Goal: Task Accomplishment & Management: Use online tool/utility

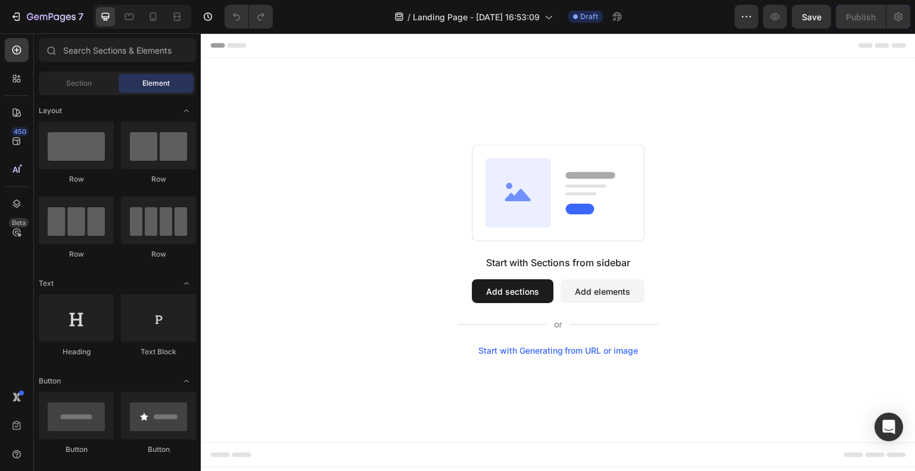
click at [522, 319] on icon at bounding box center [557, 324] width 201 height 14
click at [553, 354] on div "Start with Generating from URL or image" at bounding box center [558, 351] width 160 height 10
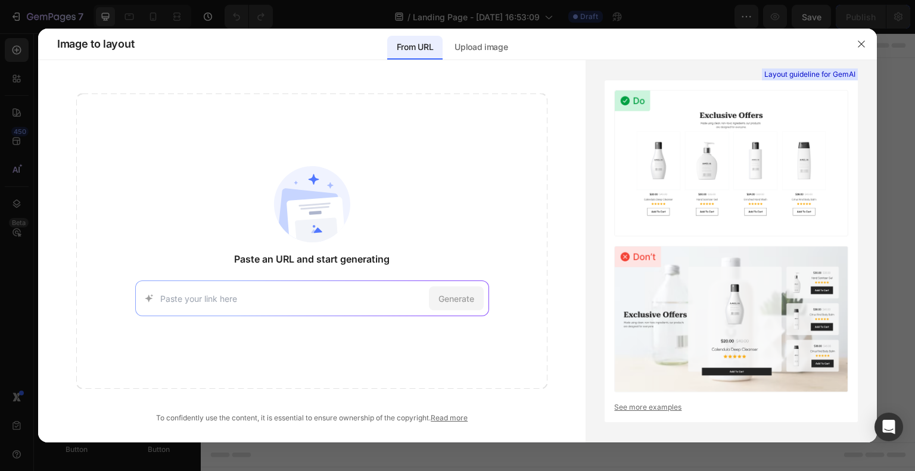
click at [352, 300] on input at bounding box center [292, 298] width 264 height 13
type input "[URL][DOMAIN_NAME]"
click at [474, 294] on div "Generate" at bounding box center [456, 298] width 55 height 24
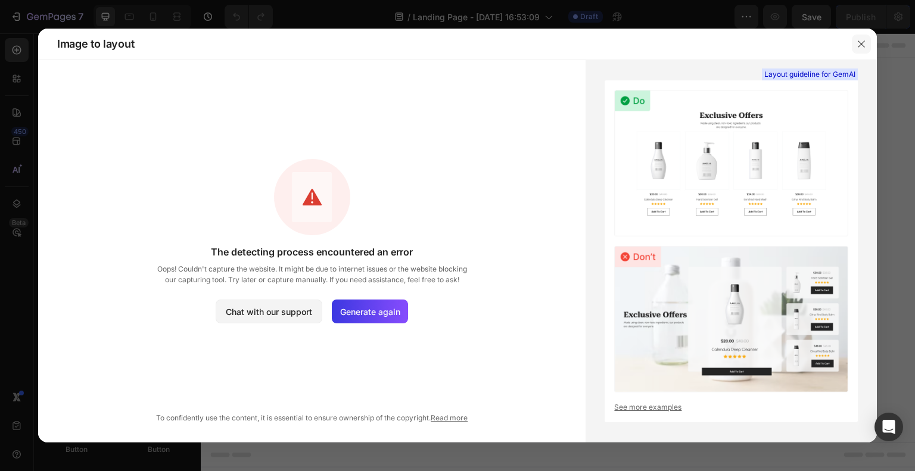
click at [858, 39] on icon "button" at bounding box center [861, 44] width 10 height 10
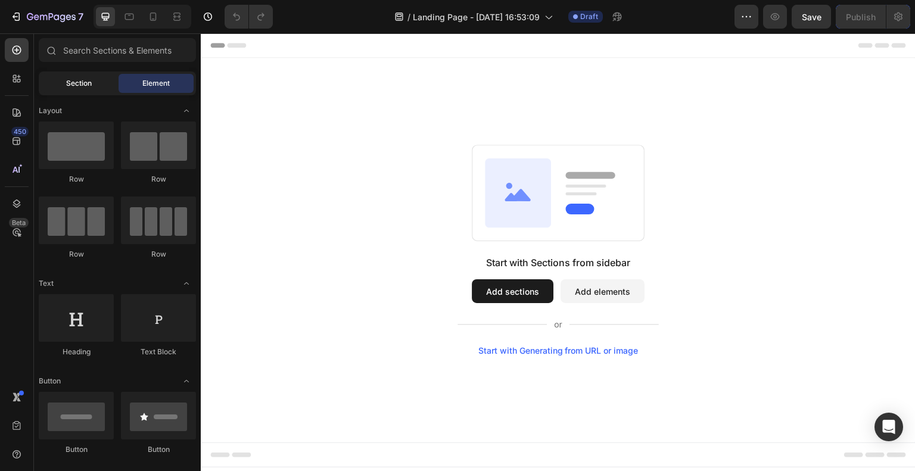
click at [80, 91] on div "Section" at bounding box center [78, 83] width 75 height 19
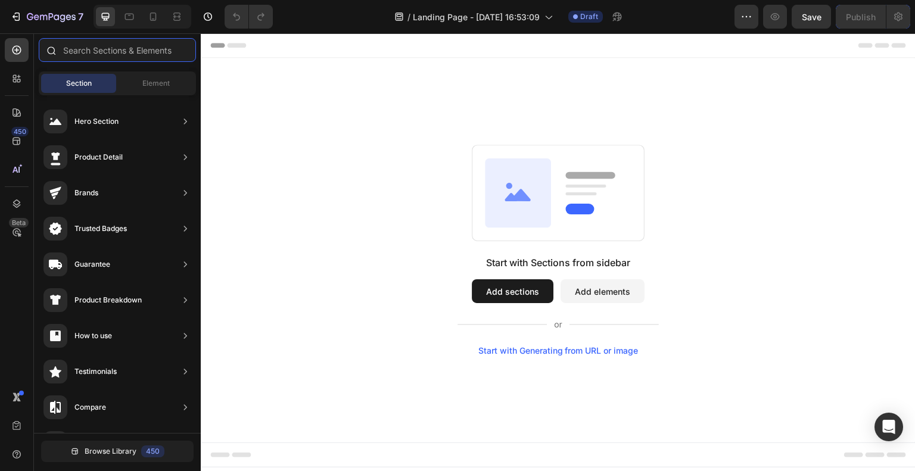
click at [102, 54] on input "text" at bounding box center [117, 50] width 157 height 24
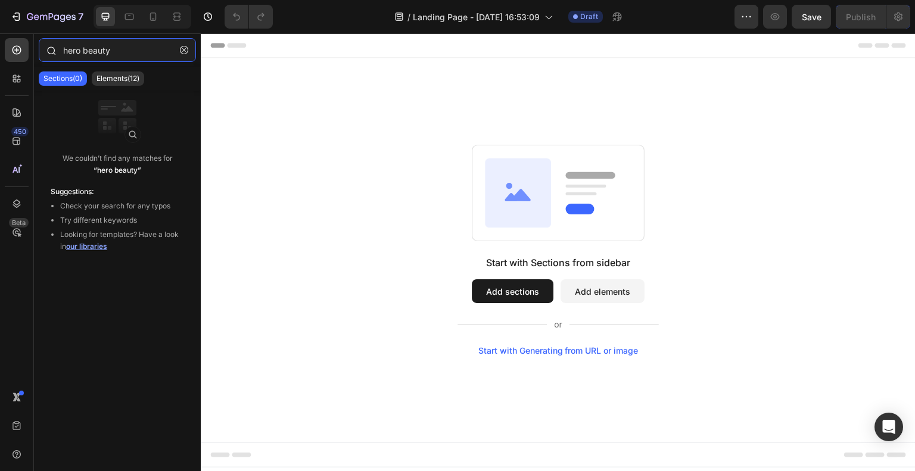
click at [135, 61] on input "hero beauty" at bounding box center [117, 50] width 157 height 24
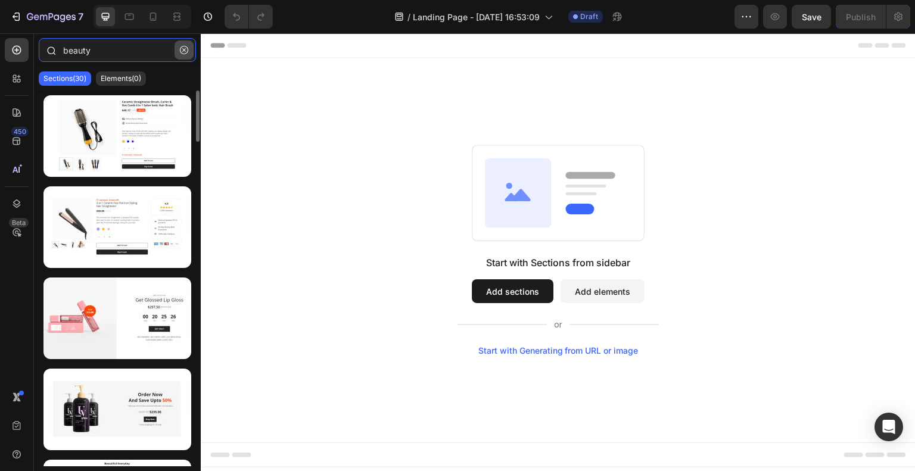
type input "beauty"
click at [183, 54] on button "button" at bounding box center [183, 49] width 19 height 19
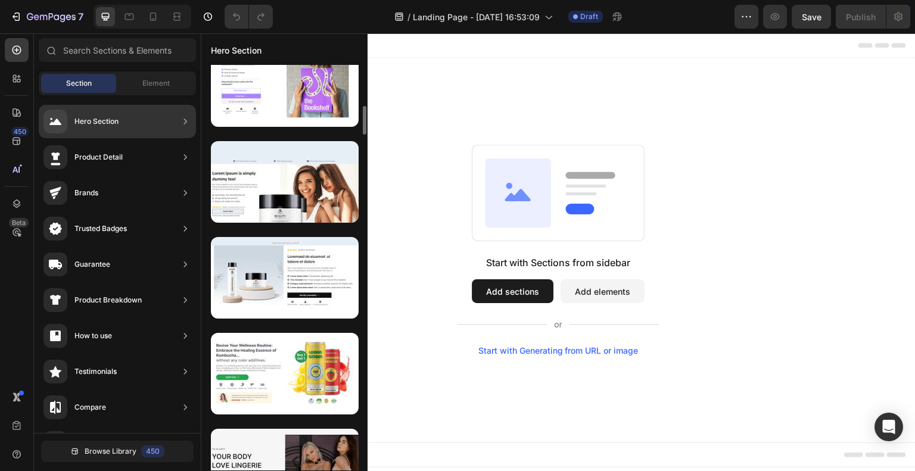
scroll to position [598, 0]
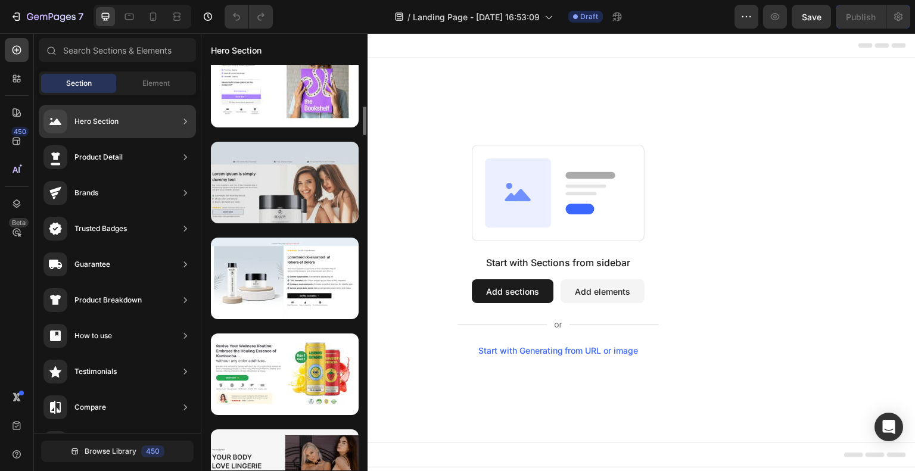
click at [293, 183] on div at bounding box center [285, 183] width 148 height 82
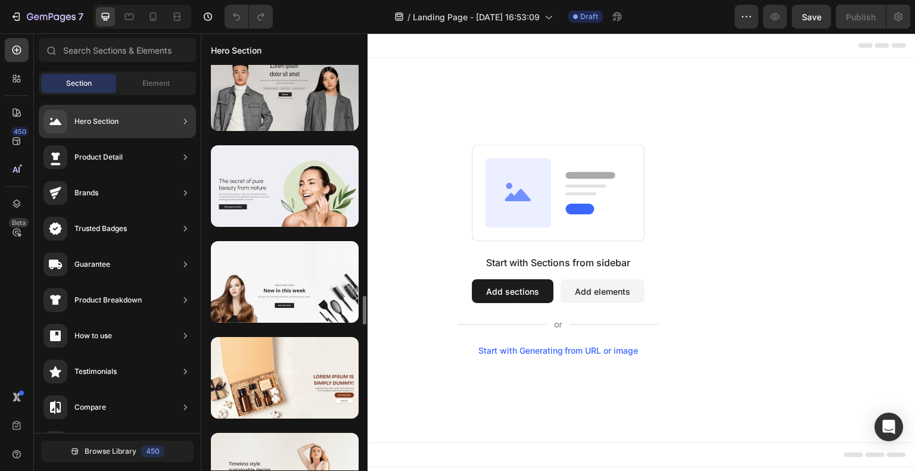
scroll to position [3279, 0]
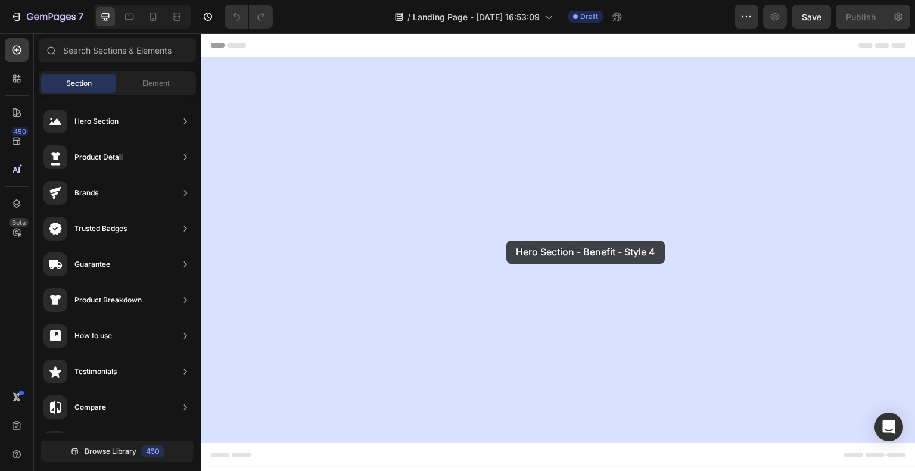
drag, startPoint x: 467, startPoint y: 226, endPoint x: 506, endPoint y: 241, distance: 41.5
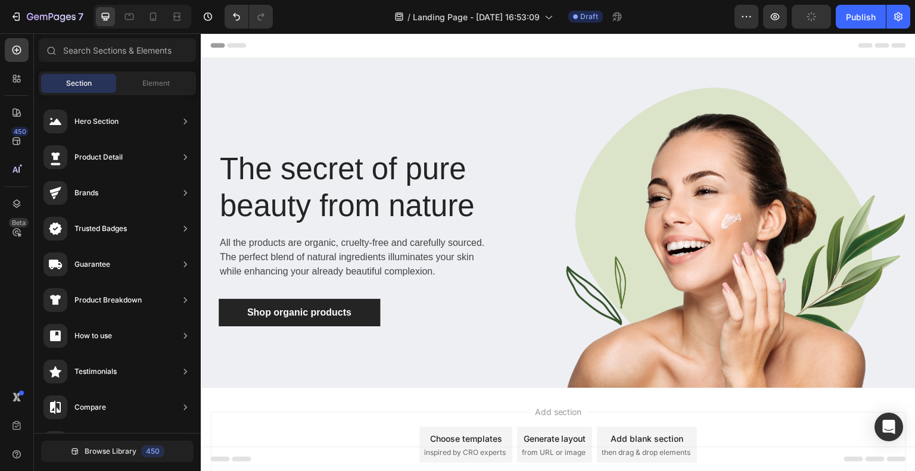
click at [462, 434] on div "Choose templates" at bounding box center [466, 438] width 72 height 13
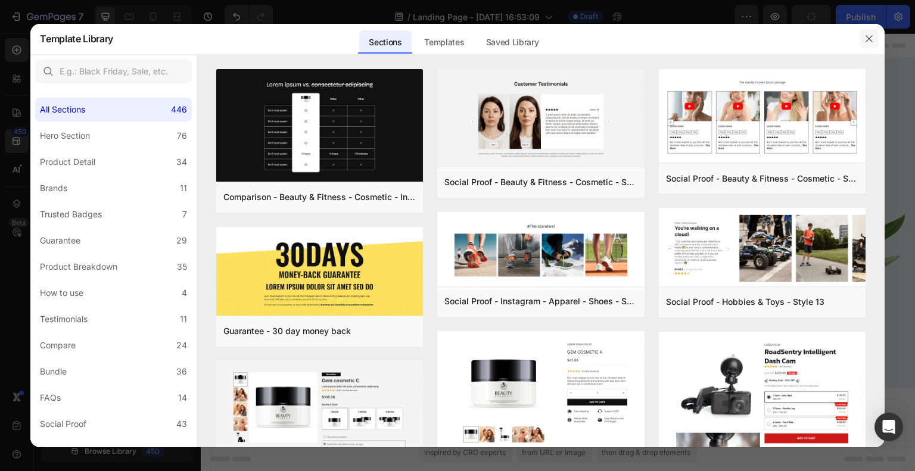
click at [866, 33] on button "button" at bounding box center [868, 38] width 19 height 19
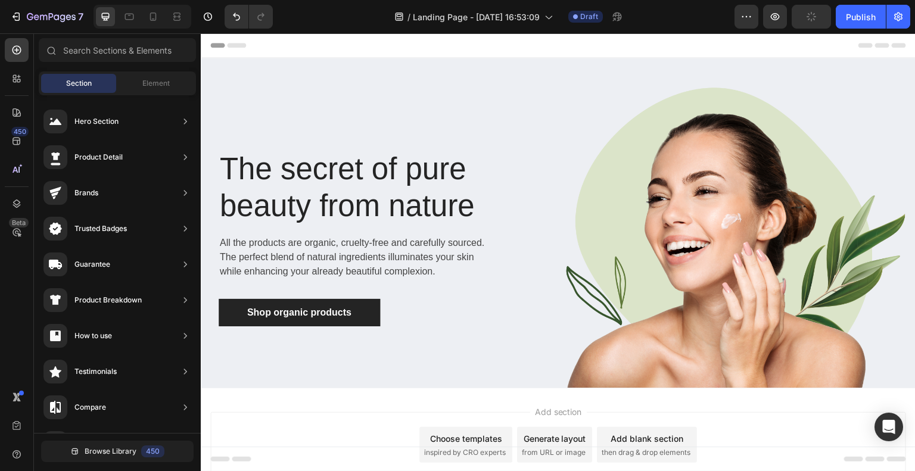
click at [342, 412] on div "Add section Choose templates inspired by CRO experts Generate layout from URL o…" at bounding box center [557, 444] width 695 height 65
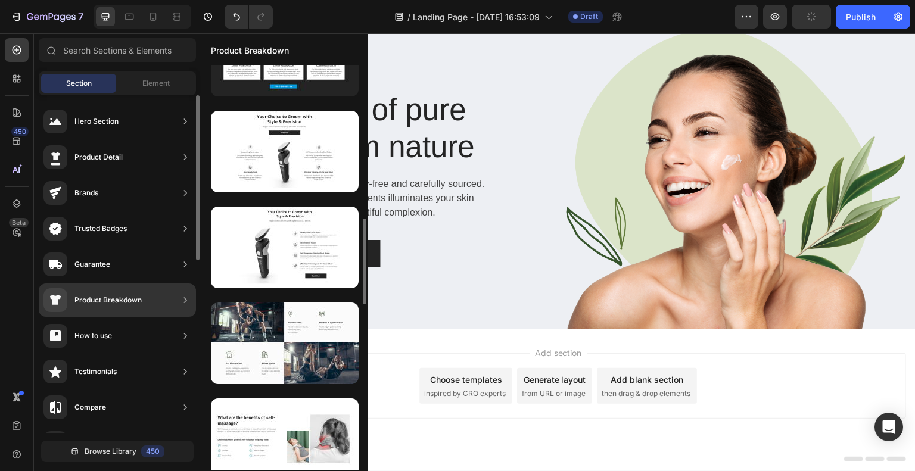
scroll to position [0, 0]
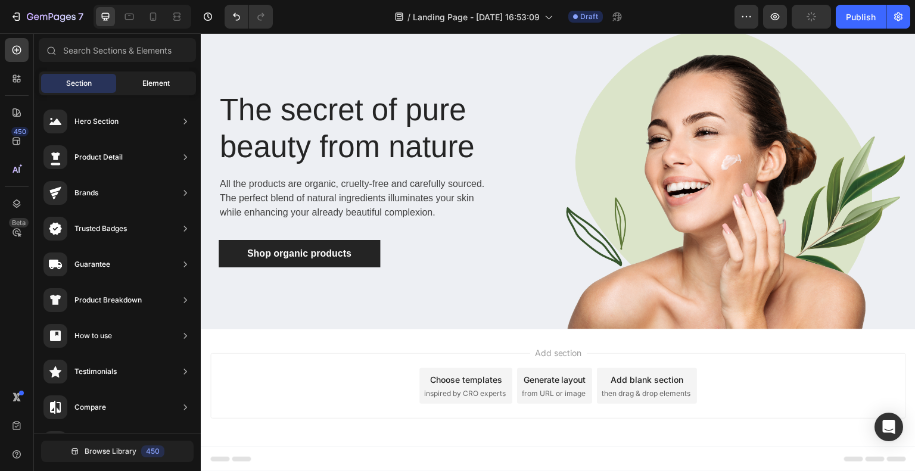
click at [161, 86] on span "Element" at bounding box center [155, 83] width 27 height 11
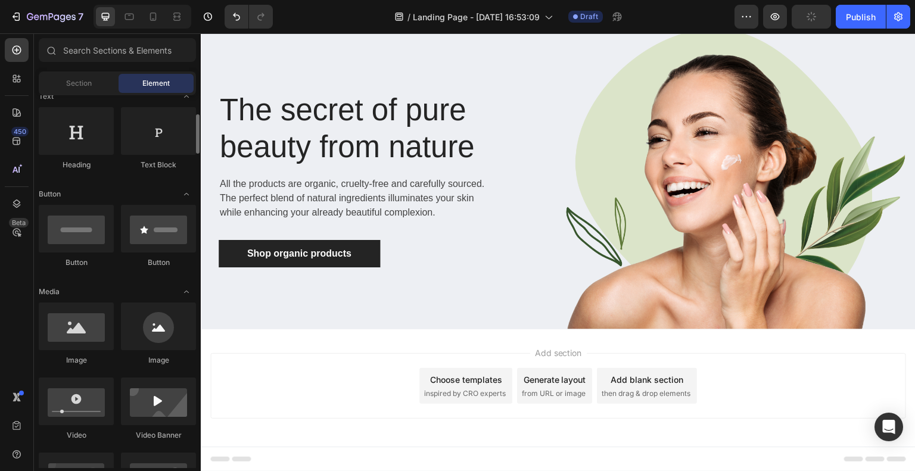
scroll to position [186, 0]
click at [90, 126] on div at bounding box center [76, 132] width 75 height 48
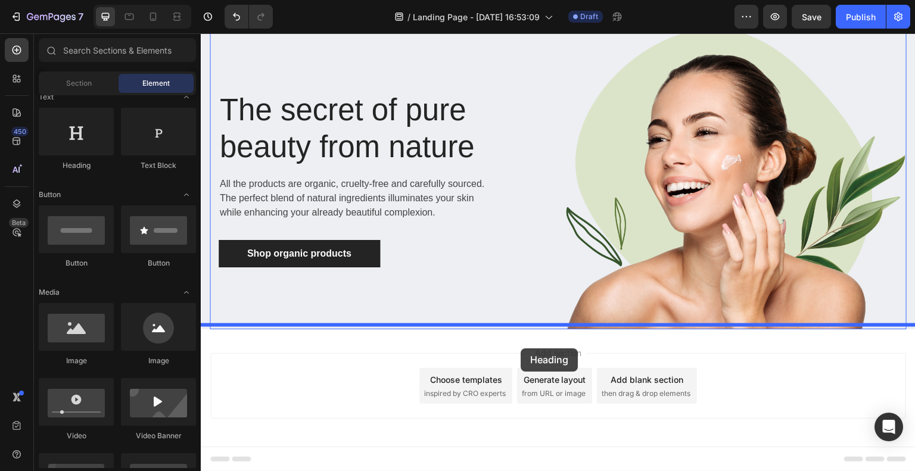
drag, startPoint x: 274, startPoint y: 161, endPoint x: 520, endPoint y: 348, distance: 308.9
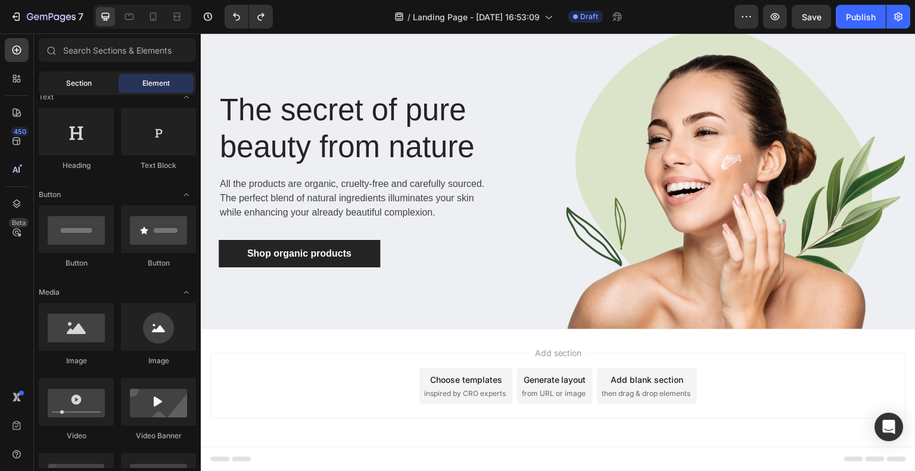
click at [82, 86] on span "Section" at bounding box center [79, 83] width 26 height 11
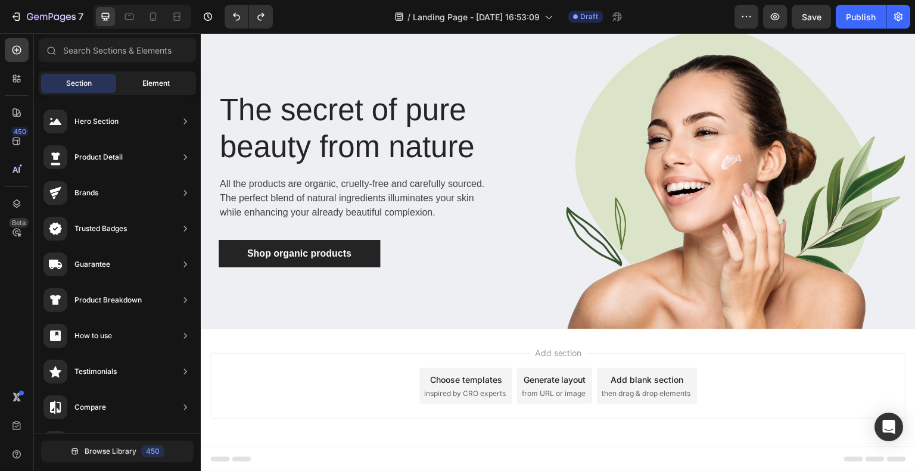
click at [142, 76] on div "Element" at bounding box center [155, 83] width 75 height 19
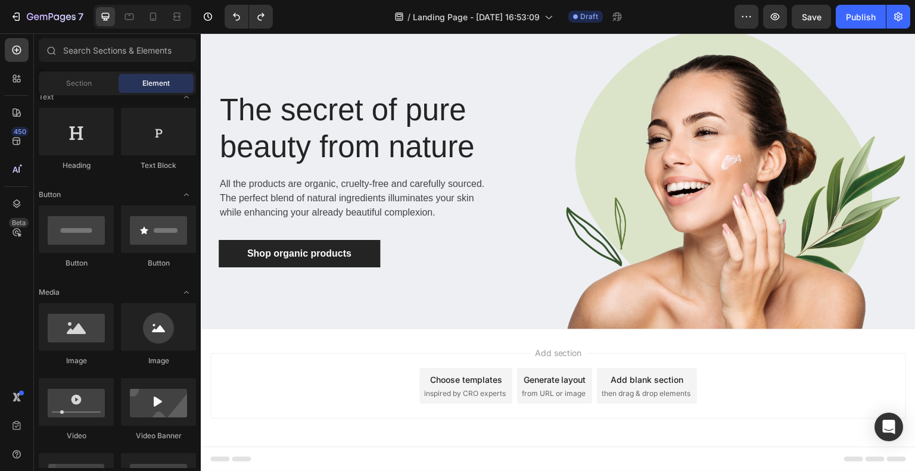
scroll to position [0, 0]
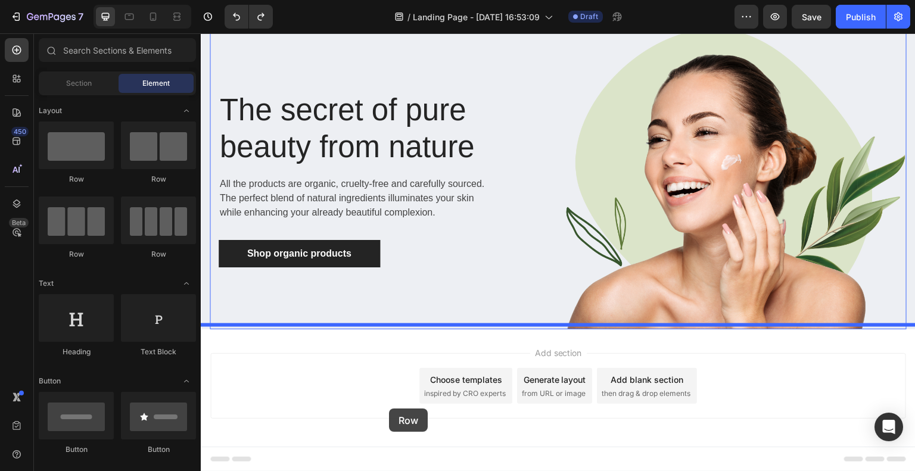
drag, startPoint x: 271, startPoint y: 186, endPoint x: 389, endPoint y: 408, distance: 251.4
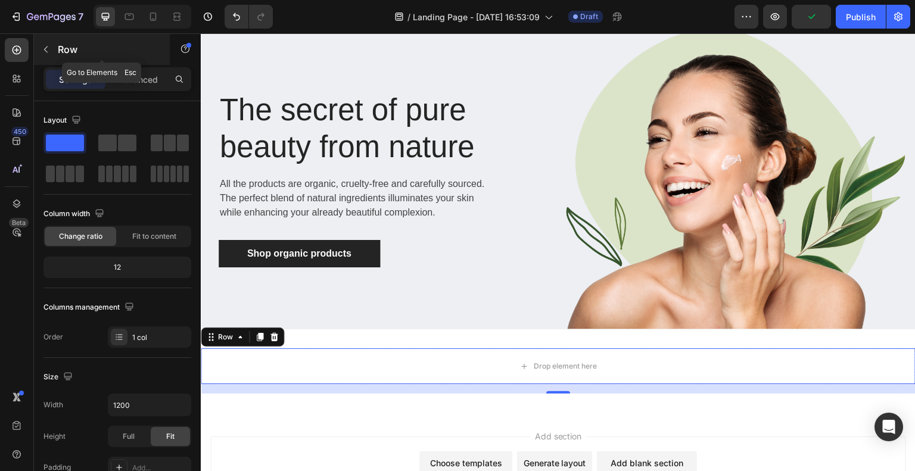
click at [45, 52] on icon "button" at bounding box center [46, 50] width 10 height 10
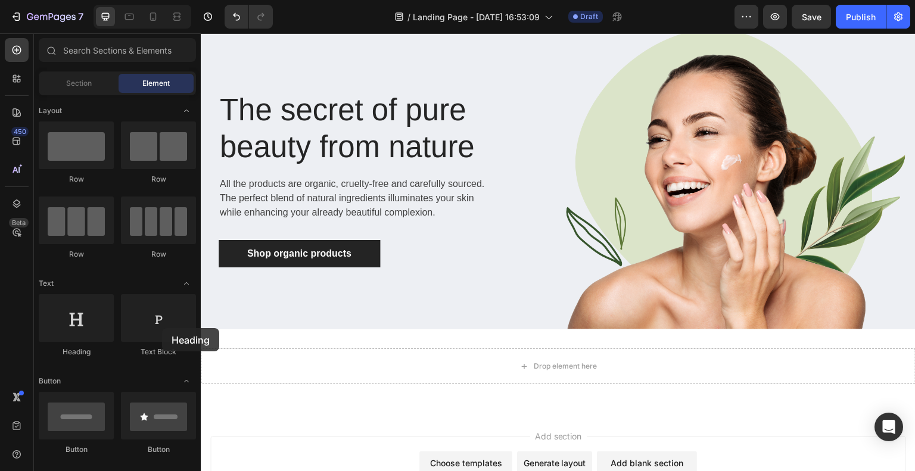
drag, startPoint x: 267, startPoint y: 378, endPoint x: 289, endPoint y: 333, distance: 49.5
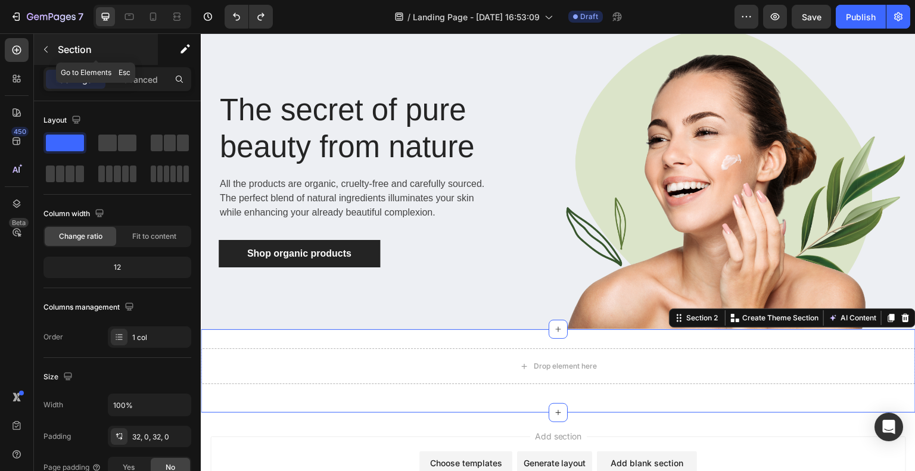
click at [45, 52] on icon "button" at bounding box center [46, 50] width 10 height 10
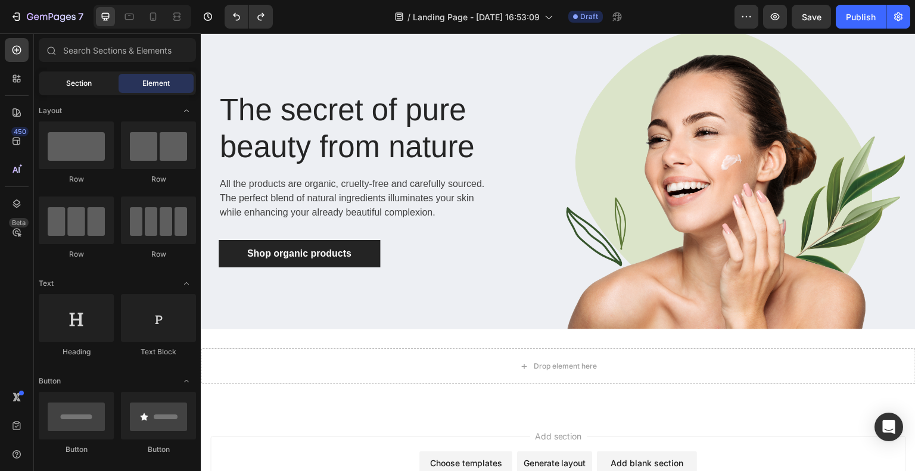
click at [89, 77] on div "Section" at bounding box center [78, 83] width 75 height 19
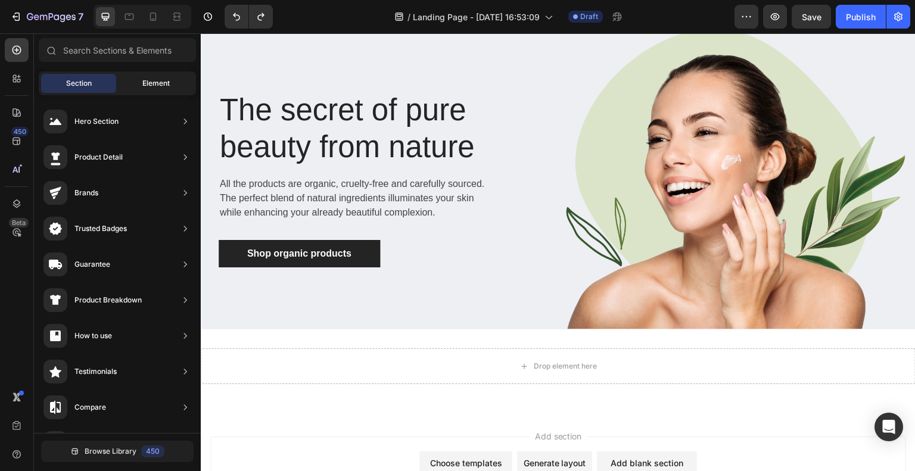
click at [155, 88] on span "Element" at bounding box center [155, 83] width 27 height 11
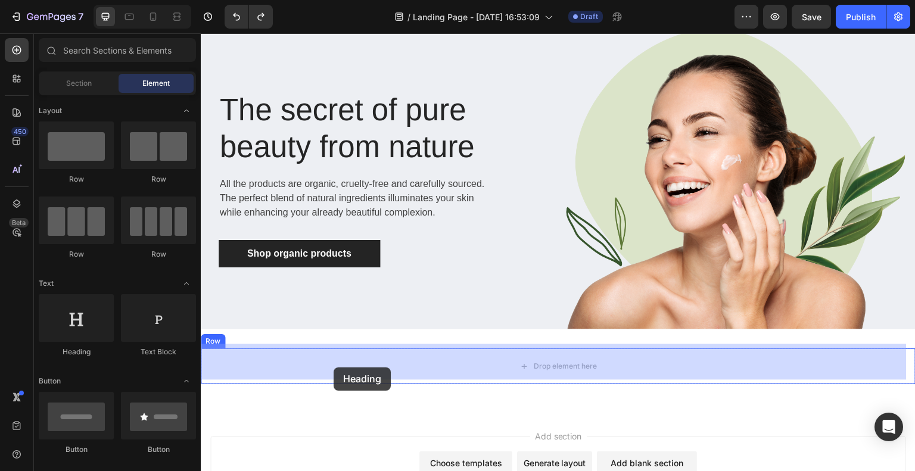
drag, startPoint x: 277, startPoint y: 335, endPoint x: 332, endPoint y: 365, distance: 62.3
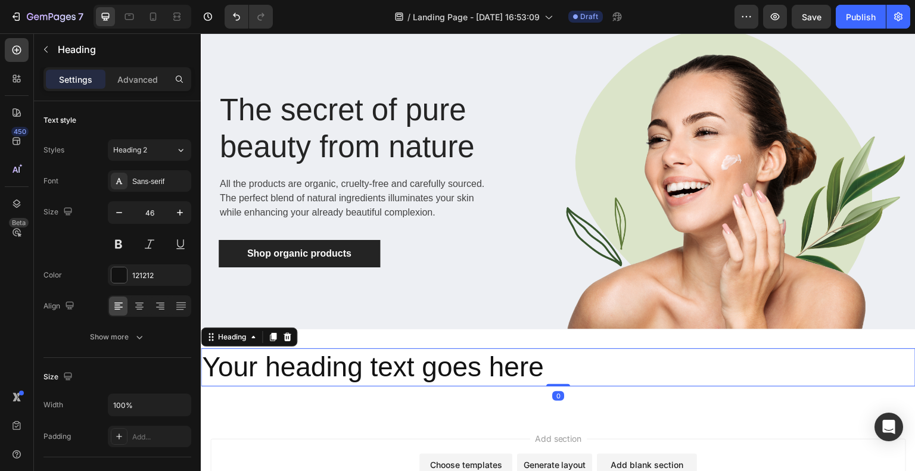
scroll to position [169, 0]
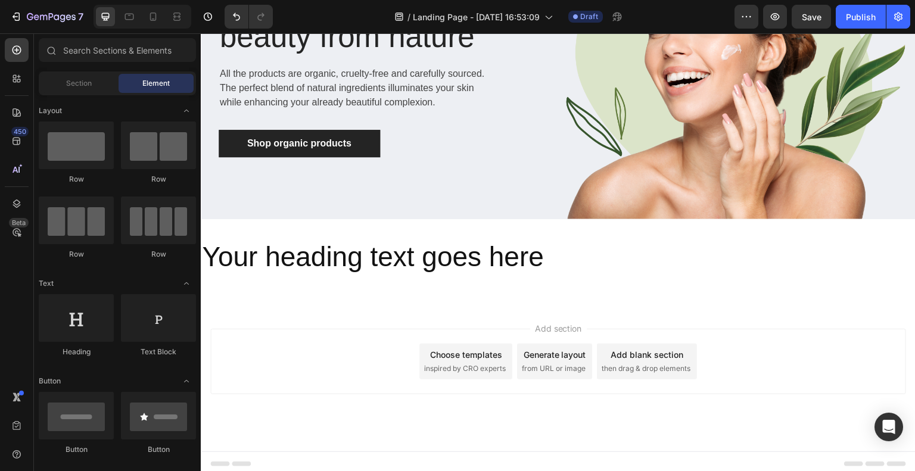
click at [554, 305] on div "Add section Choose templates inspired by CRO experts Generate layout from URL o…" at bounding box center [558, 378] width 715 height 146
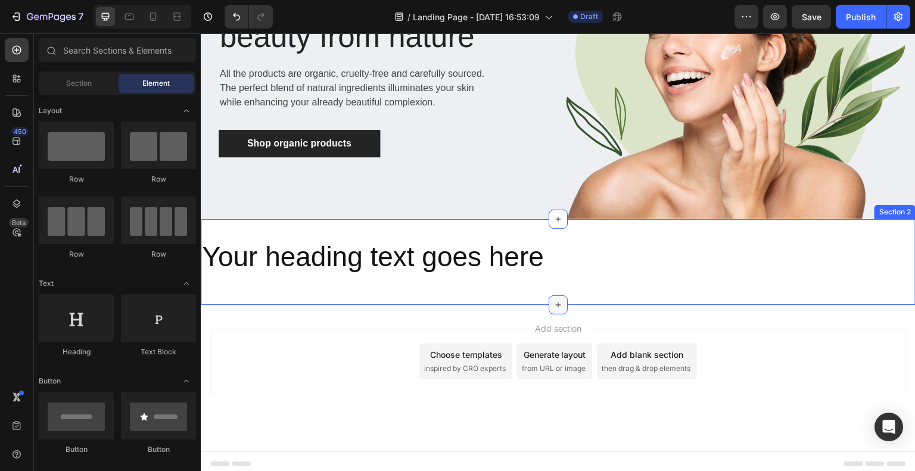
click at [553, 300] on icon at bounding box center [558, 305] width 10 height 10
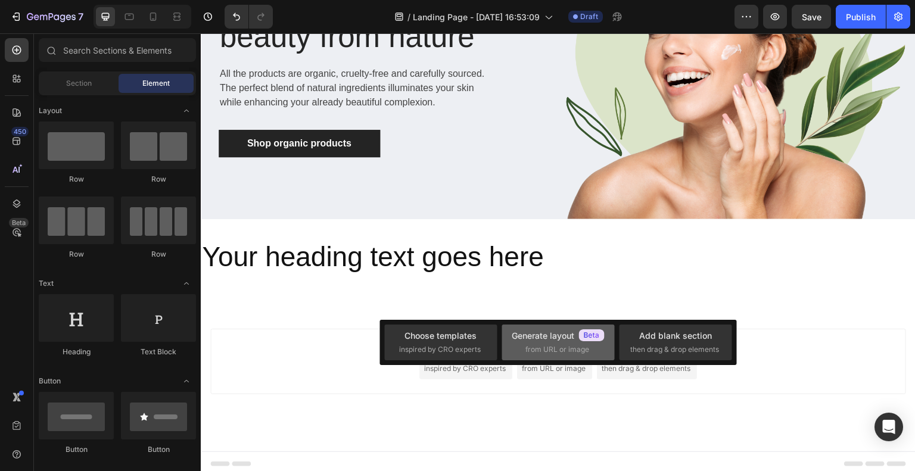
click at [619, 328] on div "Generate layout from URL or image" at bounding box center [675, 343] width 113 height 36
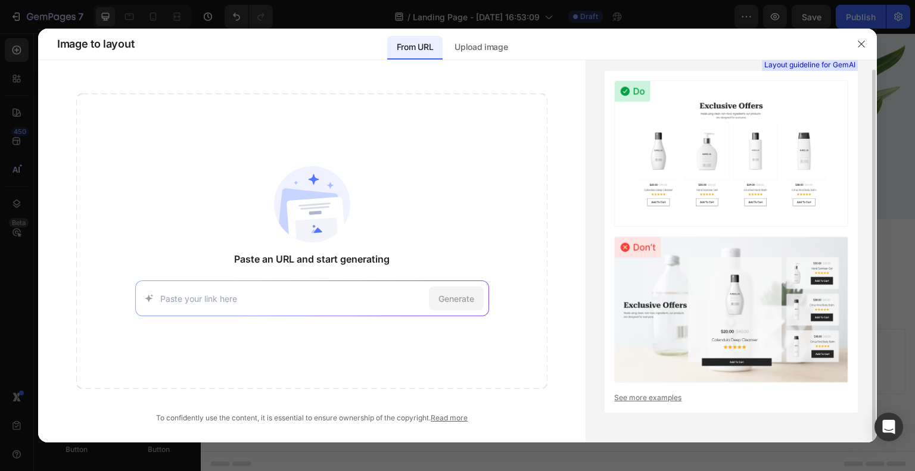
scroll to position [0, 0]
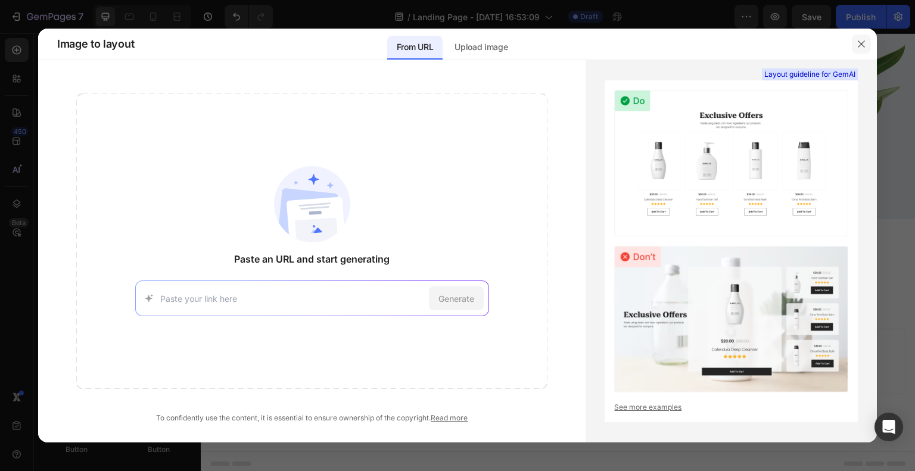
click at [856, 48] on icon "button" at bounding box center [861, 44] width 10 height 10
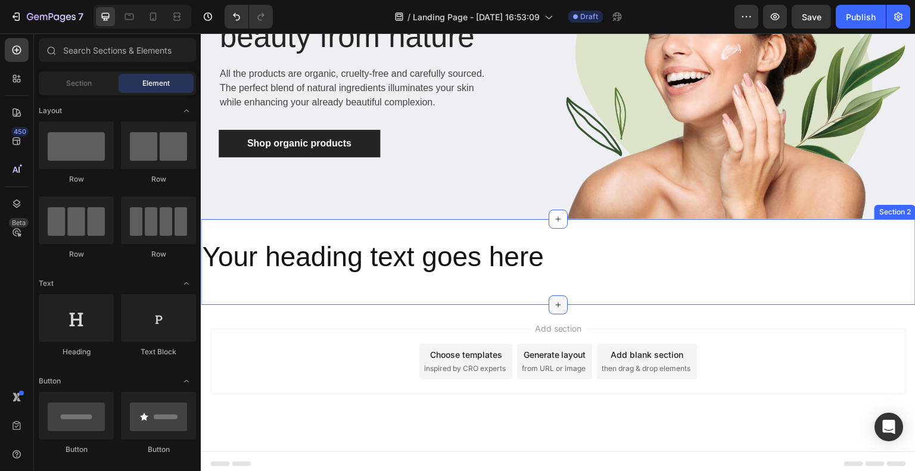
click at [548, 303] on div at bounding box center [557, 304] width 19 height 19
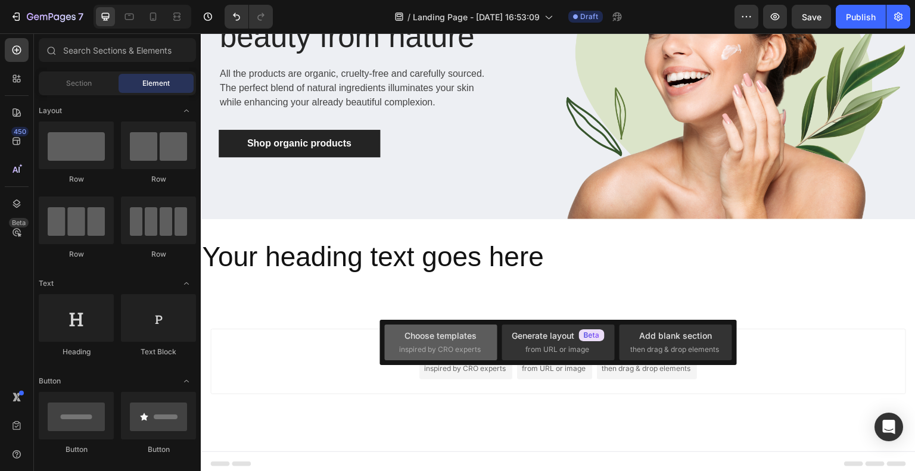
click at [501, 327] on div "Choose templates inspired by CRO experts" at bounding box center [557, 343] width 113 height 36
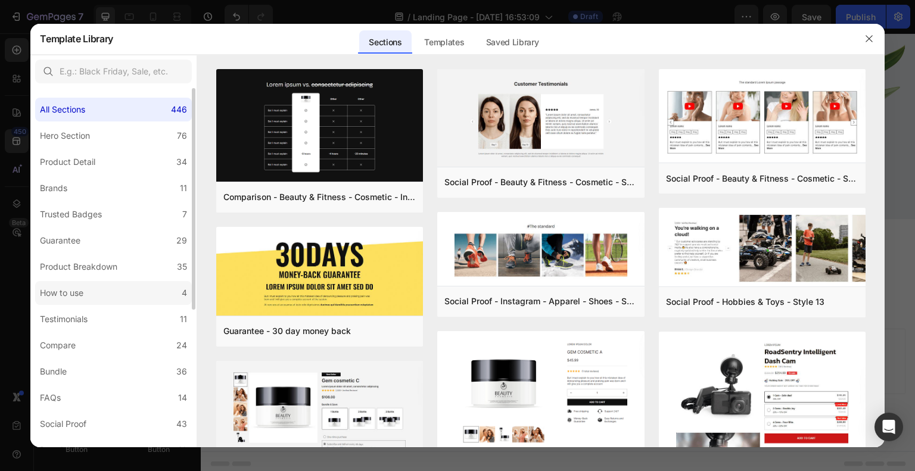
click at [86, 292] on div "How to use" at bounding box center [64, 293] width 48 height 14
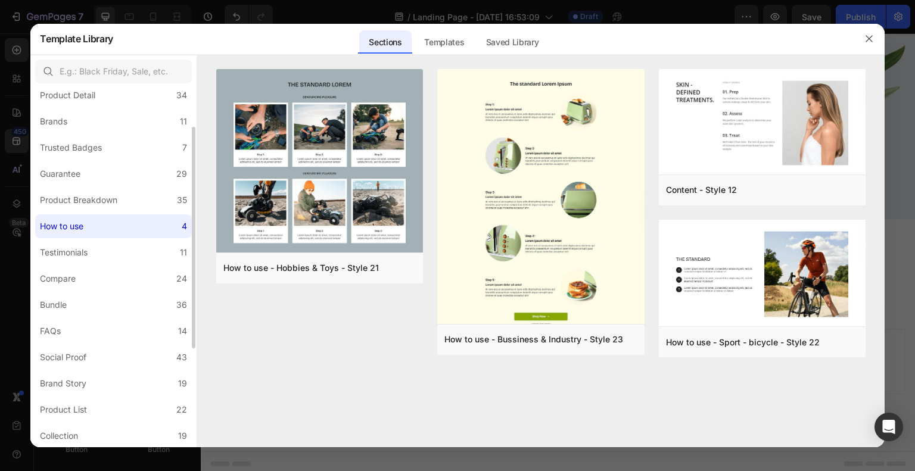
scroll to position [67, 0]
click at [83, 348] on label "Social Proof 43" at bounding box center [113, 357] width 157 height 24
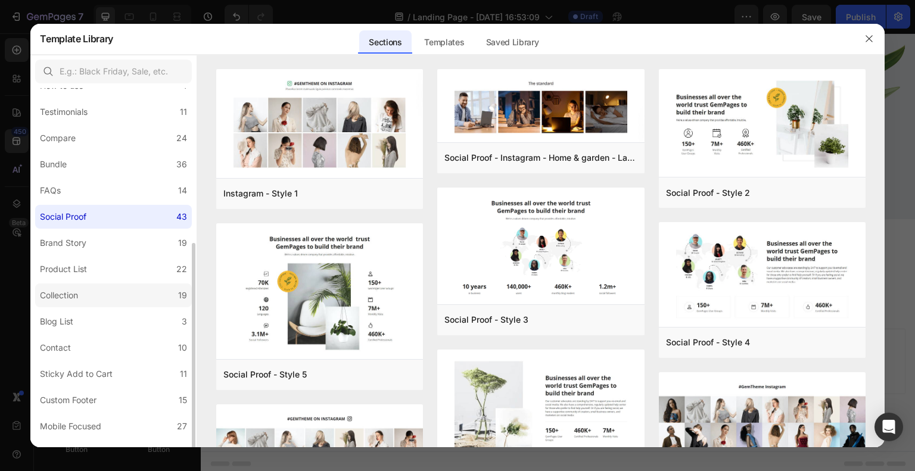
scroll to position [224, 0]
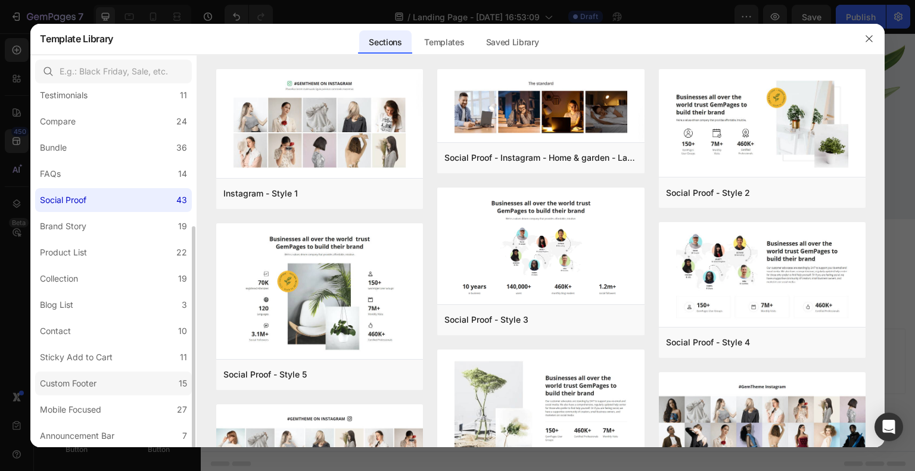
click at [98, 377] on div "Custom Footer" at bounding box center [70, 383] width 61 height 14
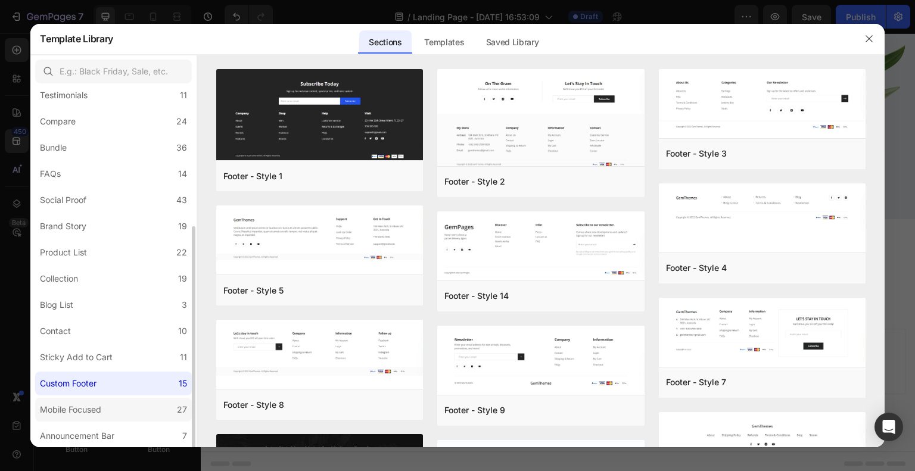
click at [97, 400] on label "Mobile Focused 27" at bounding box center [113, 410] width 157 height 24
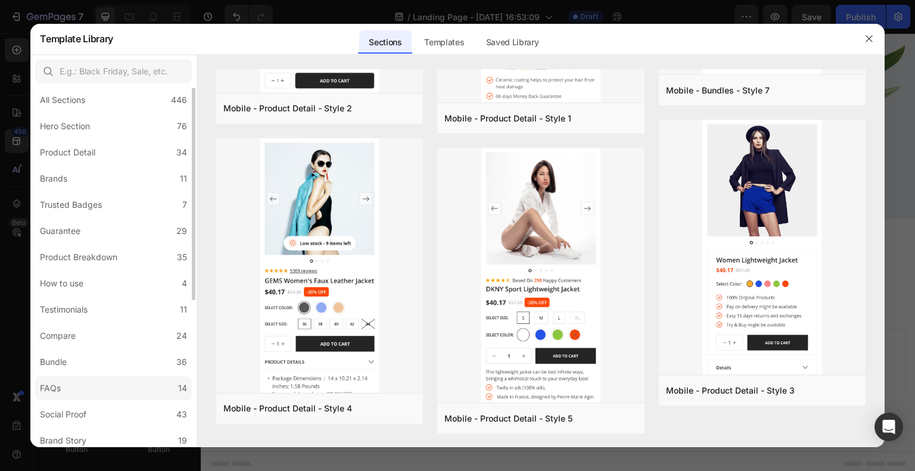
scroll to position [0, 0]
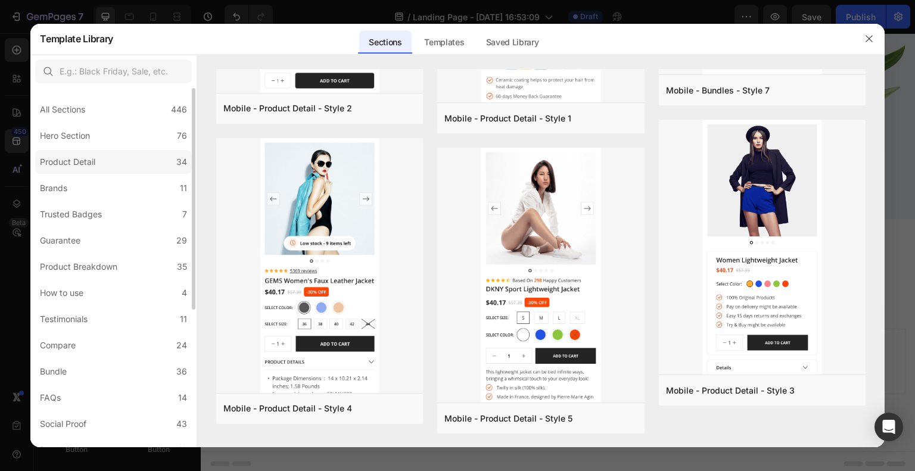
click at [85, 163] on div "Product Detail" at bounding box center [67, 162] width 55 height 14
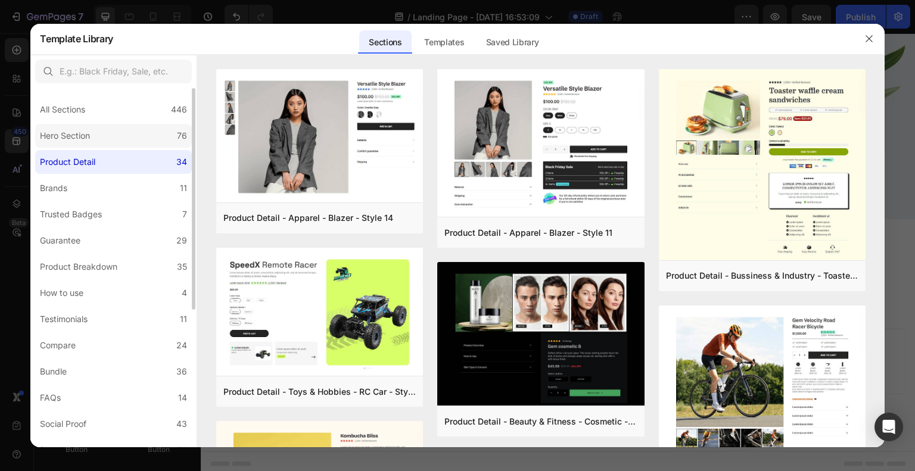
click at [102, 138] on label "Hero Section 76" at bounding box center [113, 136] width 157 height 24
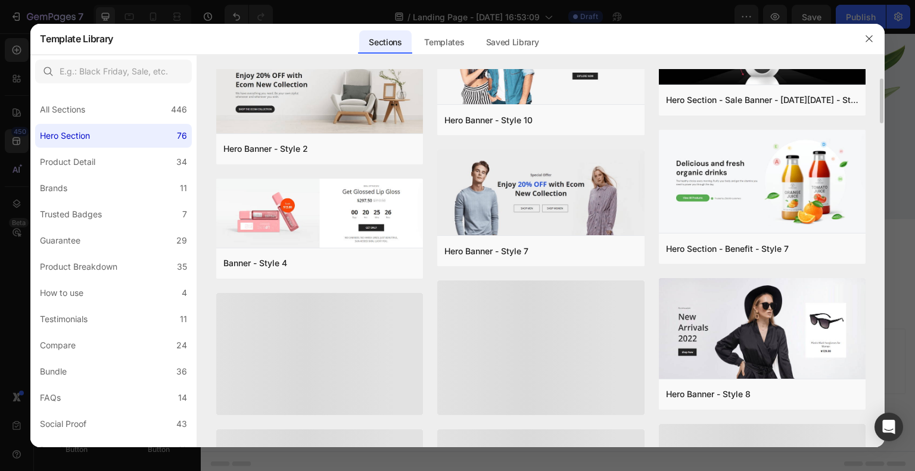
scroll to position [1946, 0]
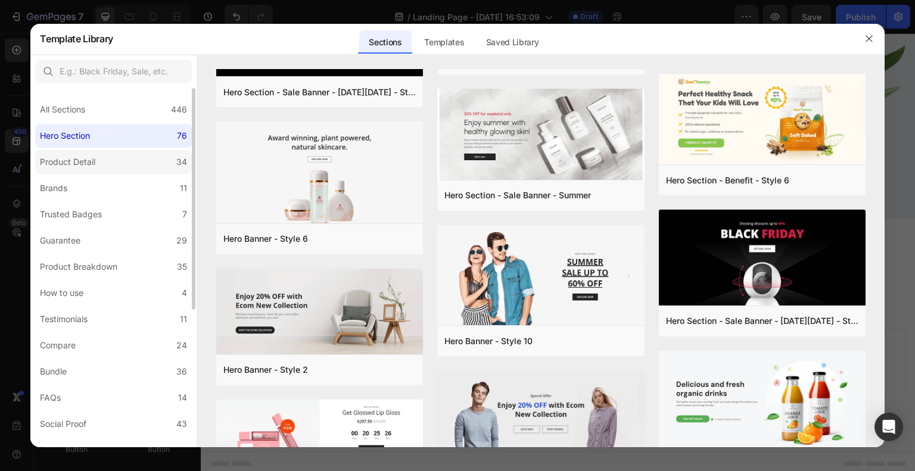
click at [101, 169] on label "Product Detail 34" at bounding box center [113, 162] width 157 height 24
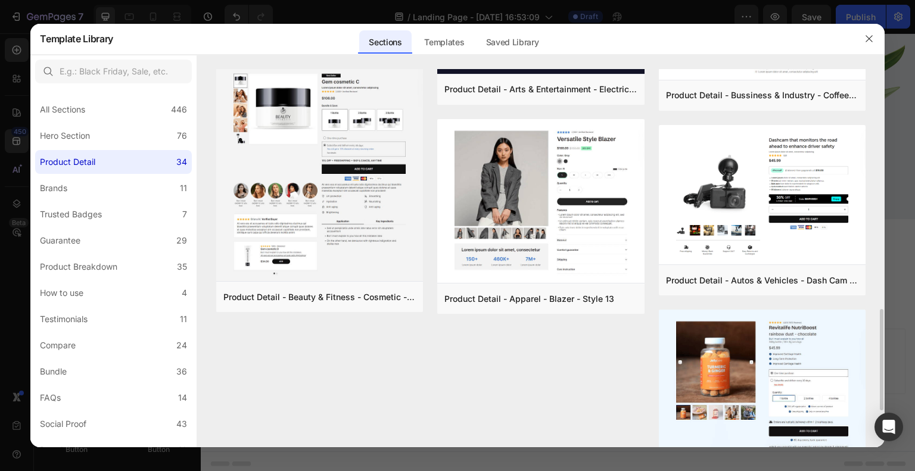
scroll to position [898, 0]
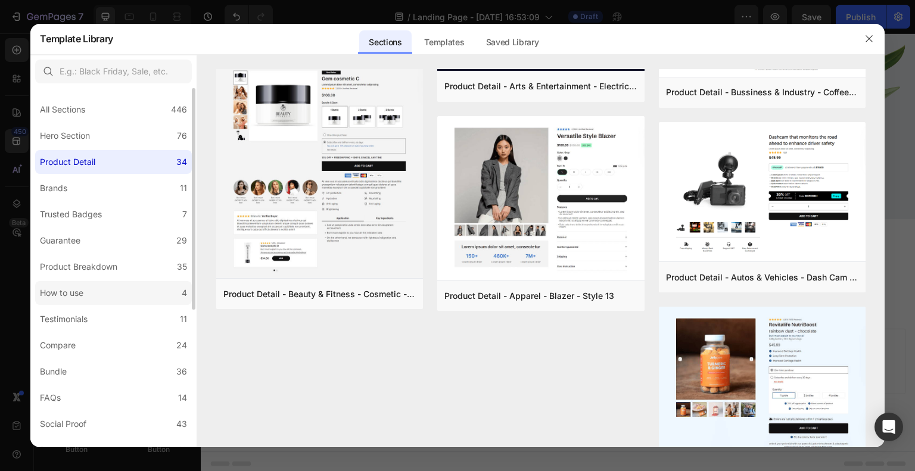
click at [123, 291] on label "How to use 4" at bounding box center [113, 293] width 157 height 24
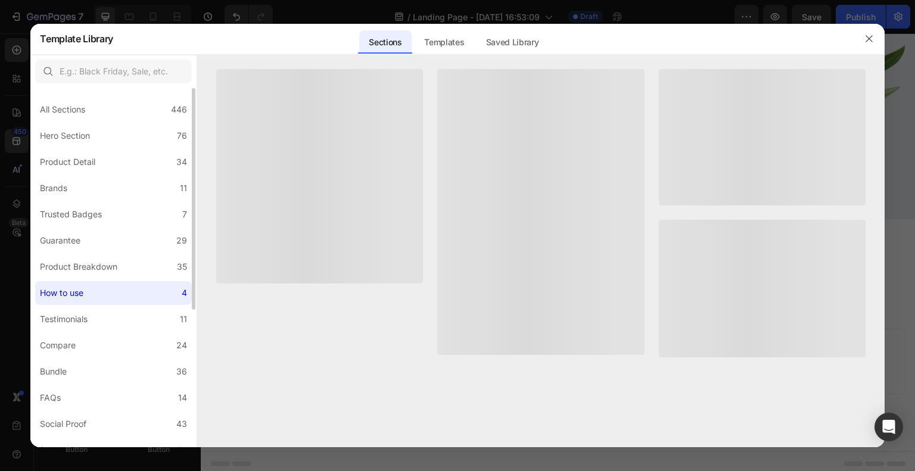
scroll to position [0, 0]
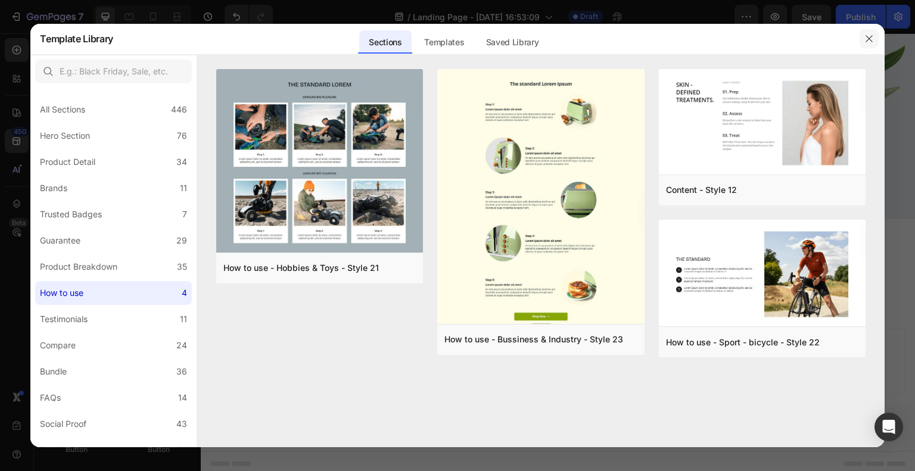
click at [867, 38] on icon "button" at bounding box center [869, 39] width 10 height 10
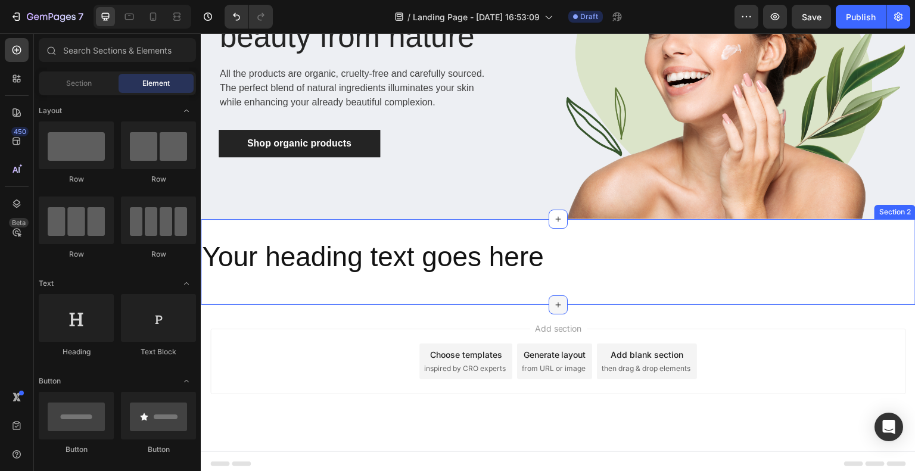
click at [553, 300] on icon at bounding box center [558, 305] width 10 height 10
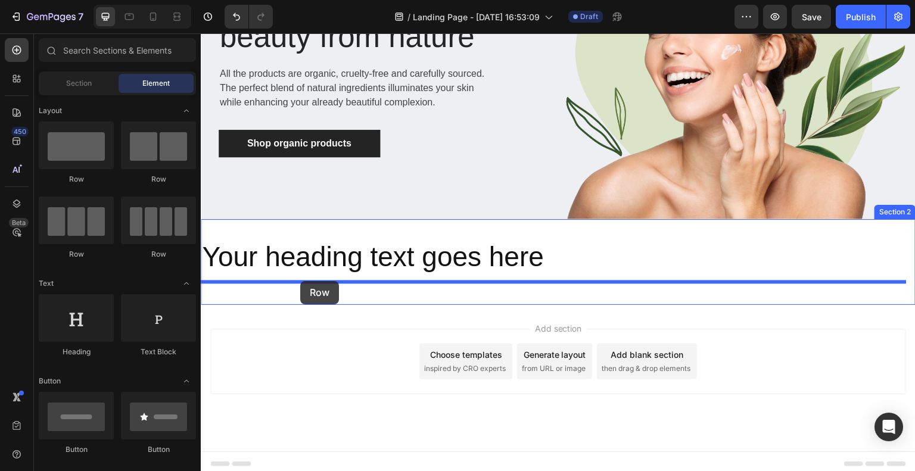
drag, startPoint x: 296, startPoint y: 182, endPoint x: 300, endPoint y: 281, distance: 98.9
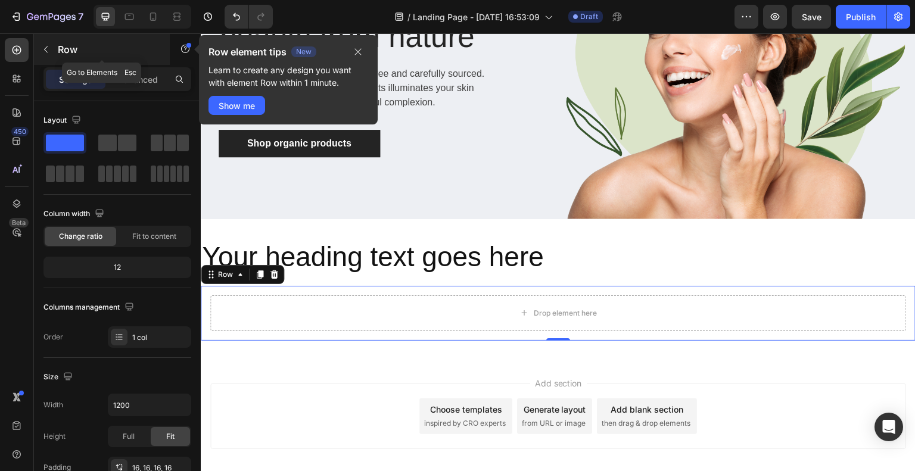
click at [46, 54] on icon "button" at bounding box center [46, 50] width 10 height 10
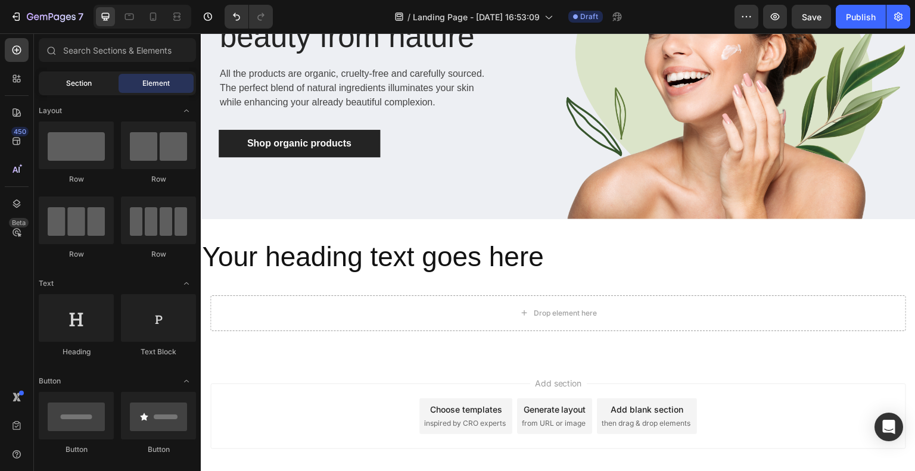
click at [72, 90] on div "Section" at bounding box center [78, 83] width 75 height 19
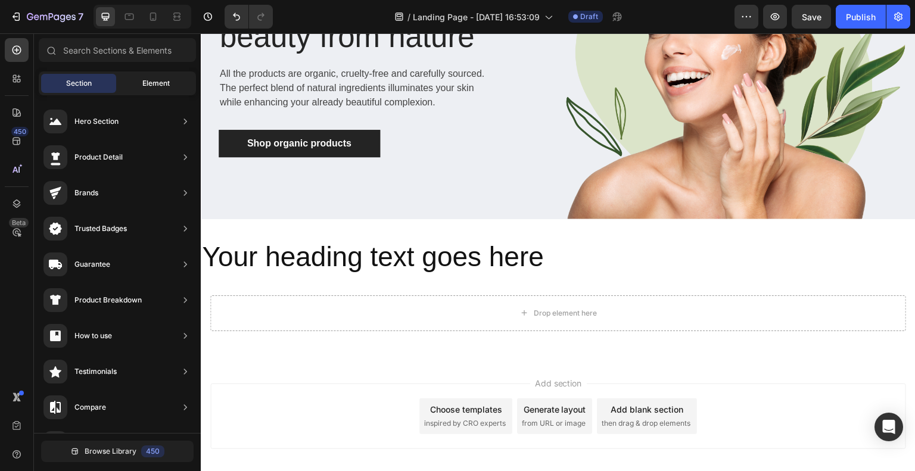
click at [157, 85] on span "Element" at bounding box center [155, 83] width 27 height 11
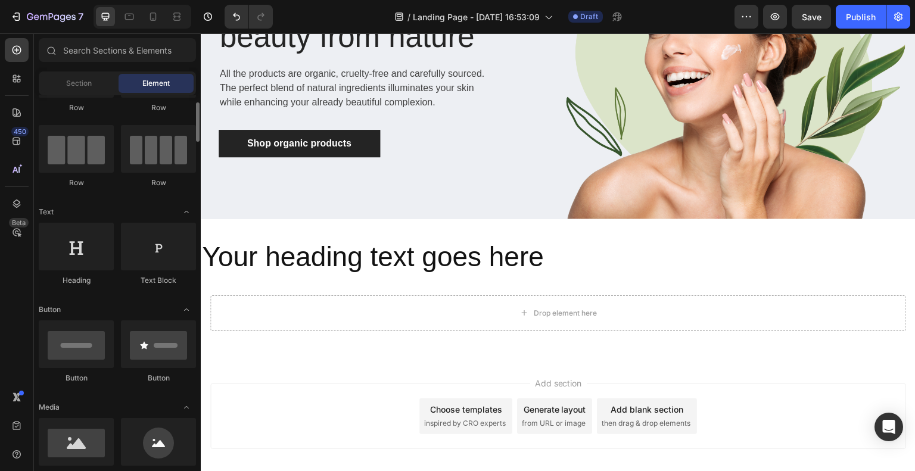
scroll to position [71, 0]
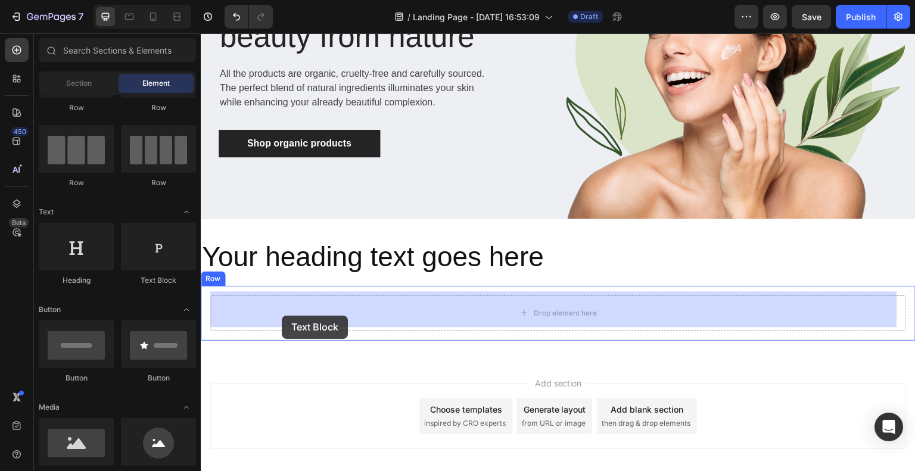
drag, startPoint x: 360, startPoint y: 286, endPoint x: 282, endPoint y: 316, distance: 83.8
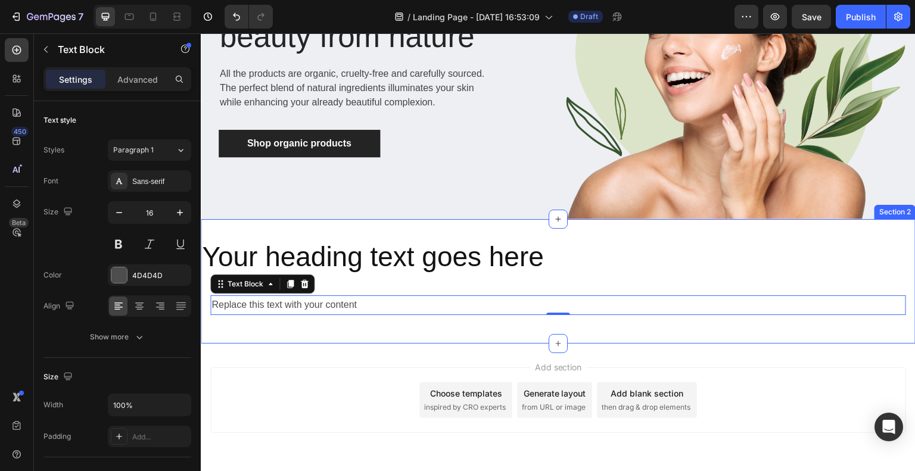
click at [564, 273] on div "Your heading text goes here Heading Row Replace this text with your content Tex…" at bounding box center [558, 281] width 715 height 86
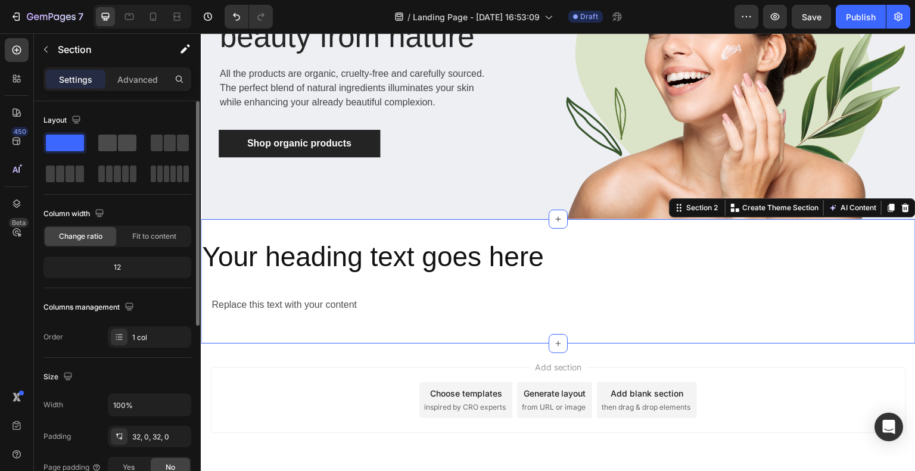
click at [113, 138] on span at bounding box center [107, 143] width 18 height 17
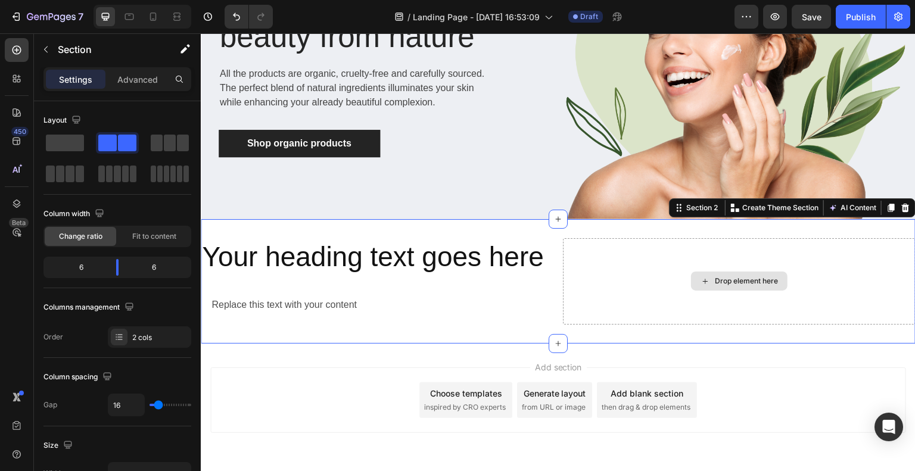
click at [648, 280] on div "Drop element here" at bounding box center [739, 281] width 352 height 86
click at [46, 58] on button "button" at bounding box center [45, 49] width 19 height 19
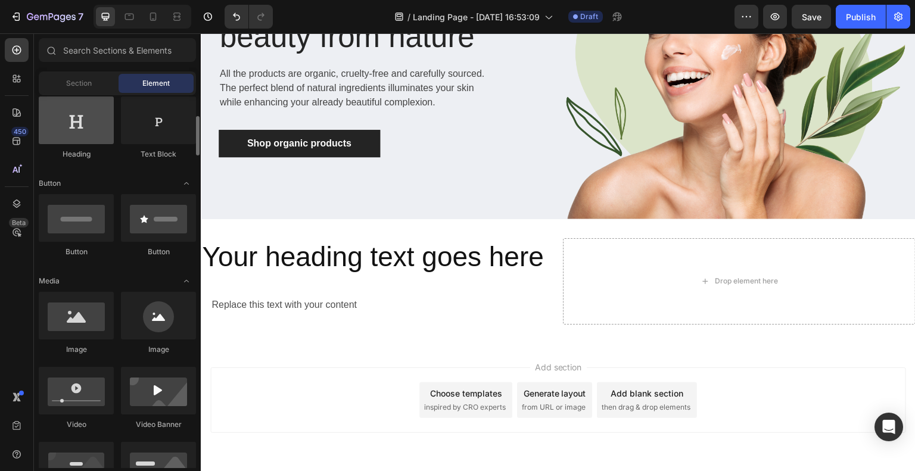
scroll to position [198, 0]
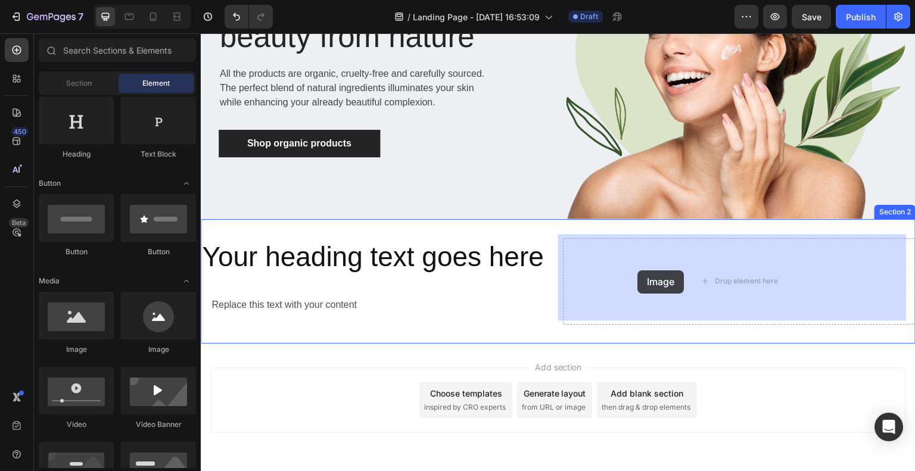
drag, startPoint x: 366, startPoint y: 350, endPoint x: 638, endPoint y: 270, distance: 283.4
drag, startPoint x: 286, startPoint y: 367, endPoint x: 677, endPoint y: 287, distance: 398.7
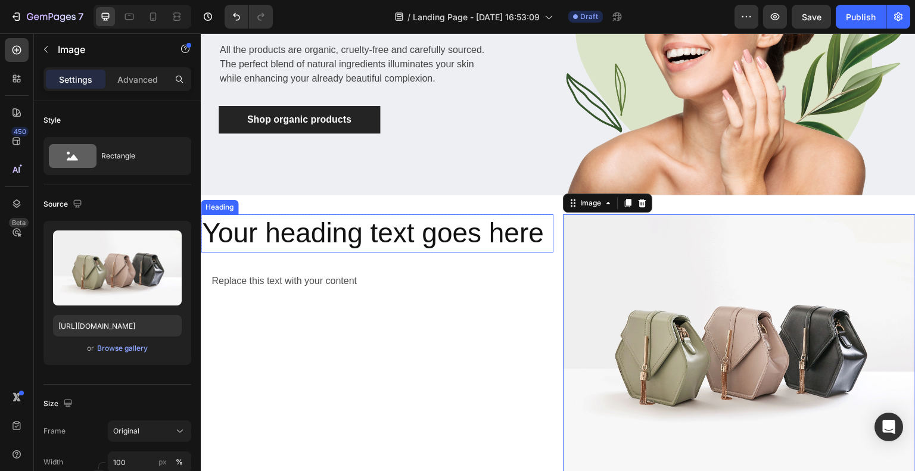
scroll to position [0, 0]
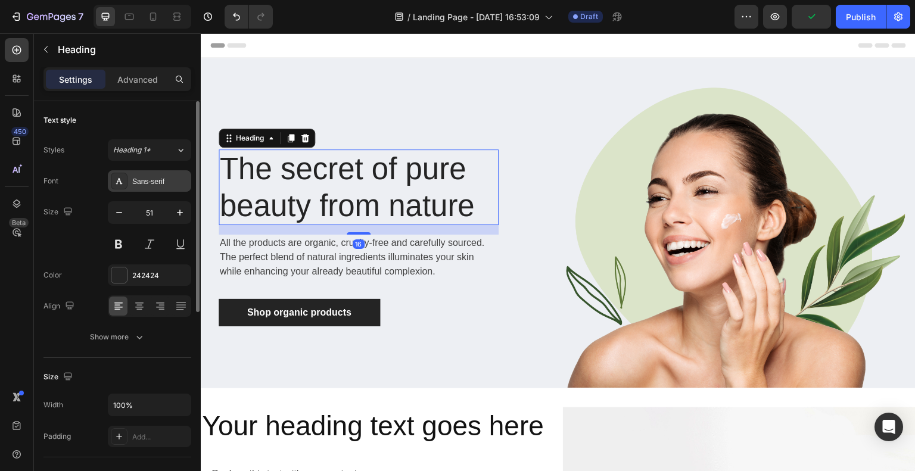
click at [165, 185] on div "Sans-serif" at bounding box center [160, 181] width 56 height 11
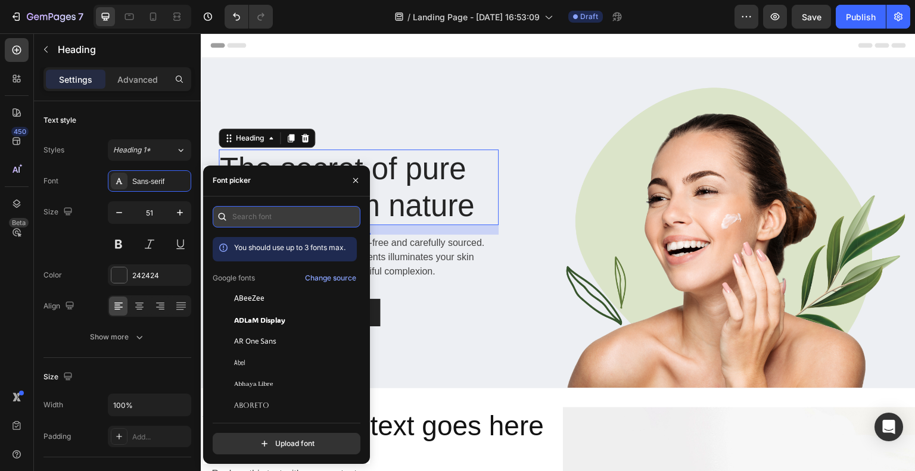
click at [267, 221] on input "text" at bounding box center [287, 216] width 148 height 21
paste input "futura light"
type input "futura light"
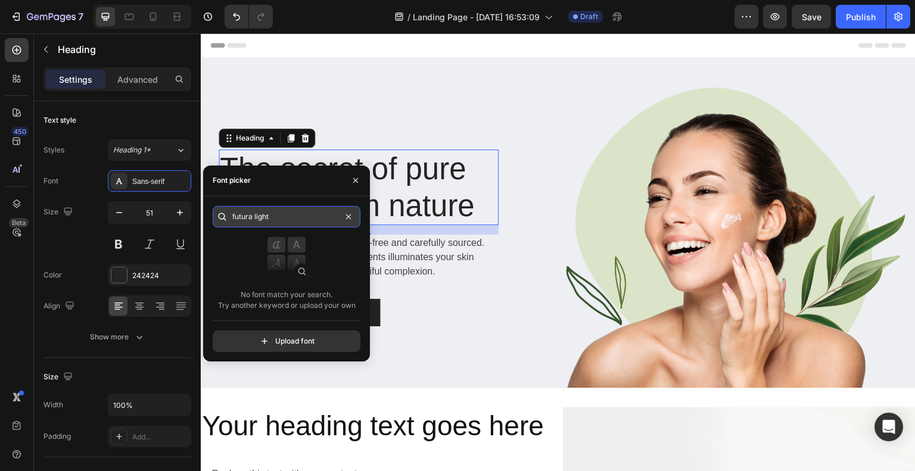
click at [267, 221] on input "futura light" at bounding box center [287, 216] width 148 height 21
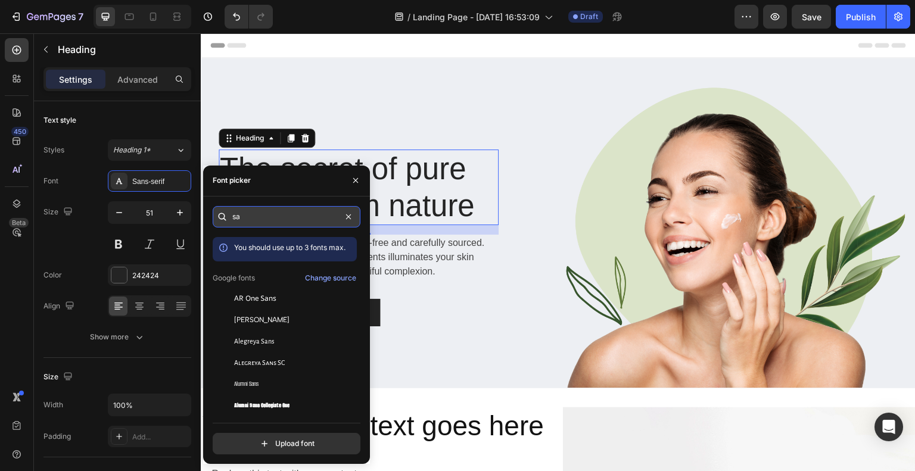
type input "s"
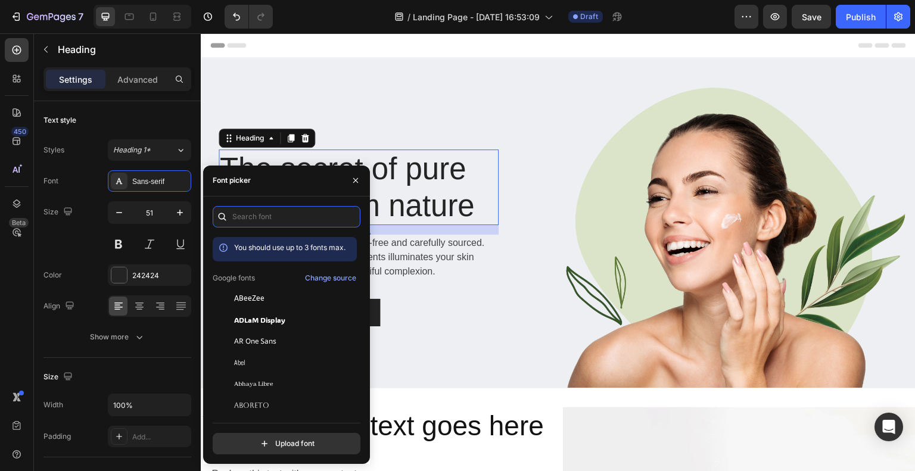
paste input "sans serif minimal-chic"
type input "sans serif minimal-chic"
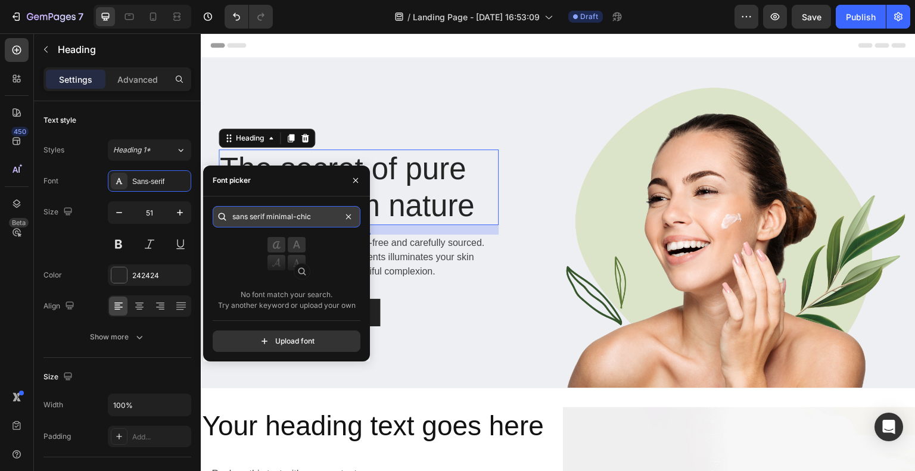
click at [295, 223] on input "sans serif minimal-chic" at bounding box center [287, 216] width 148 height 21
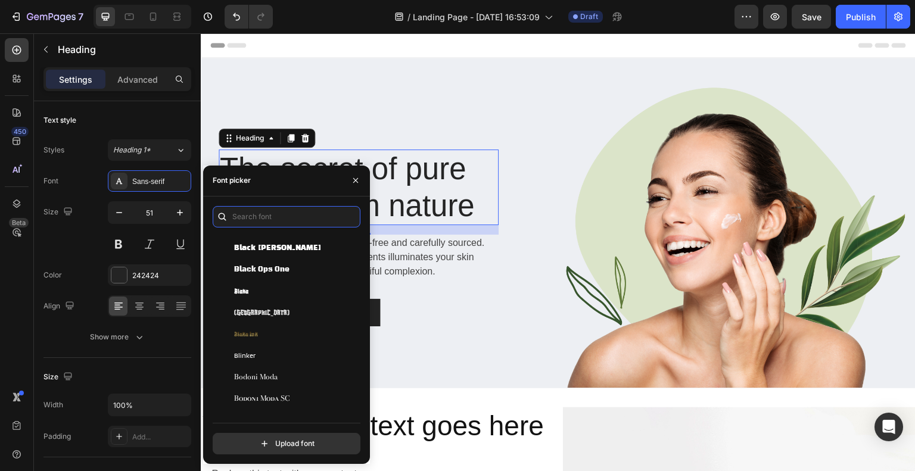
scroll to position [4683, 0]
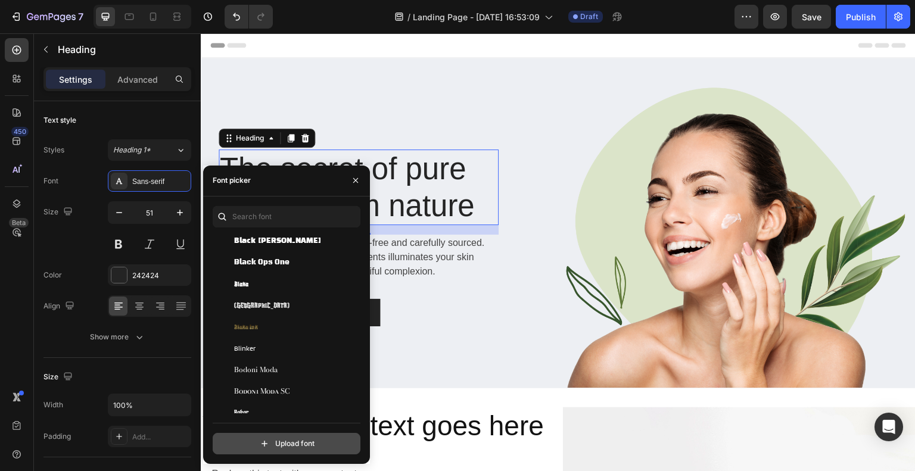
click at [278, 439] on input "file" at bounding box center [312, 443] width 298 height 20
click at [351, 177] on icon "button" at bounding box center [356, 181] width 10 height 10
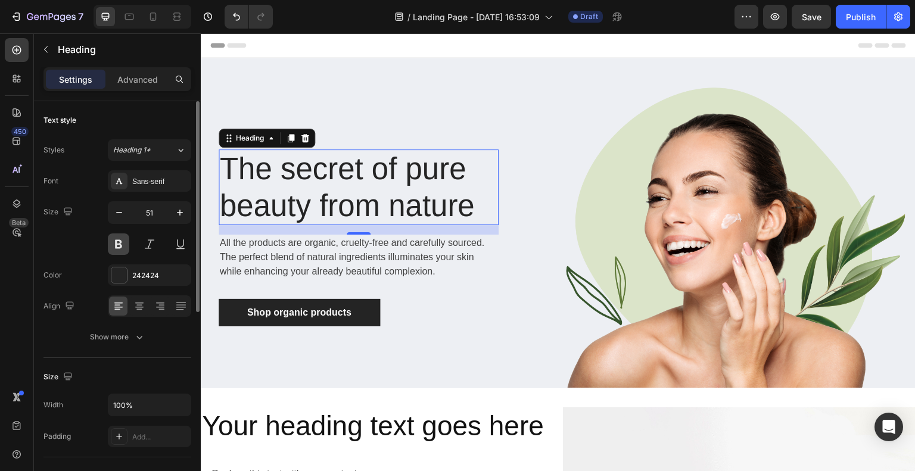
click at [121, 242] on button at bounding box center [118, 243] width 21 height 21
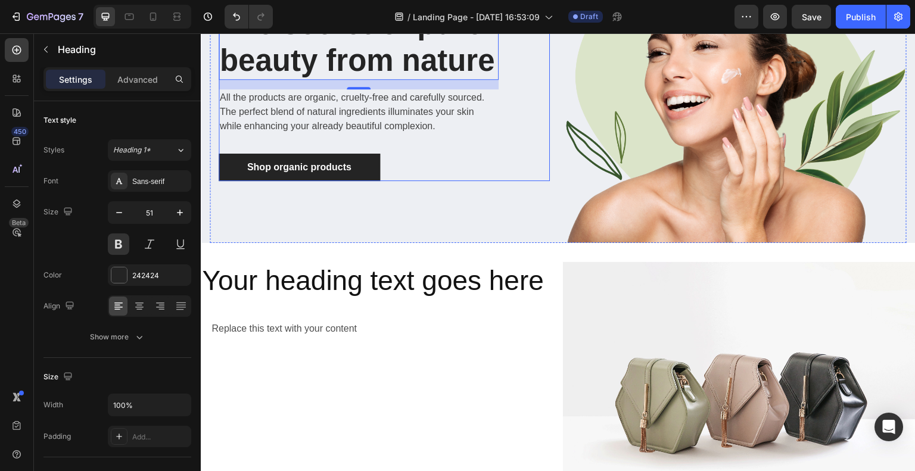
scroll to position [164, 0]
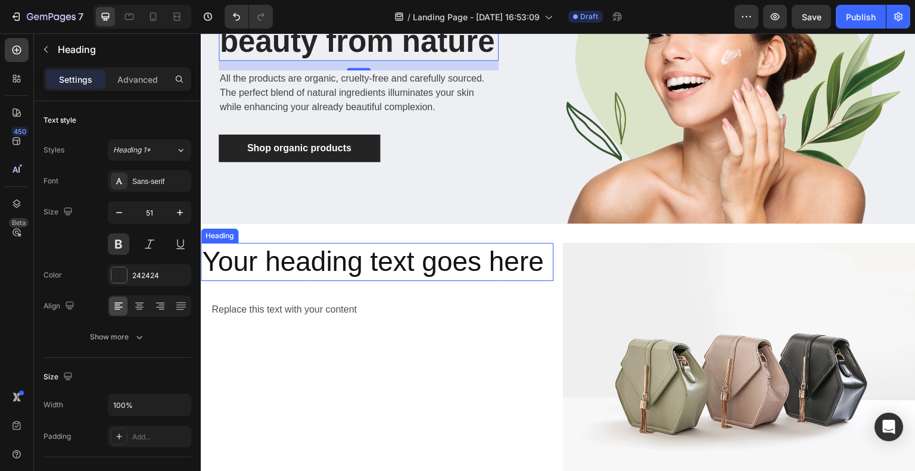
click at [327, 258] on h2 "Your heading text goes here" at bounding box center [377, 262] width 352 height 38
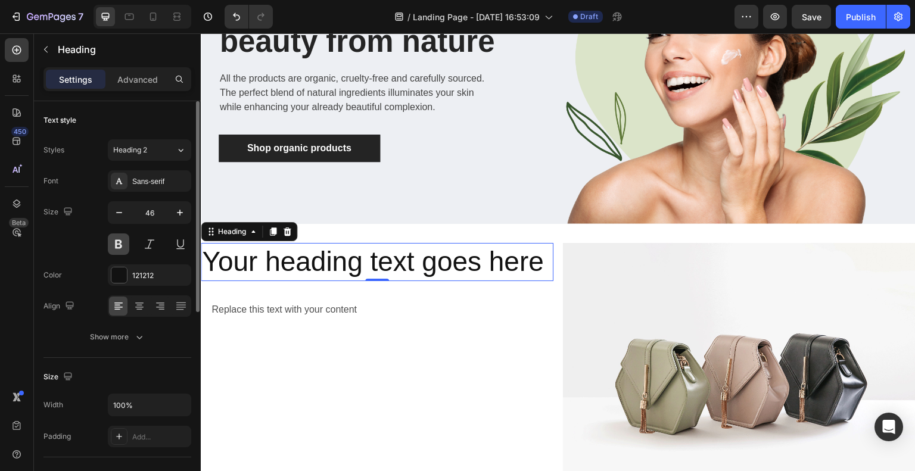
click at [118, 245] on button at bounding box center [118, 243] width 21 height 21
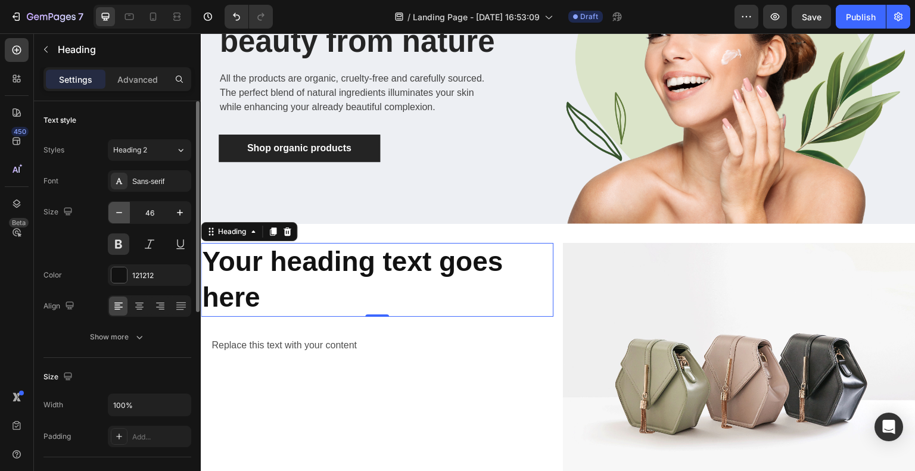
click at [119, 215] on icon "button" at bounding box center [119, 213] width 12 height 12
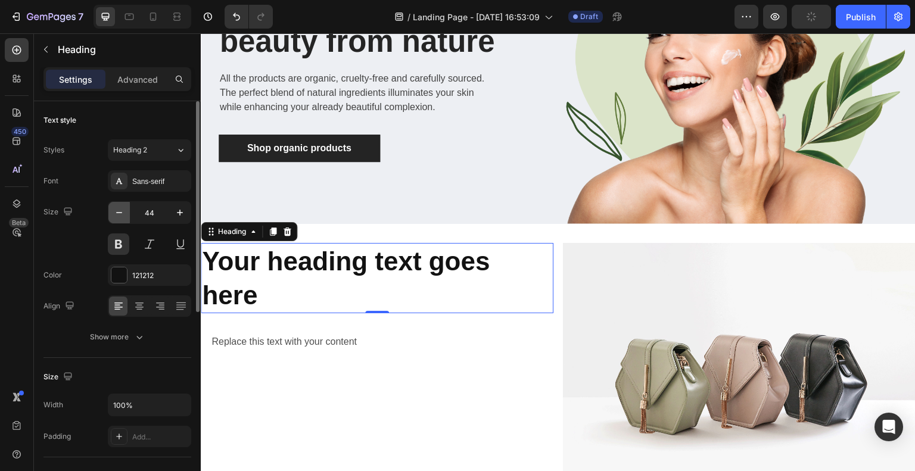
click at [119, 215] on icon "button" at bounding box center [119, 213] width 12 height 12
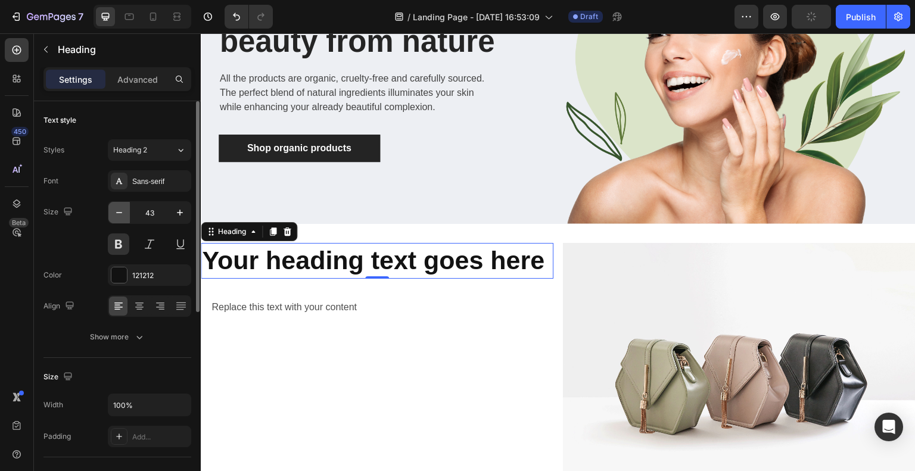
click at [119, 215] on icon "button" at bounding box center [119, 213] width 12 height 12
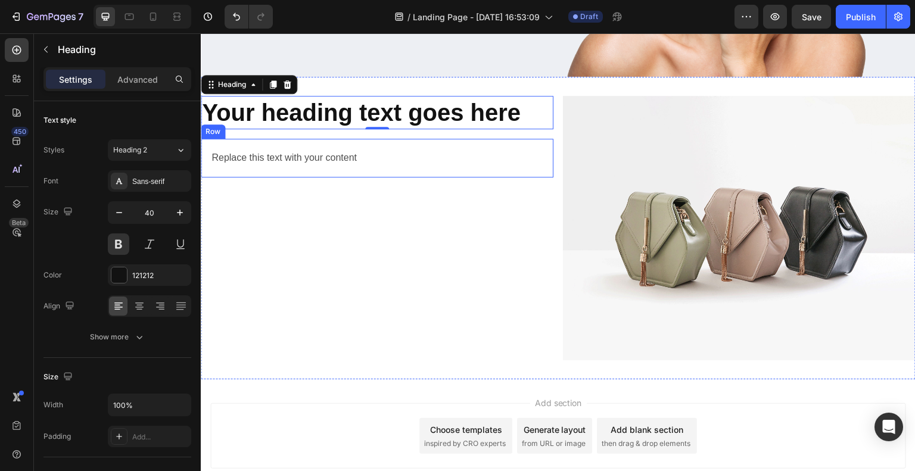
scroll to position [342, 0]
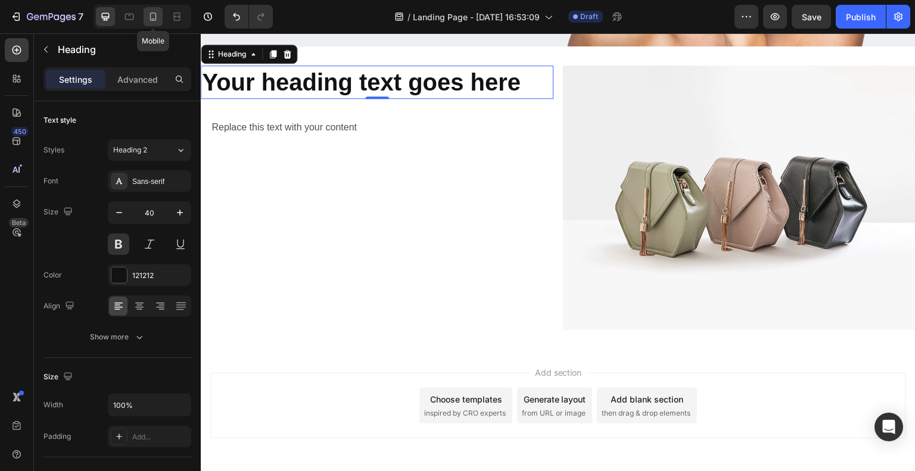
click at [152, 17] on icon at bounding box center [153, 17] width 12 height 12
type input "41"
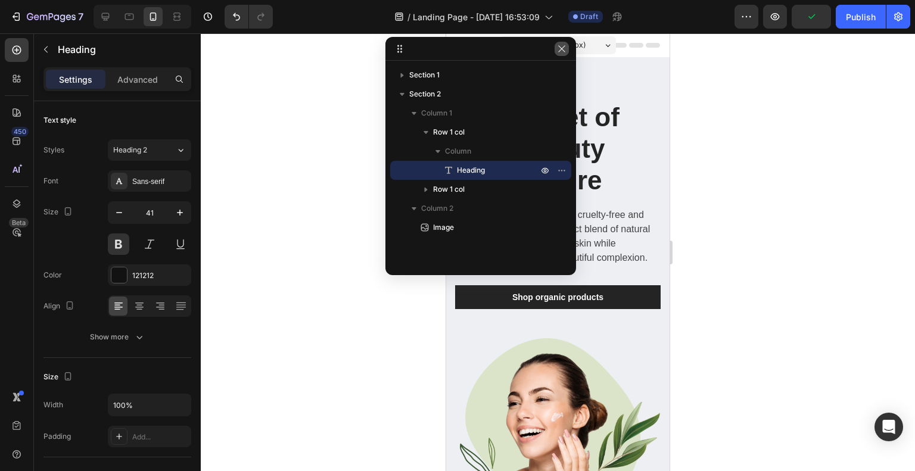
click at [559, 47] on icon "button" at bounding box center [562, 49] width 10 height 10
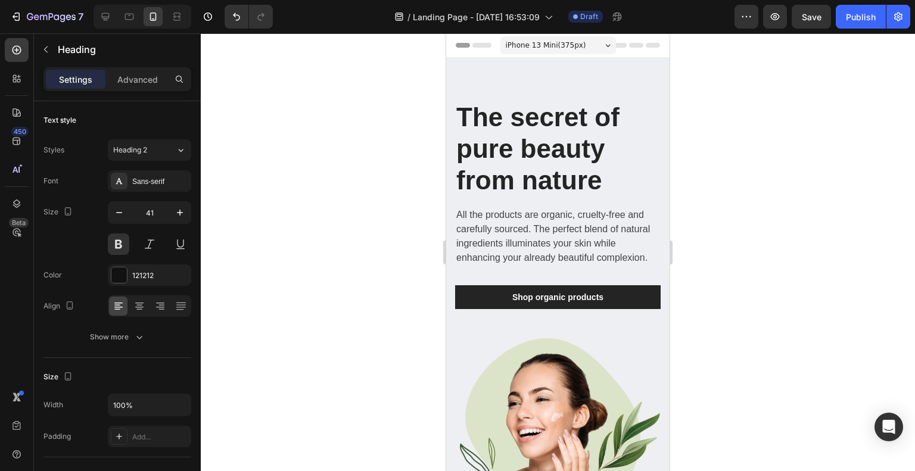
click at [579, 43] on div "iPhone 13 Mini ( 375 px)" at bounding box center [558, 45] width 116 height 18
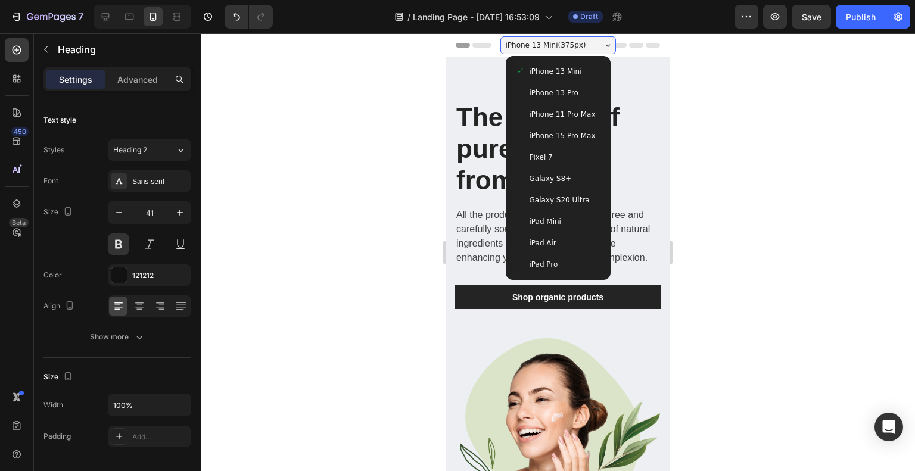
click at [552, 130] on span "iPhone 15 Pro Max" at bounding box center [562, 136] width 66 height 12
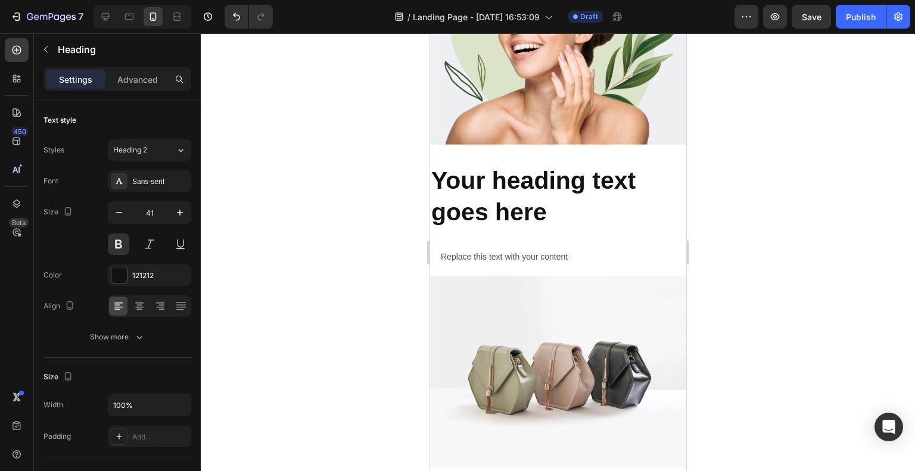
scroll to position [407, 0]
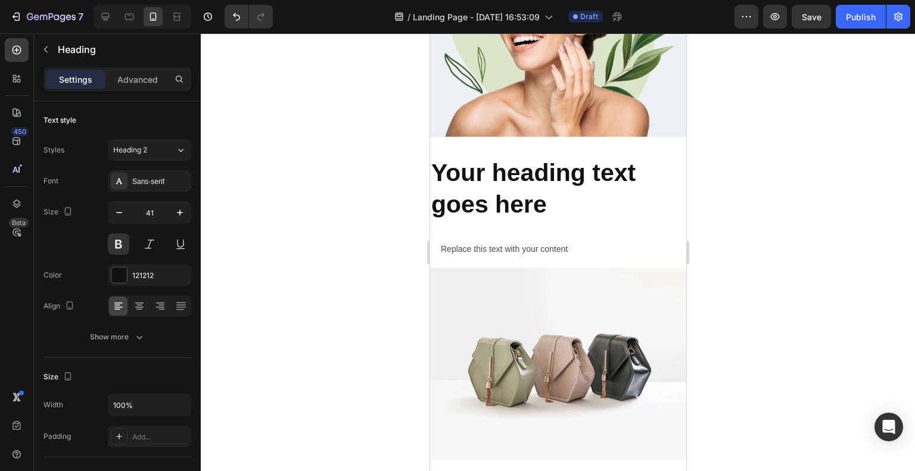
click at [319, 306] on div at bounding box center [558, 252] width 714 height 438
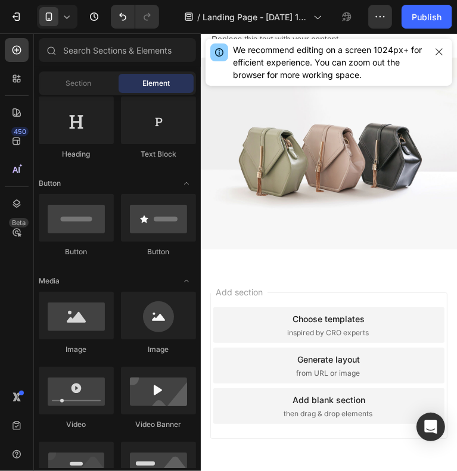
scroll to position [653, 0]
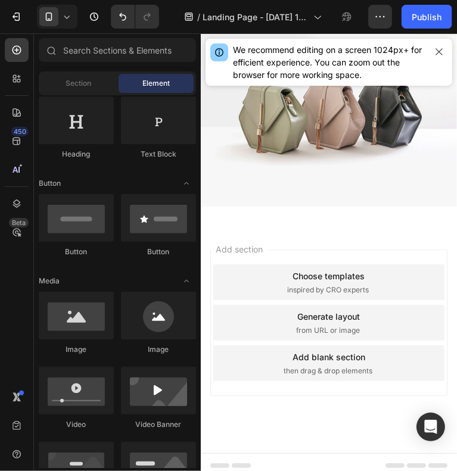
click at [314, 284] on span "inspired by CRO experts" at bounding box center [327, 289] width 82 height 11
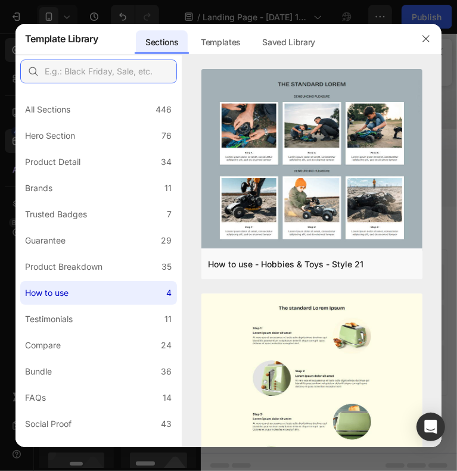
click at [126, 69] on input "text" at bounding box center [98, 72] width 157 height 24
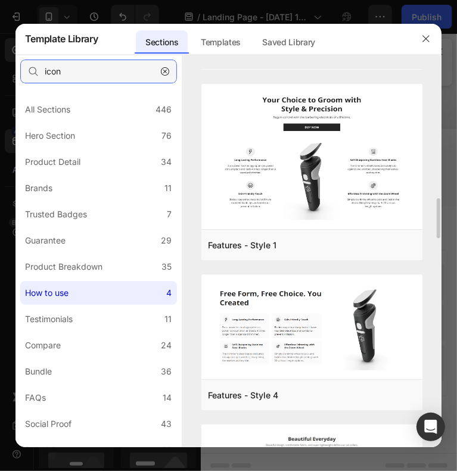
scroll to position [1219, 0]
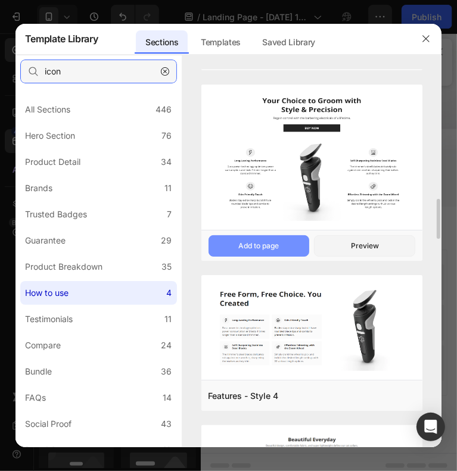
type input "icon"
click at [0, 0] on button "Add to page" at bounding box center [0, 0] width 0 height 0
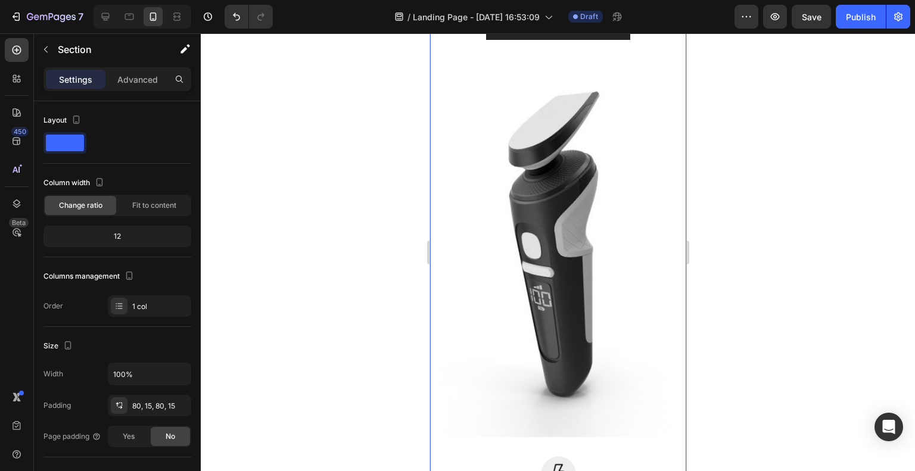
scroll to position [1069, 0]
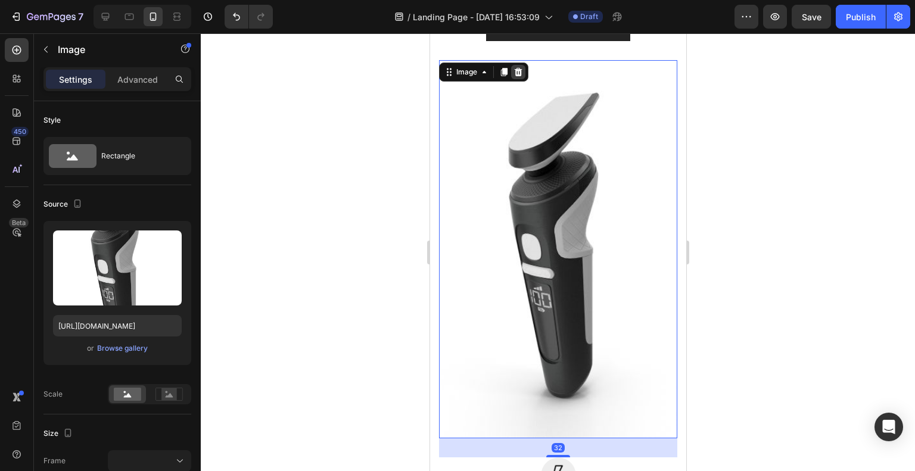
click at [517, 73] on icon at bounding box center [518, 72] width 8 height 8
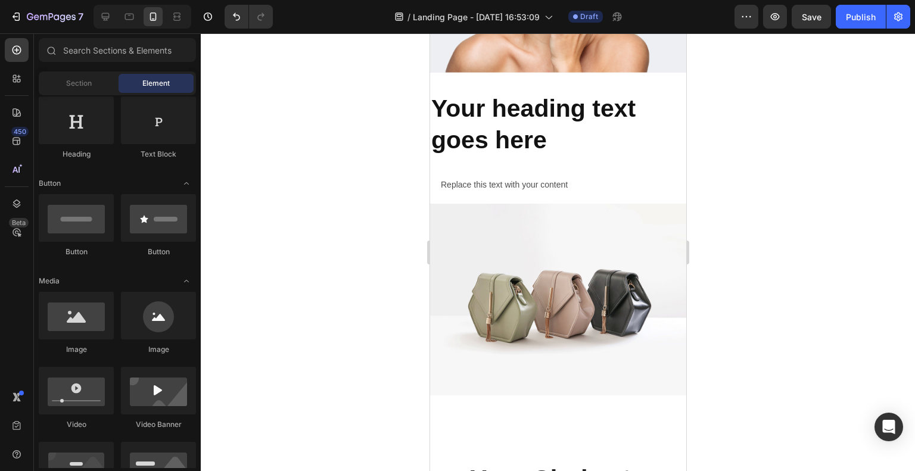
scroll to position [472, 0]
click at [513, 120] on h2 "Your heading text goes here" at bounding box center [557, 125] width 256 height 66
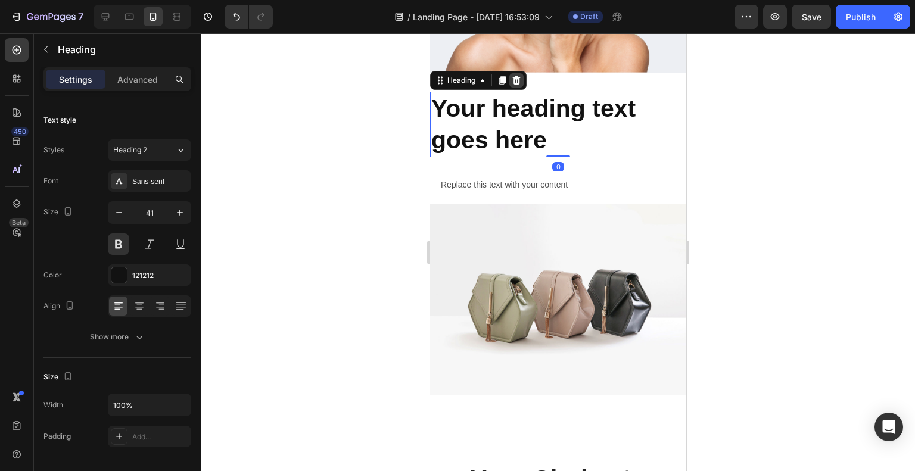
click at [514, 76] on icon at bounding box center [516, 80] width 8 height 8
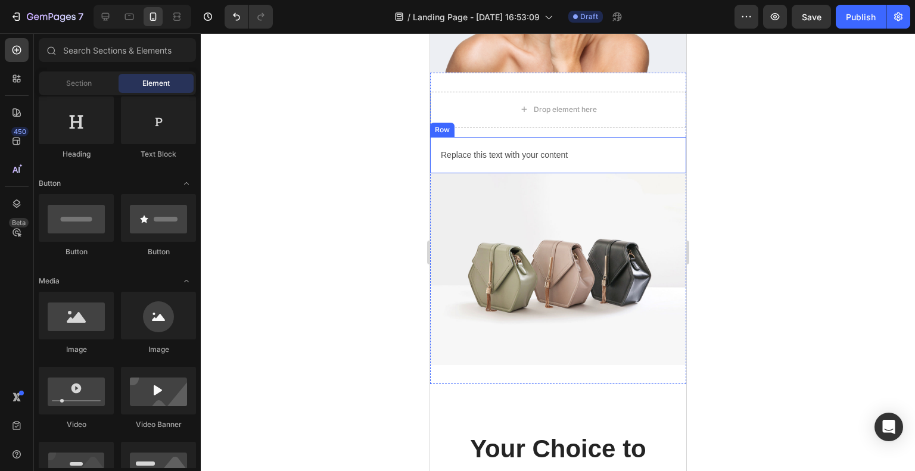
click at [496, 157] on div "Replace this text with your content Text Block Row" at bounding box center [557, 155] width 256 height 36
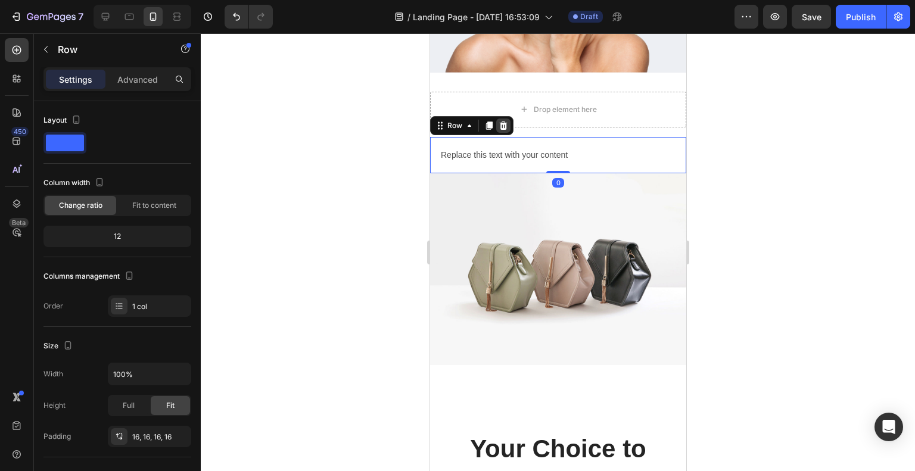
click at [501, 121] on icon at bounding box center [503, 125] width 8 height 8
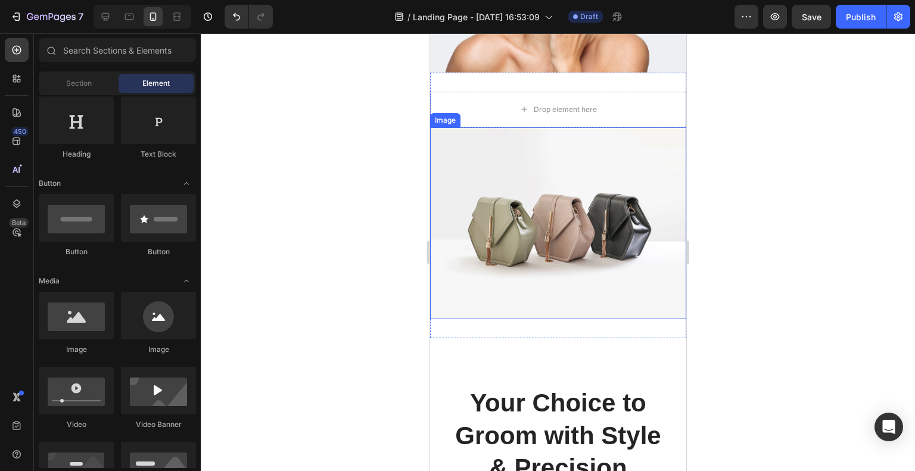
click at [508, 158] on img at bounding box center [557, 223] width 256 height 192
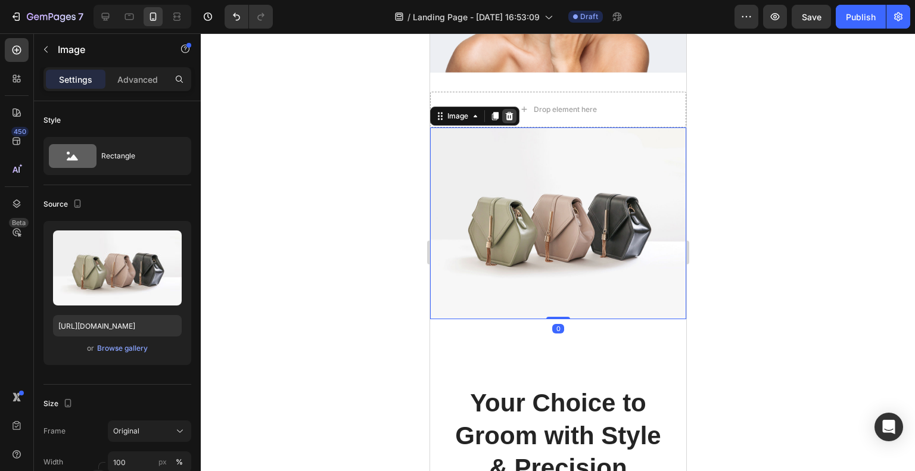
click at [507, 112] on icon at bounding box center [509, 116] width 8 height 8
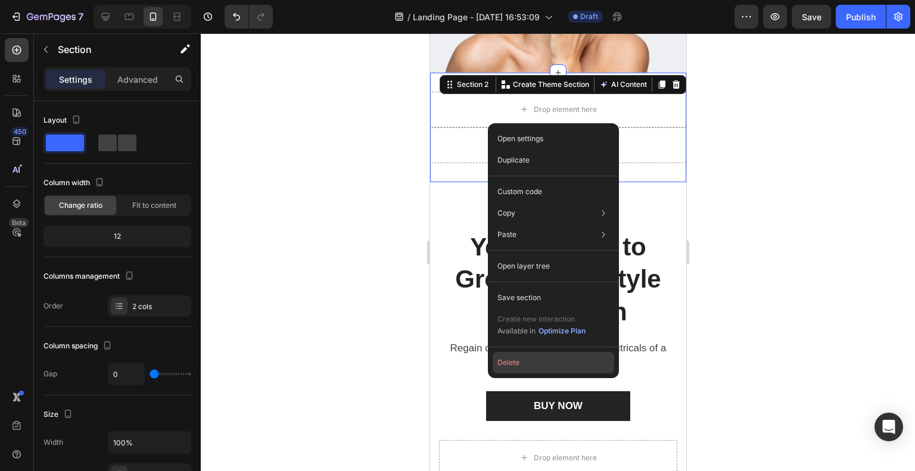
click at [505, 359] on button "Delete" at bounding box center [552, 362] width 121 height 21
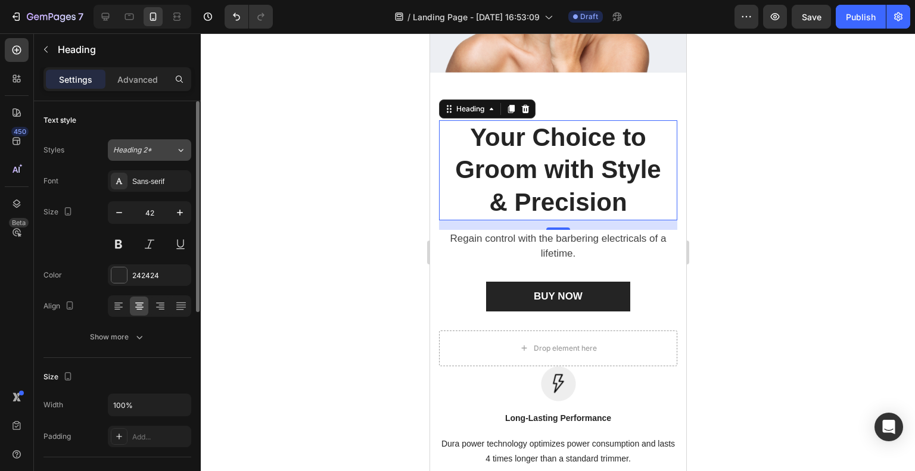
click at [167, 157] on button "Heading 2*" at bounding box center [149, 149] width 83 height 21
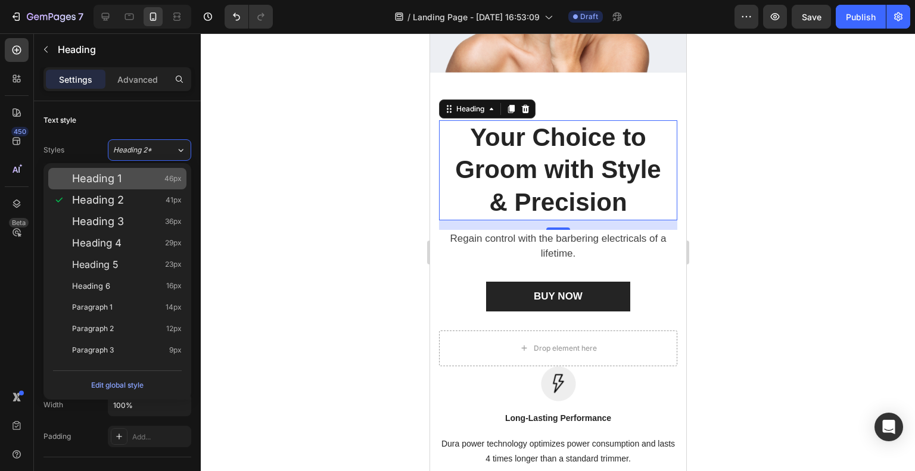
click at [148, 178] on div "Heading 1 46px" at bounding box center [127, 179] width 110 height 12
type input "46"
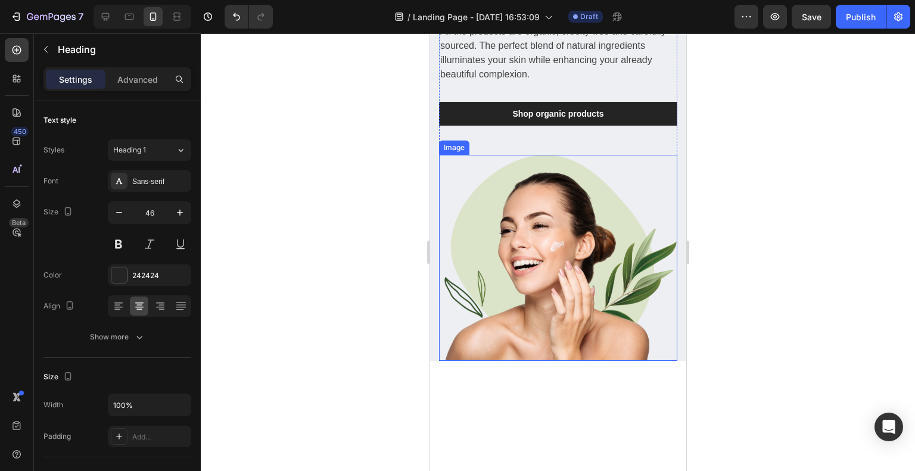
scroll to position [0, 0]
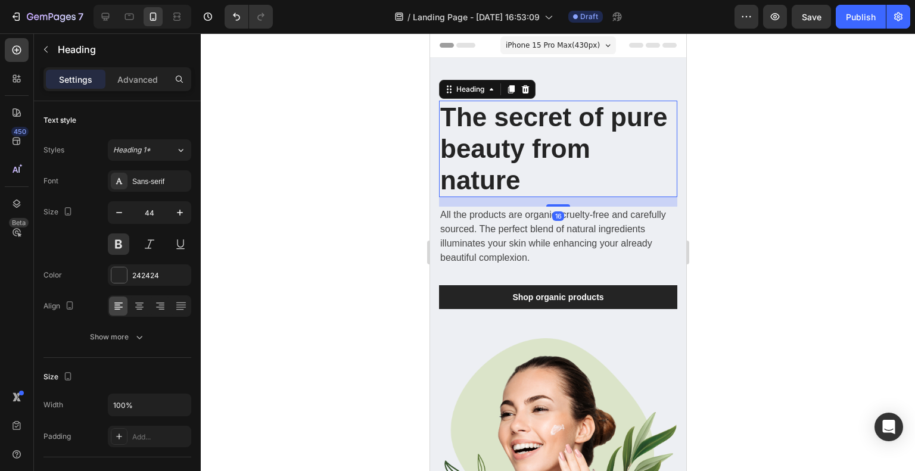
click at [511, 154] on p "The secret of pure beauty from nature" at bounding box center [557, 149] width 236 height 94
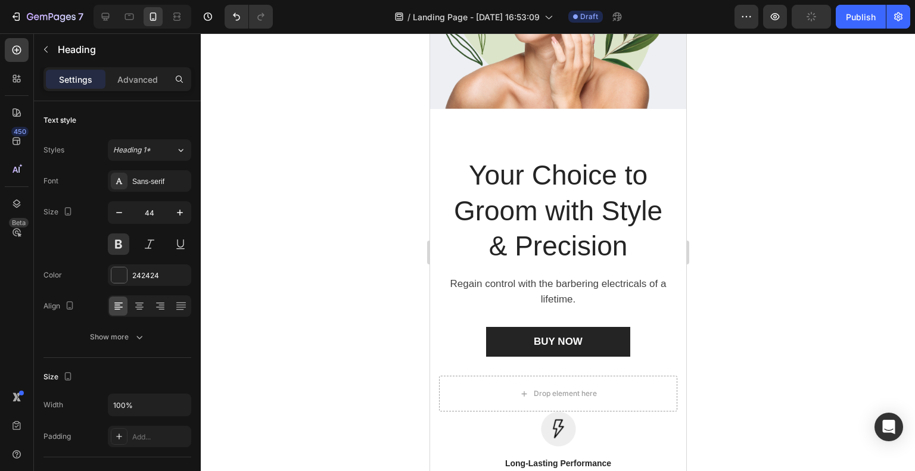
scroll to position [436, 0]
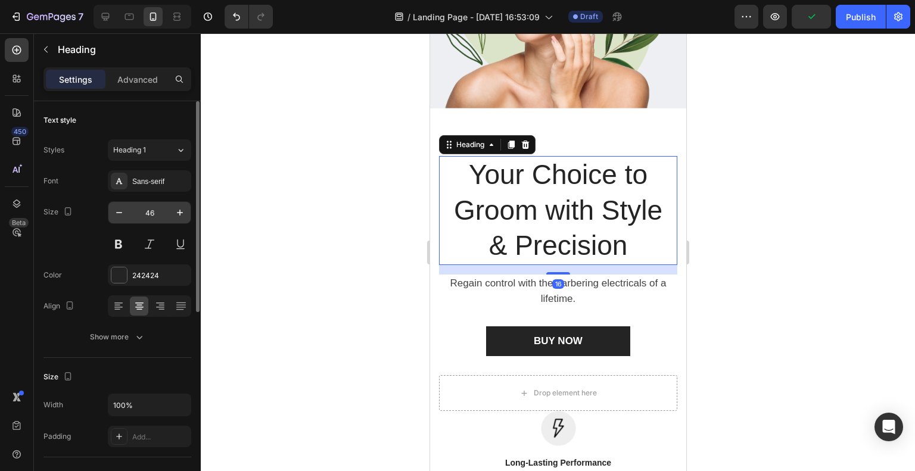
click at [142, 209] on input "46" at bounding box center [149, 212] width 39 height 21
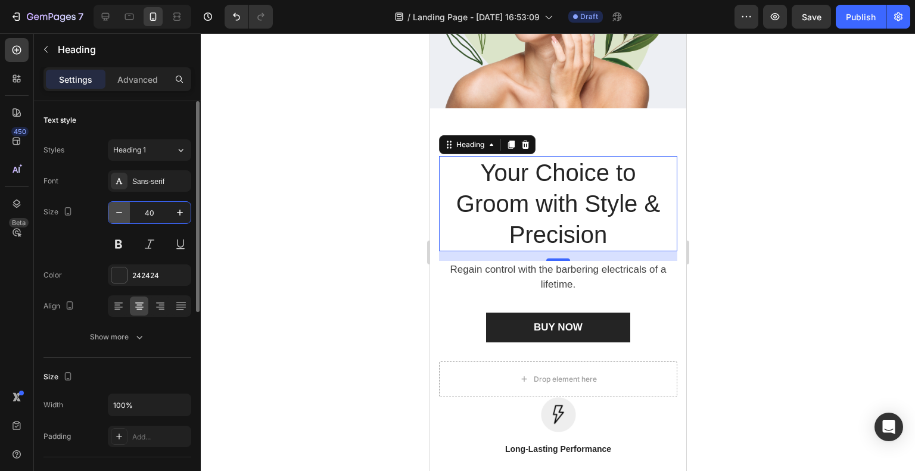
click at [120, 210] on icon "button" at bounding box center [119, 213] width 12 height 12
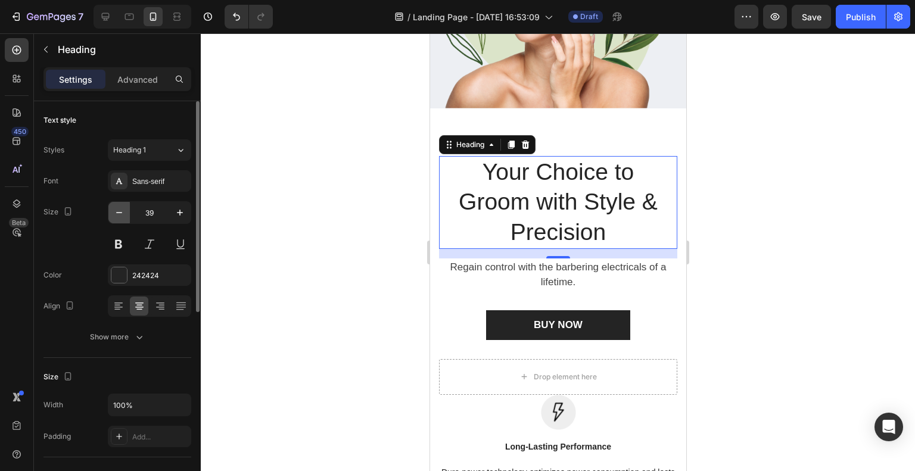
click at [120, 210] on icon "button" at bounding box center [119, 213] width 12 height 12
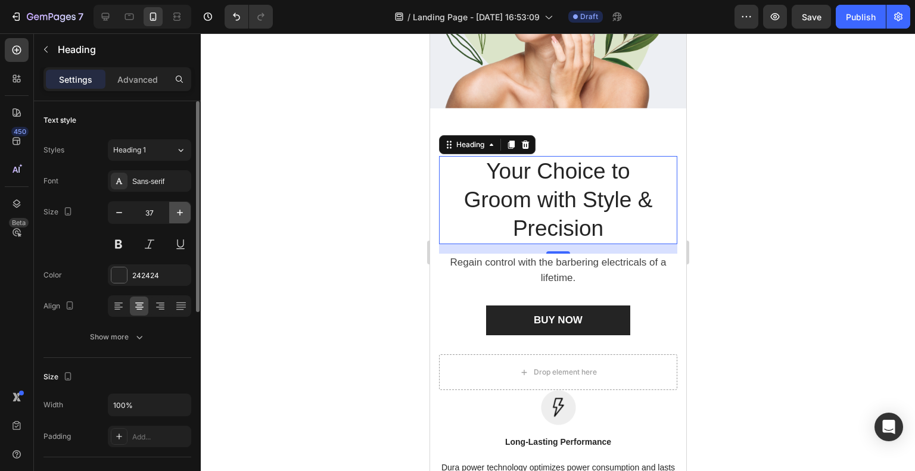
click at [174, 214] on icon "button" at bounding box center [180, 213] width 12 height 12
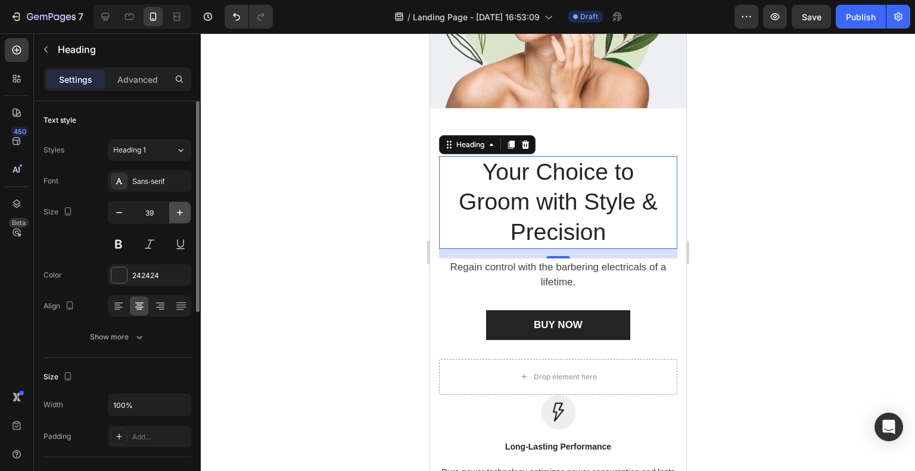
click at [174, 214] on icon "button" at bounding box center [180, 213] width 12 height 12
type input "40"
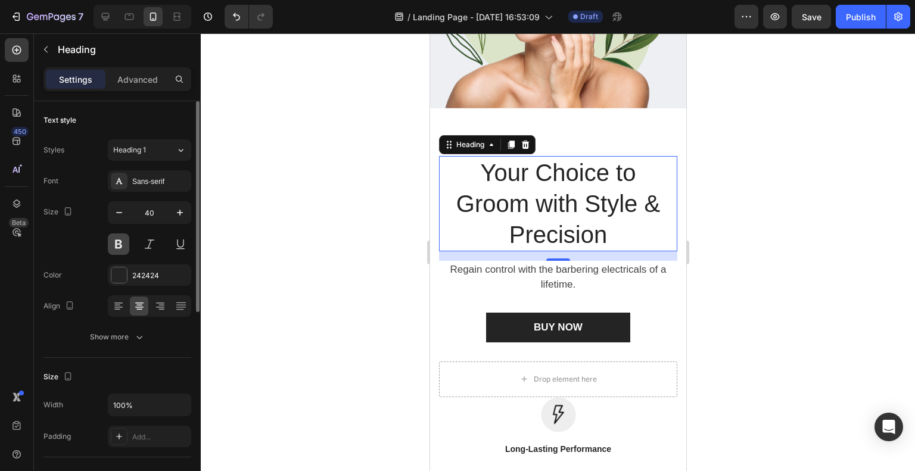
click at [123, 240] on button at bounding box center [118, 243] width 21 height 21
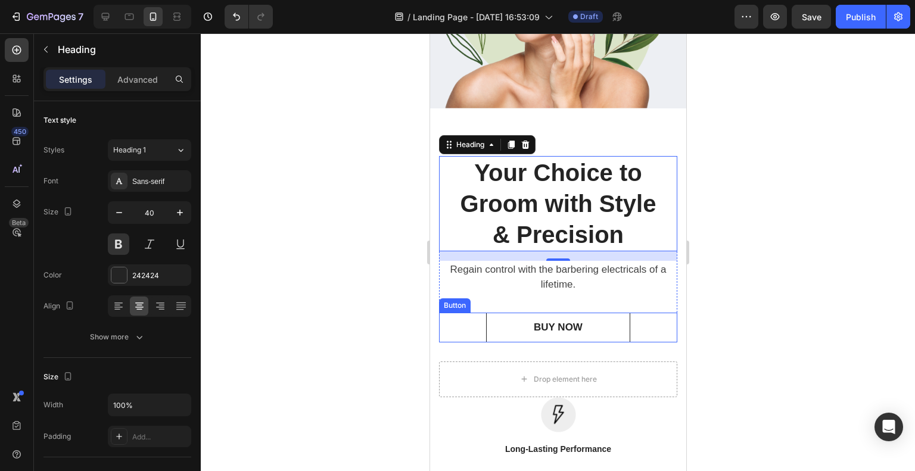
click at [515, 325] on link "BUY NOW" at bounding box center [557, 328] width 144 height 30
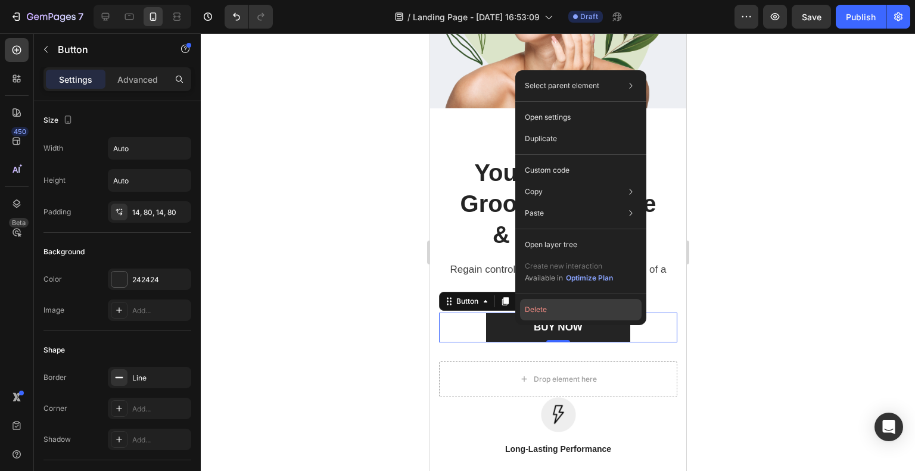
click at [536, 312] on button "Delete" at bounding box center [580, 309] width 121 height 21
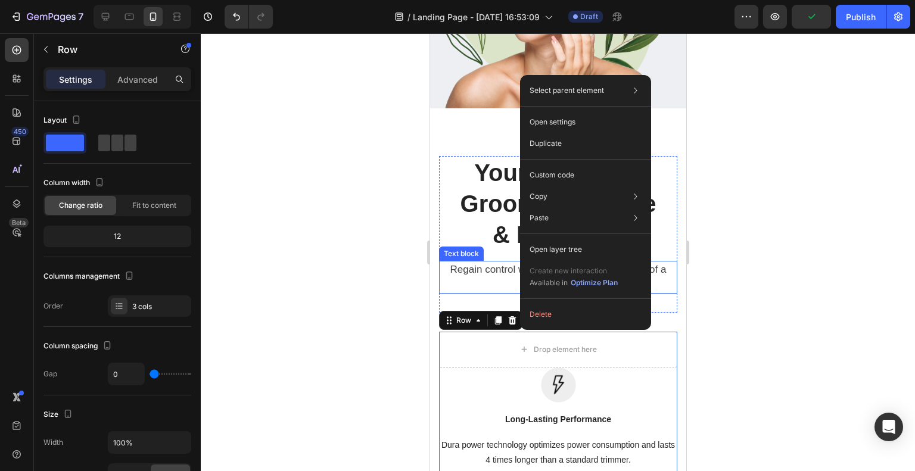
click at [460, 284] on div "Regain control with the barbering electricals of a lifetime." at bounding box center [557, 277] width 219 height 33
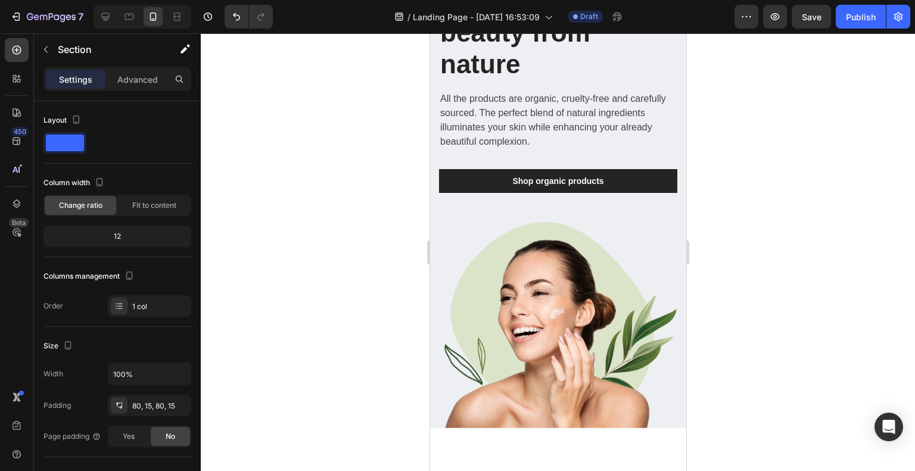
scroll to position [0, 0]
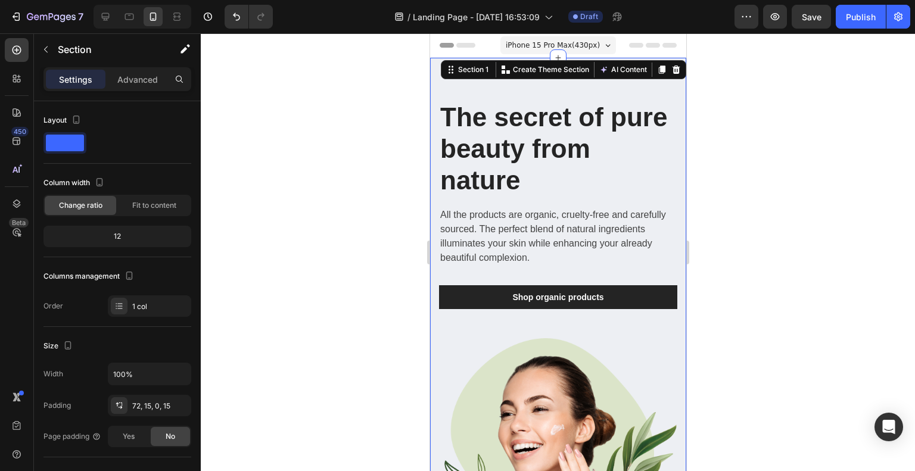
click at [494, 91] on div "The secret of pure beauty from nature Heading All the products are organic, cru…" at bounding box center [557, 301] width 256 height 486
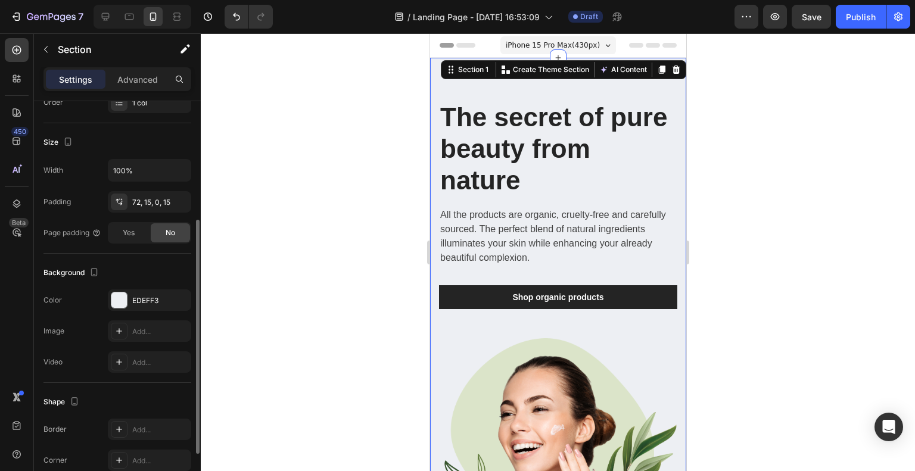
scroll to position [204, 0]
click at [124, 293] on div at bounding box center [118, 299] width 15 height 15
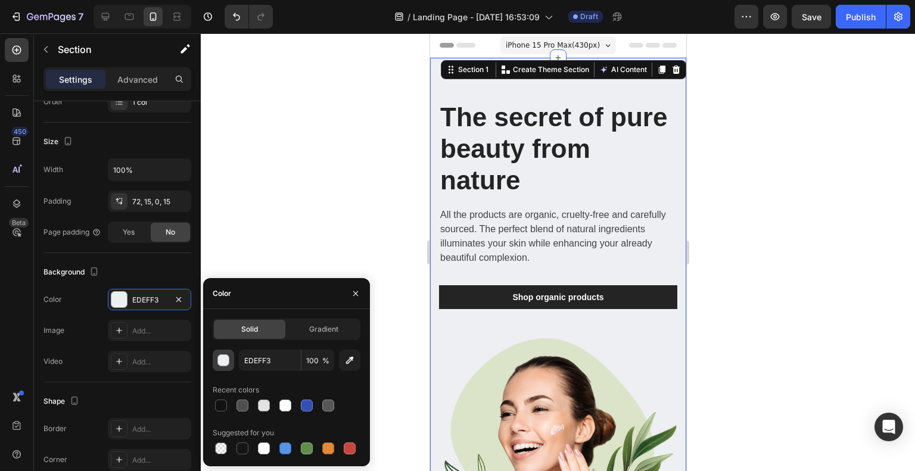
click at [219, 362] on div "button" at bounding box center [224, 361] width 12 height 12
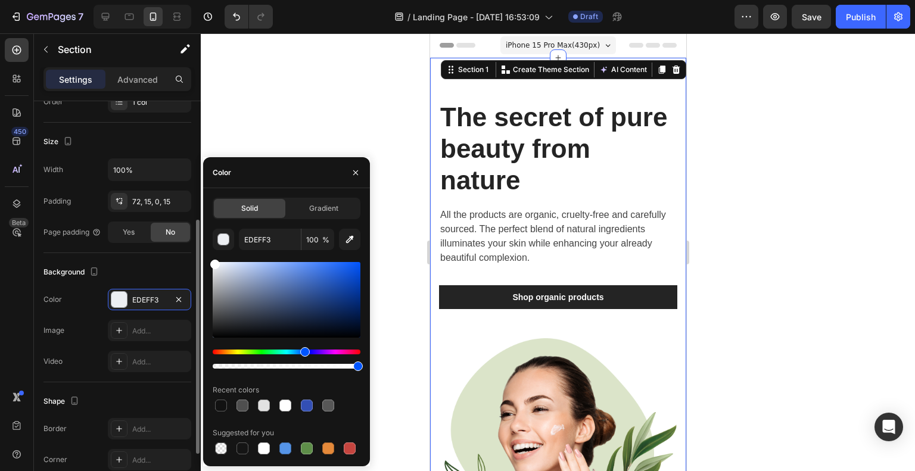
drag, startPoint x: 203, startPoint y: 277, endPoint x: 170, endPoint y: 234, distance: 54.4
click at [170, 234] on div "450 Beta Sections(30) Elements(83) Section Element Hero Section Product Detail …" at bounding box center [100, 252] width 201 height 438
type input "FFFFFF"
click at [344, 126] on div at bounding box center [558, 252] width 714 height 438
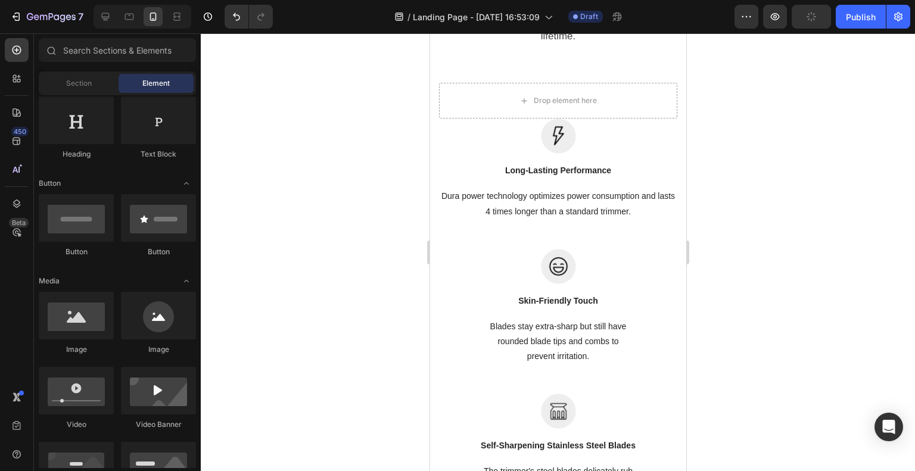
scroll to position [478, 0]
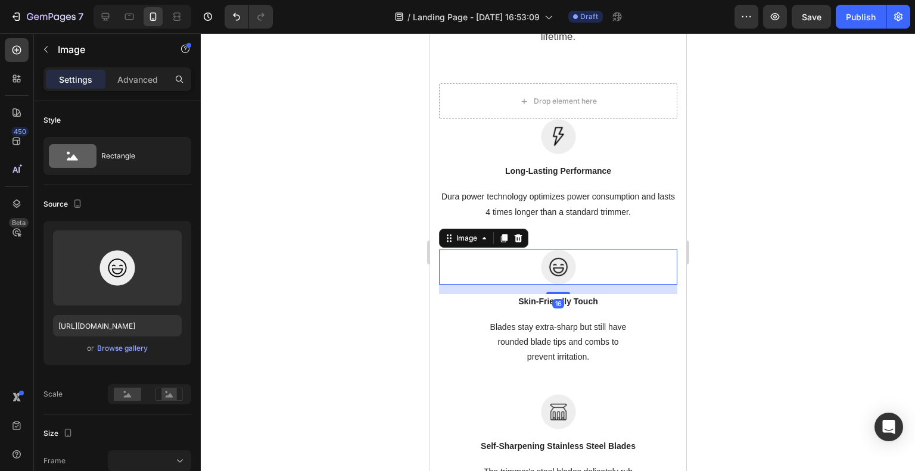
click at [338, 253] on div at bounding box center [558, 252] width 714 height 438
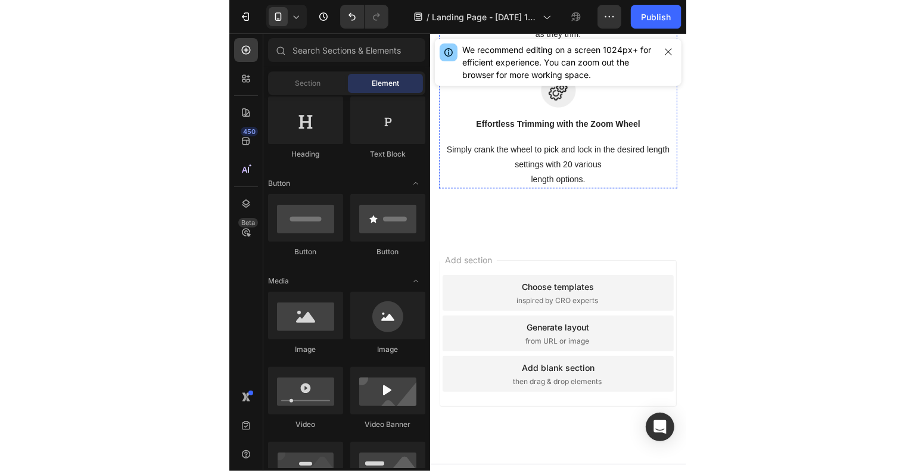
scroll to position [1146, 0]
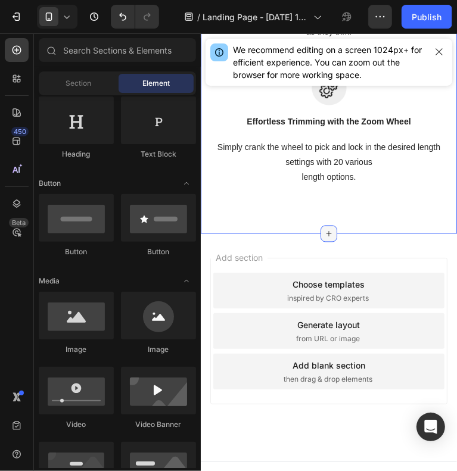
click at [320, 232] on div at bounding box center [328, 233] width 17 height 17
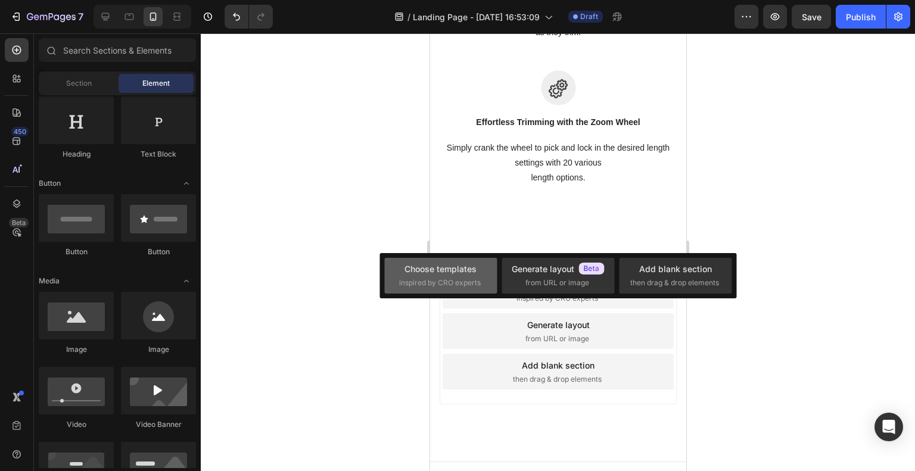
click at [433, 279] on span "inspired by CRO experts" at bounding box center [440, 282] width 82 height 11
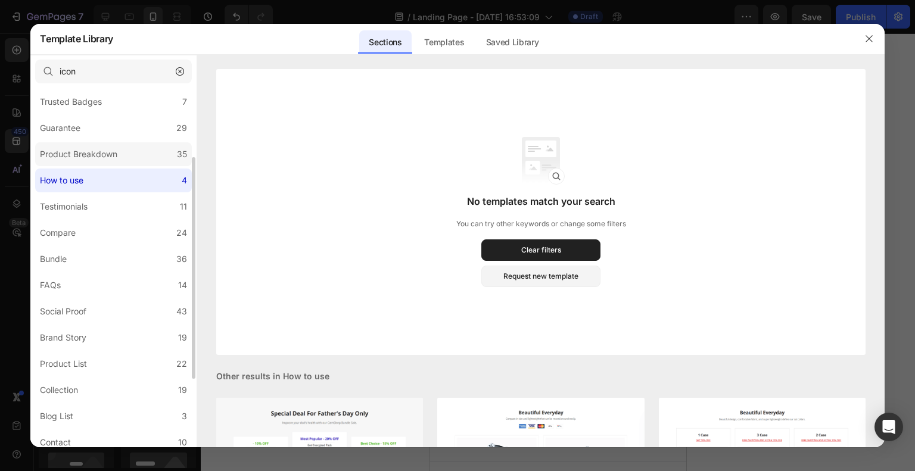
scroll to position [136, 0]
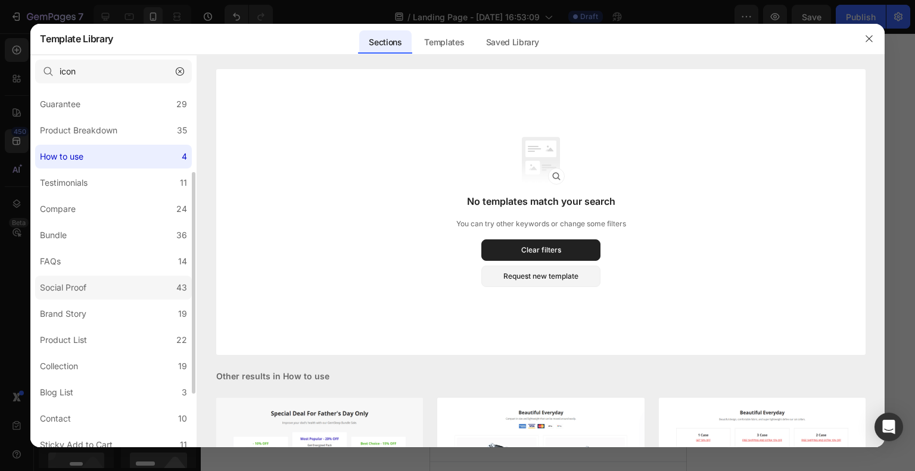
click at [96, 279] on label "Social Proof 43" at bounding box center [113, 288] width 157 height 24
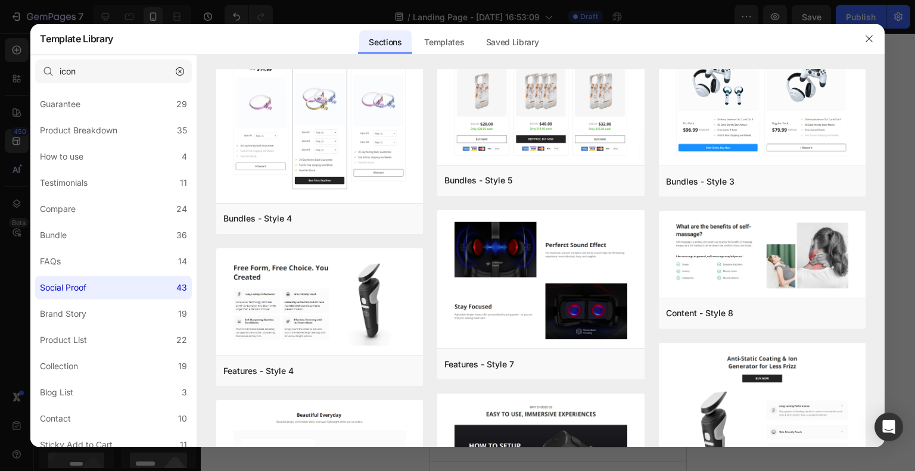
scroll to position [0, 0]
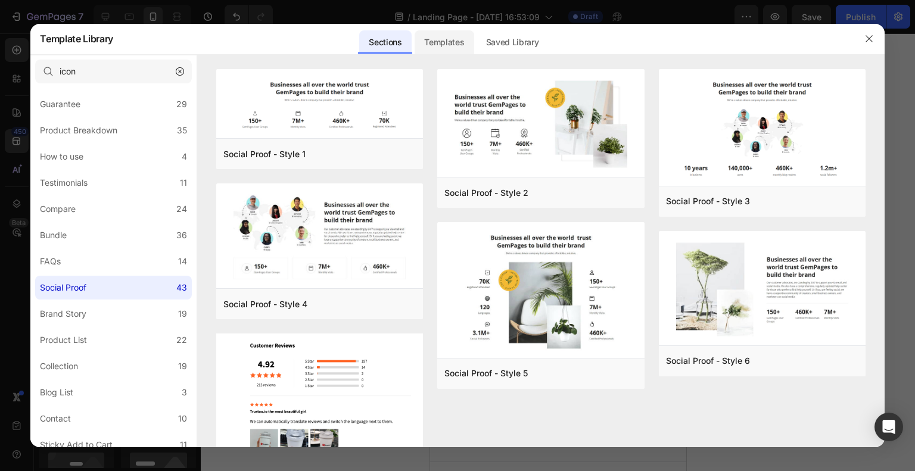
click at [447, 45] on div "Templates" at bounding box center [443, 42] width 59 height 24
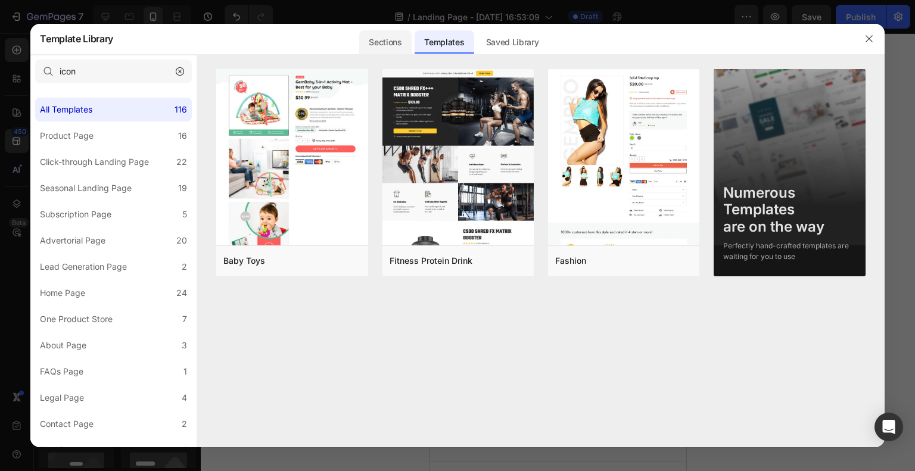
click at [383, 45] on div "Sections" at bounding box center [385, 42] width 52 height 24
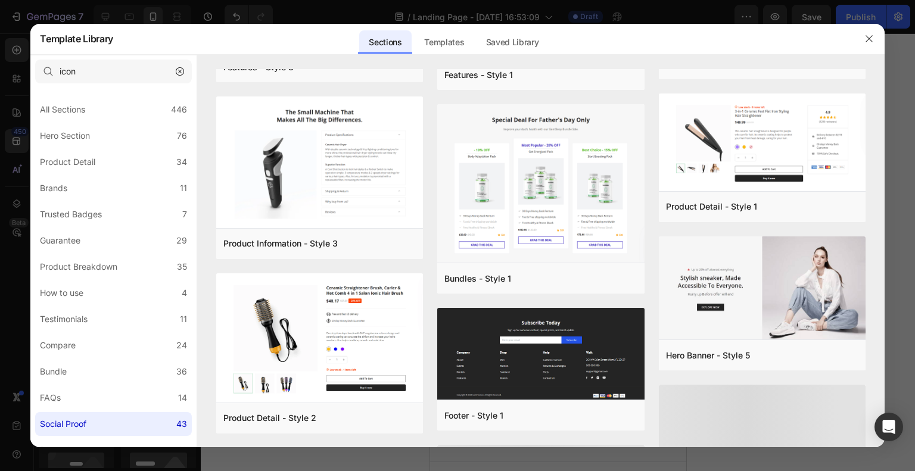
scroll to position [979, 0]
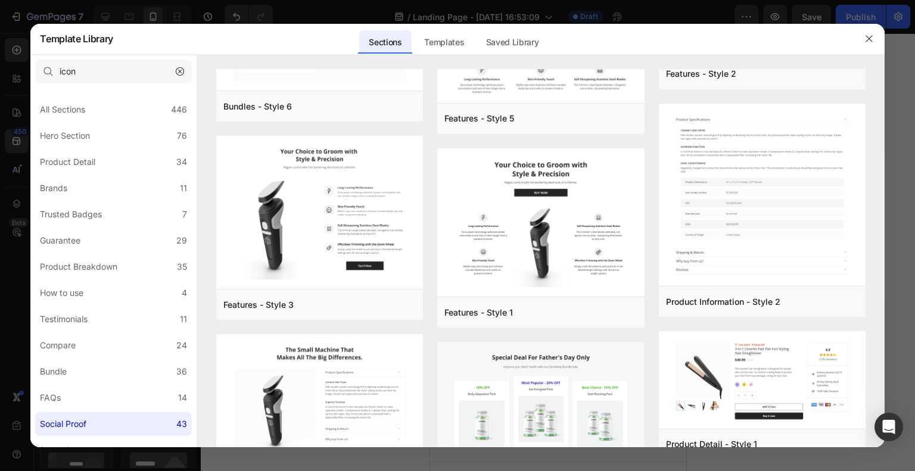
click at [180, 68] on icon "button" at bounding box center [180, 71] width 8 height 8
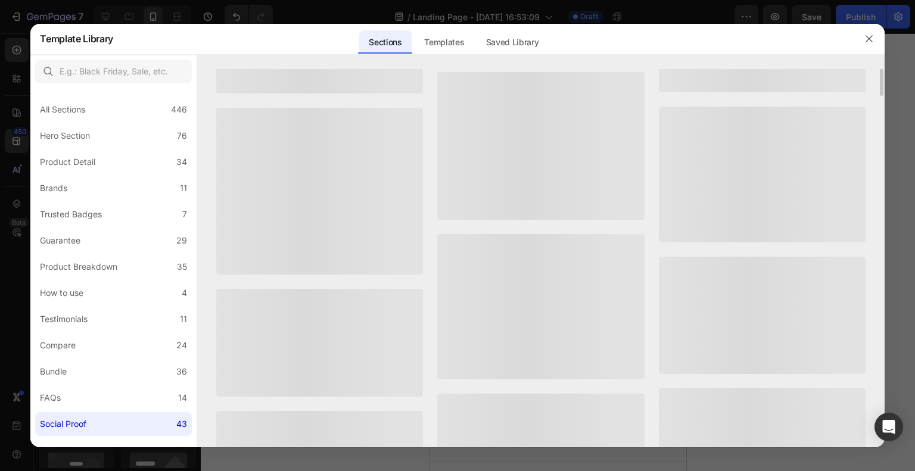
scroll to position [0, 0]
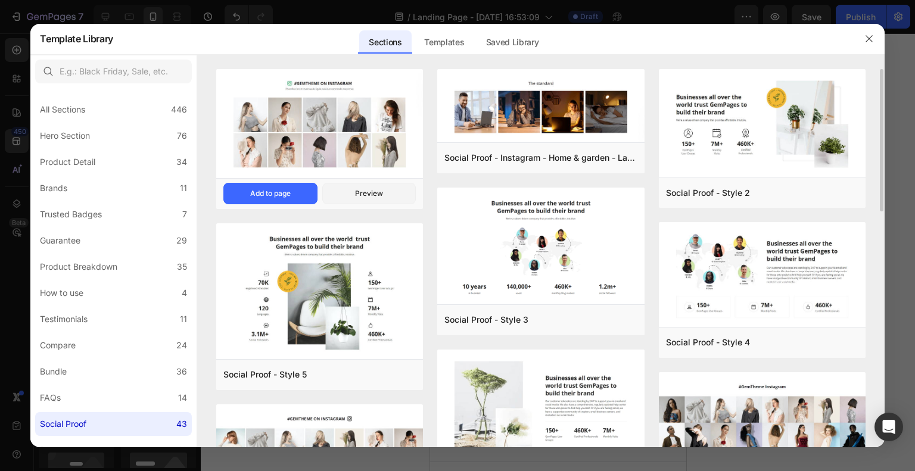
click at [334, 119] on img at bounding box center [319, 123] width 207 height 111
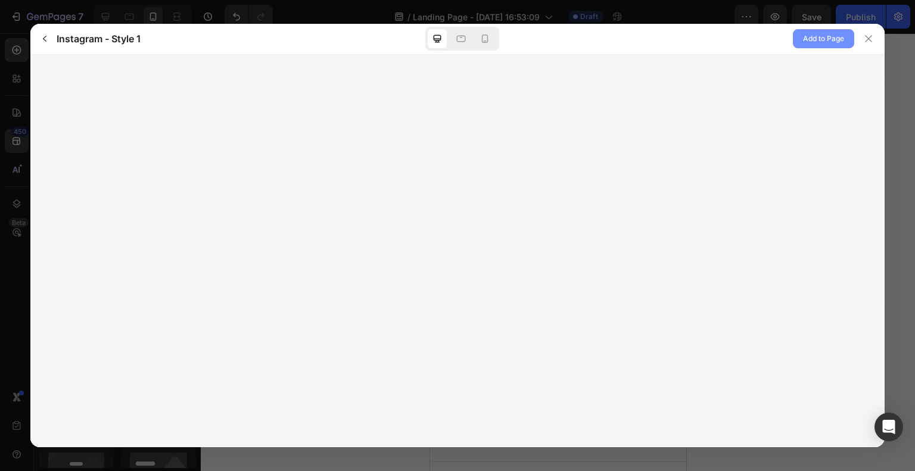
click at [815, 41] on span "Add to Page" at bounding box center [823, 39] width 41 height 14
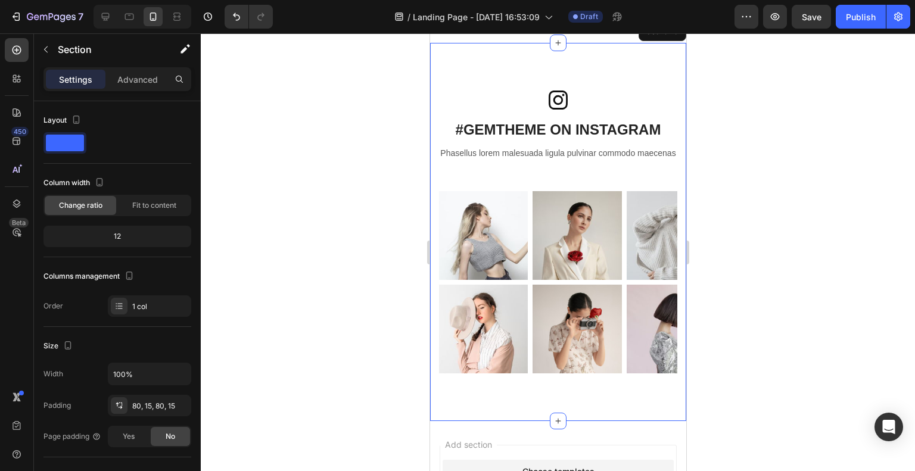
scroll to position [1346, 0]
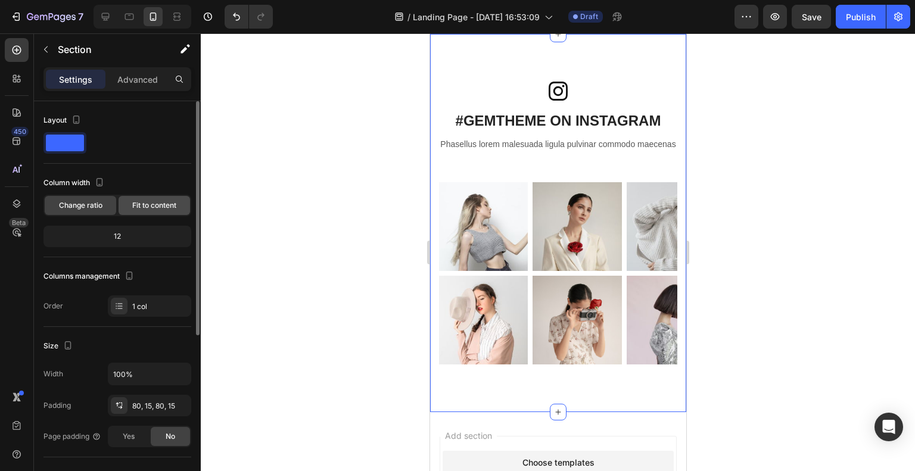
click at [143, 207] on span "Fit to content" at bounding box center [154, 205] width 44 height 11
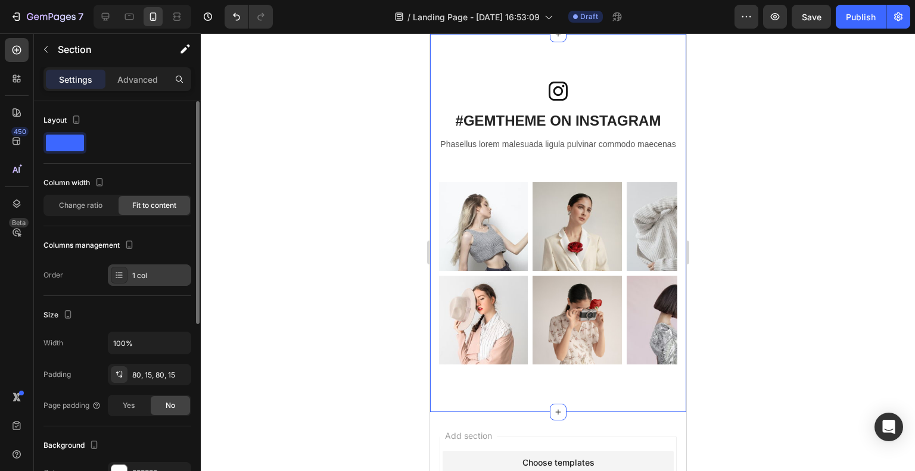
click at [152, 285] on div "1 col" at bounding box center [149, 274] width 83 height 21
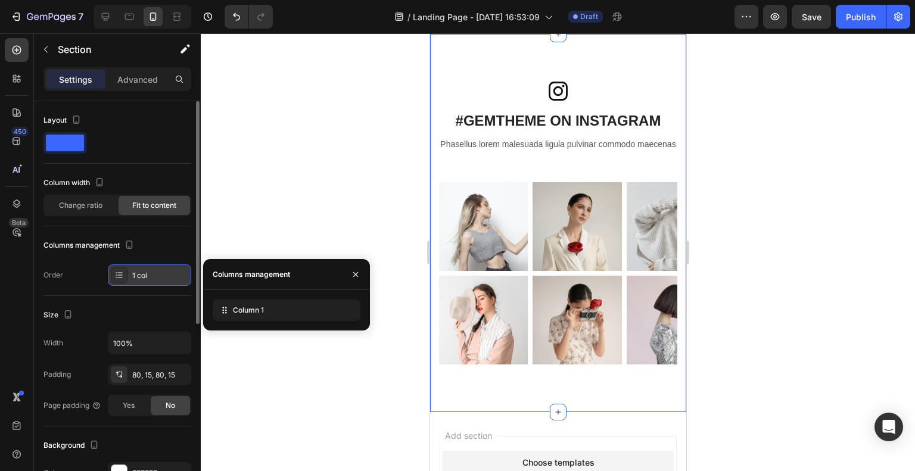
click at [157, 273] on div "1 col" at bounding box center [160, 275] width 56 height 11
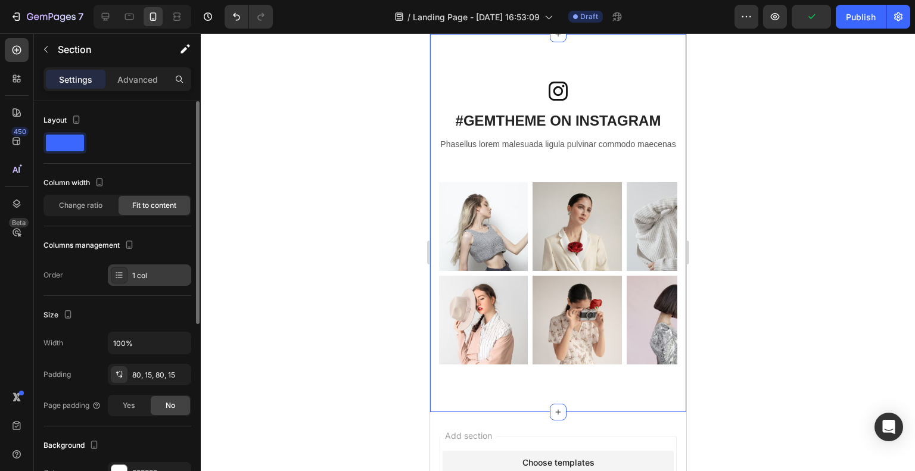
scroll to position [179, 0]
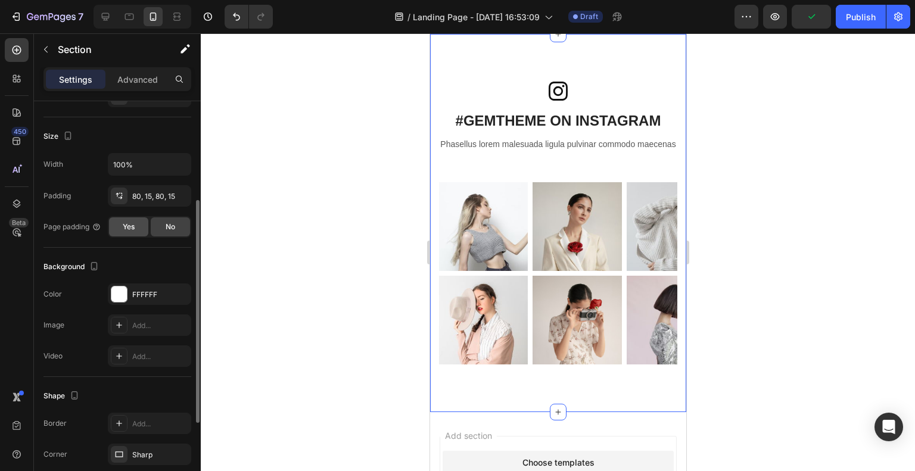
click at [130, 224] on span "Yes" at bounding box center [129, 227] width 12 height 11
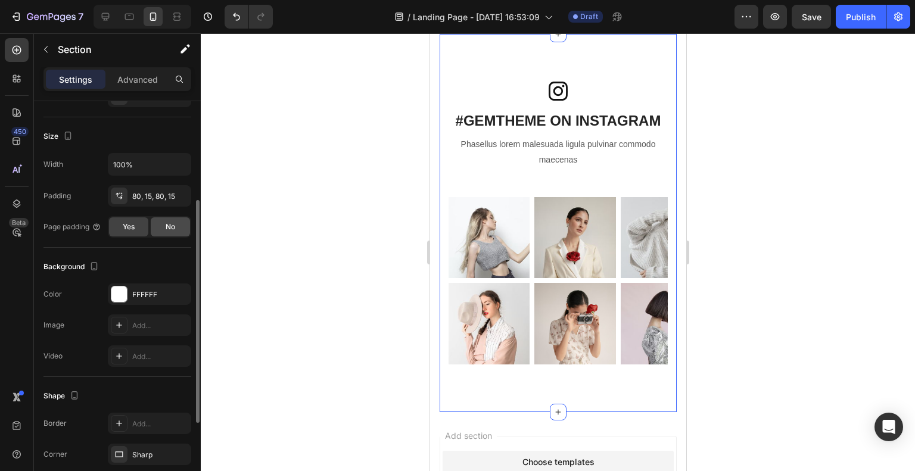
click at [164, 232] on div "No" at bounding box center [170, 226] width 39 height 19
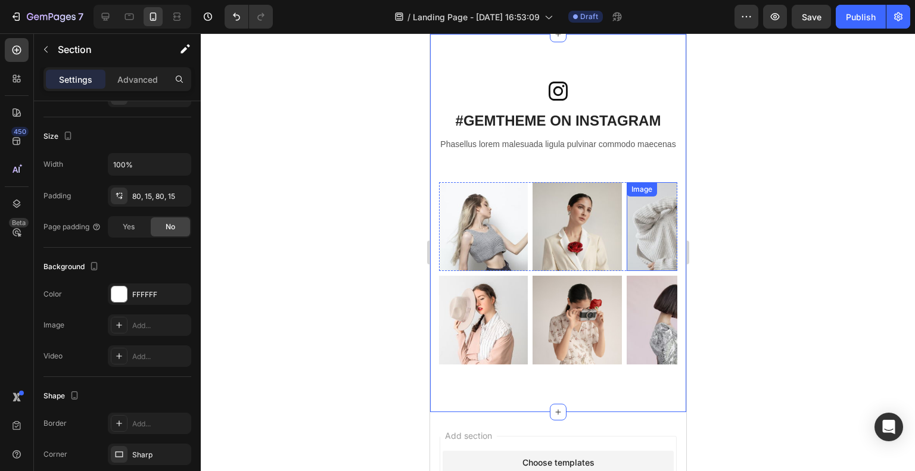
click at [634, 247] on img at bounding box center [670, 226] width 89 height 89
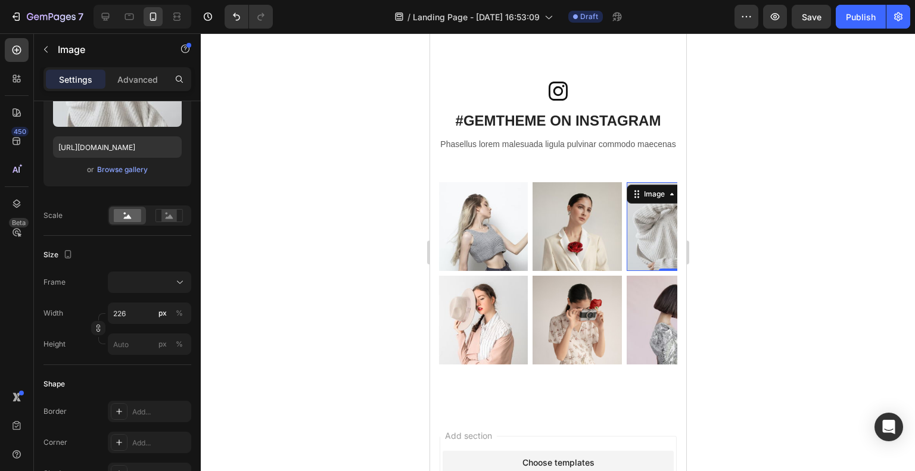
scroll to position [0, 0]
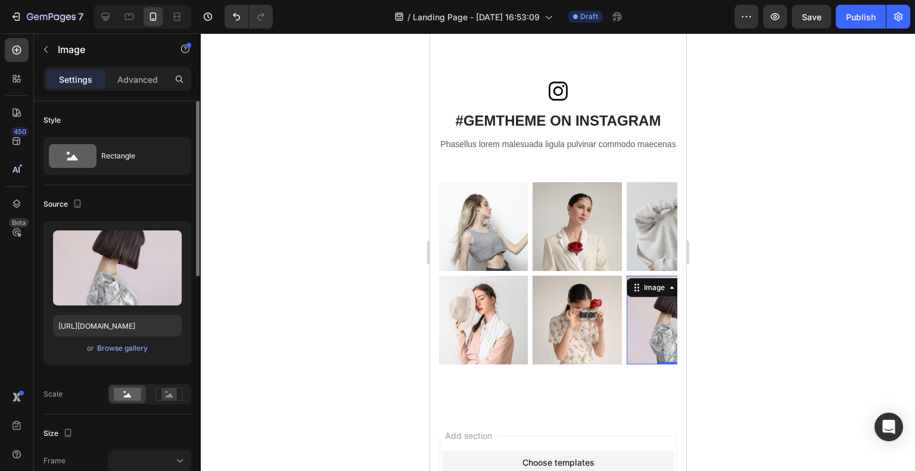
click at [646, 329] on img at bounding box center [670, 320] width 89 height 89
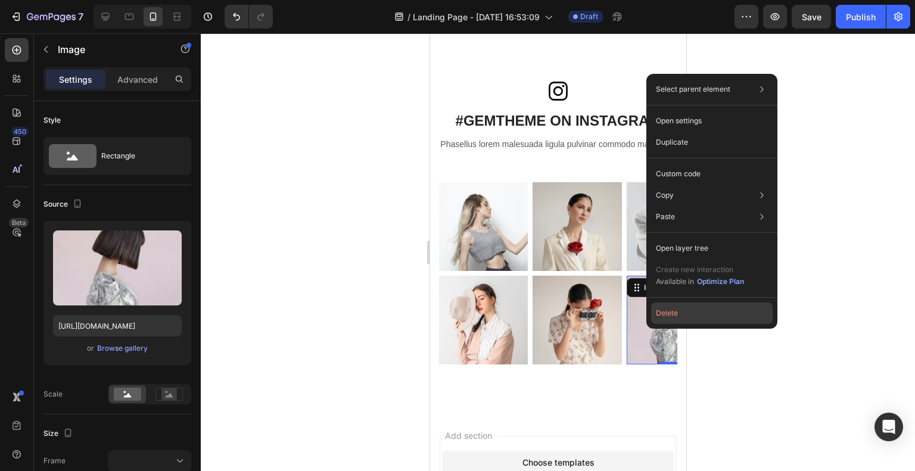
click at [659, 304] on button "Delete" at bounding box center [711, 312] width 121 height 21
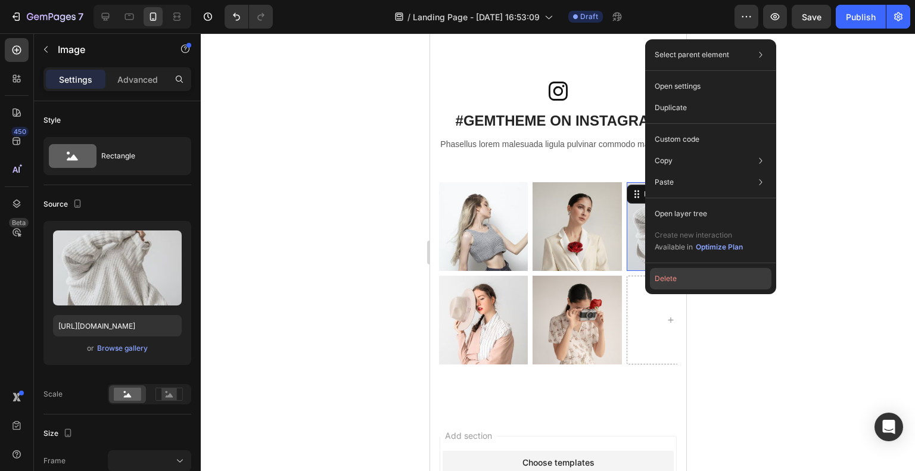
click at [664, 285] on button "Delete" at bounding box center [710, 278] width 121 height 21
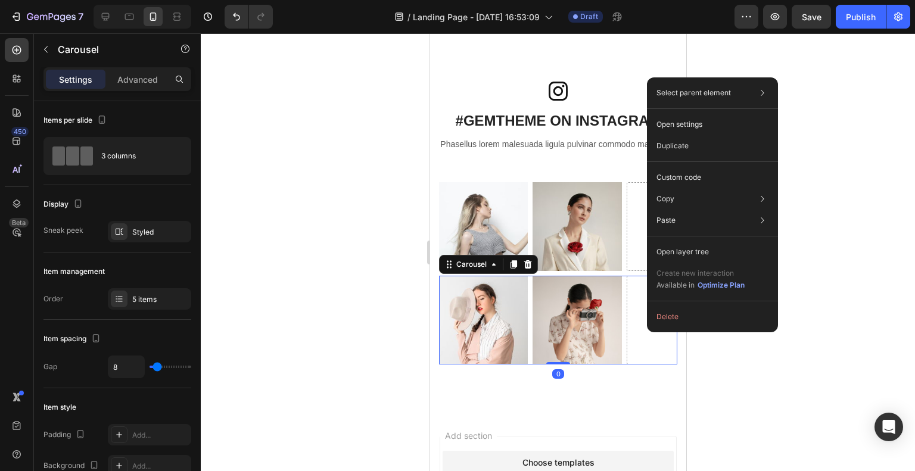
click at [348, 295] on div at bounding box center [558, 252] width 714 height 438
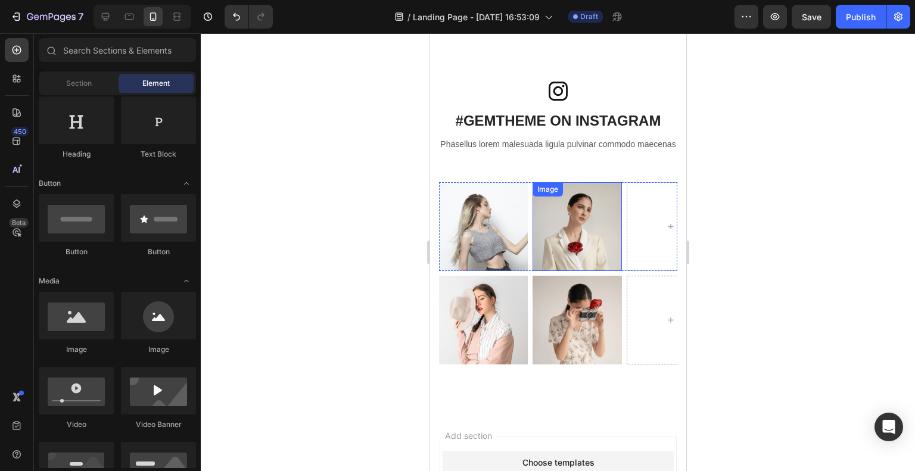
click at [621, 233] on div "Image Image Image Image" at bounding box center [557, 226] width 238 height 89
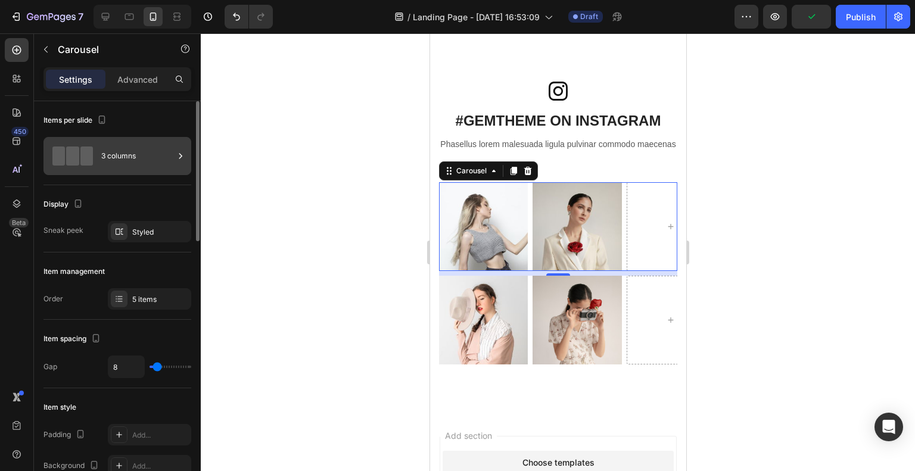
click at [124, 158] on div "3 columns" at bounding box center [137, 155] width 73 height 27
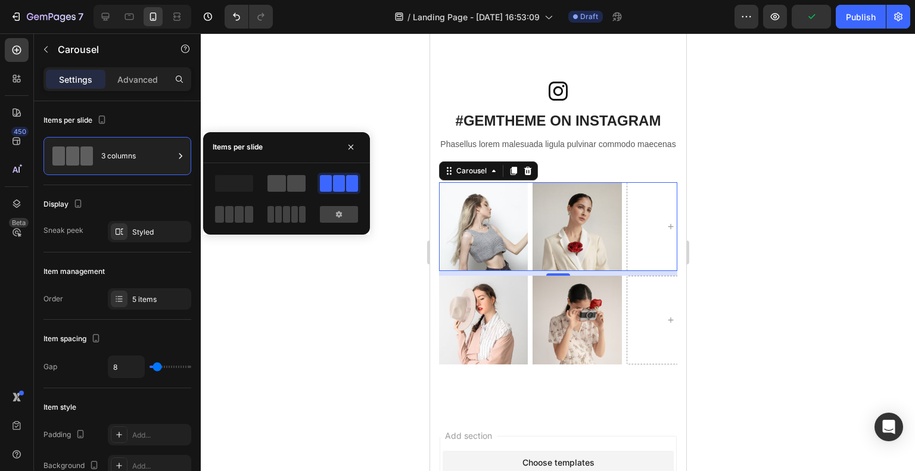
click at [285, 190] on span at bounding box center [276, 183] width 18 height 17
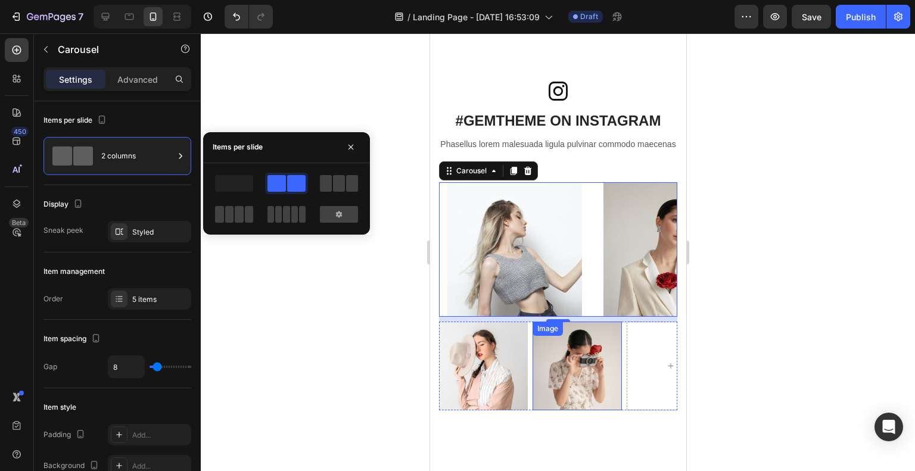
click at [603, 383] on img at bounding box center [576, 366] width 89 height 89
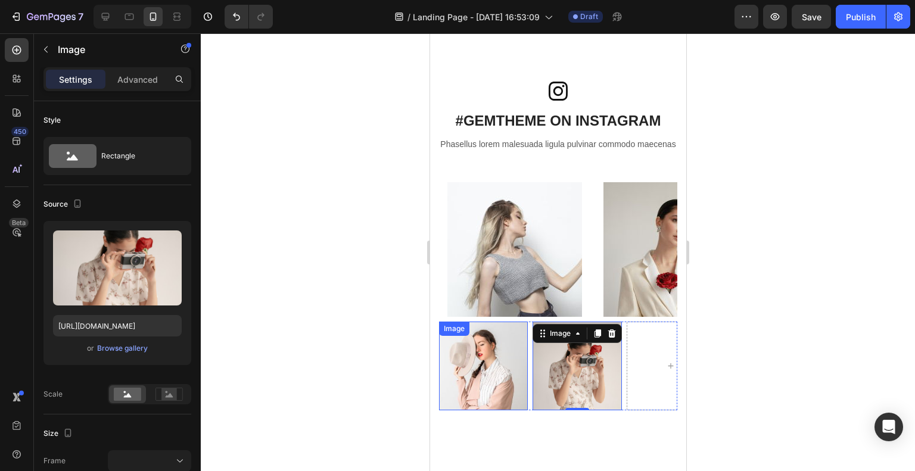
click at [514, 372] on img at bounding box center [482, 366] width 89 height 89
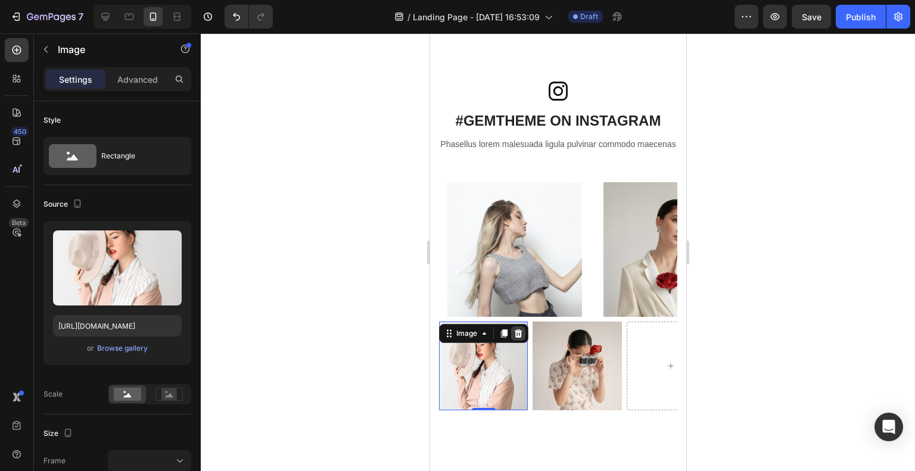
click at [520, 337] on icon at bounding box center [518, 333] width 8 height 8
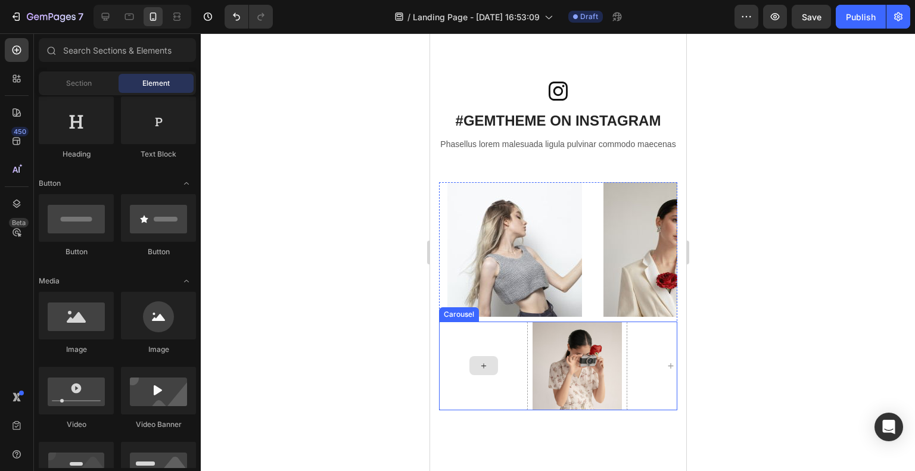
click at [548, 372] on img at bounding box center [576, 366] width 89 height 89
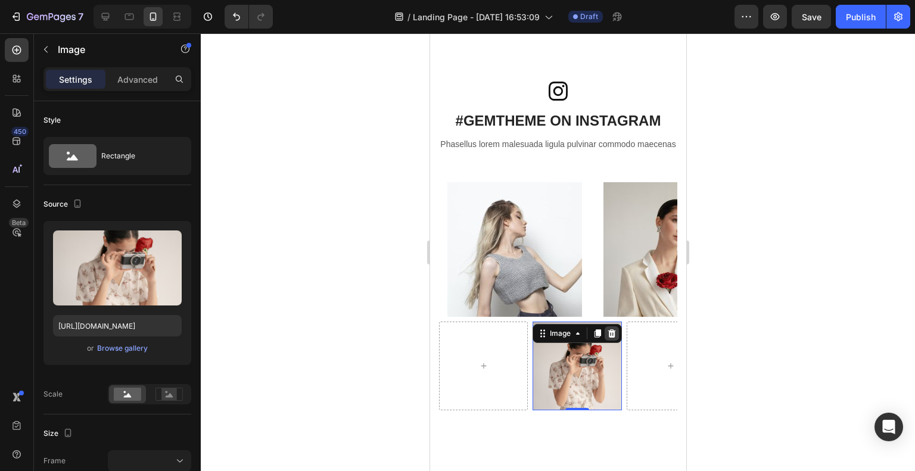
click at [610, 337] on icon at bounding box center [611, 333] width 8 height 8
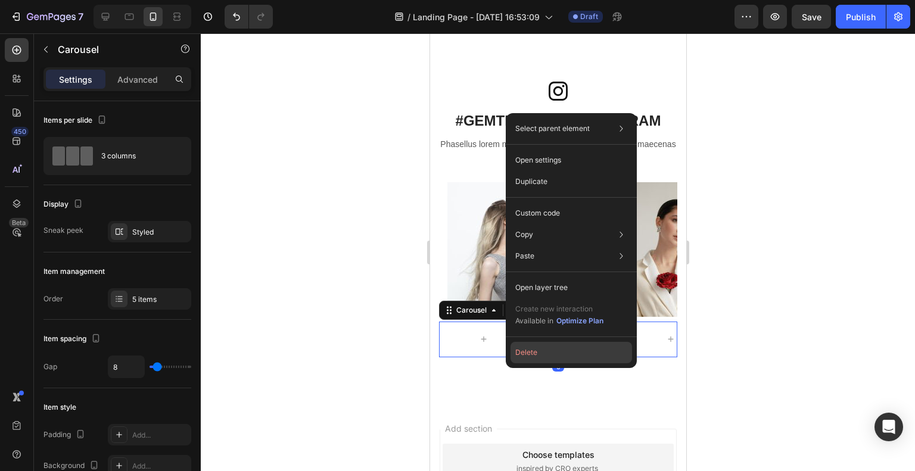
click at [524, 347] on button "Delete" at bounding box center [570, 352] width 121 height 21
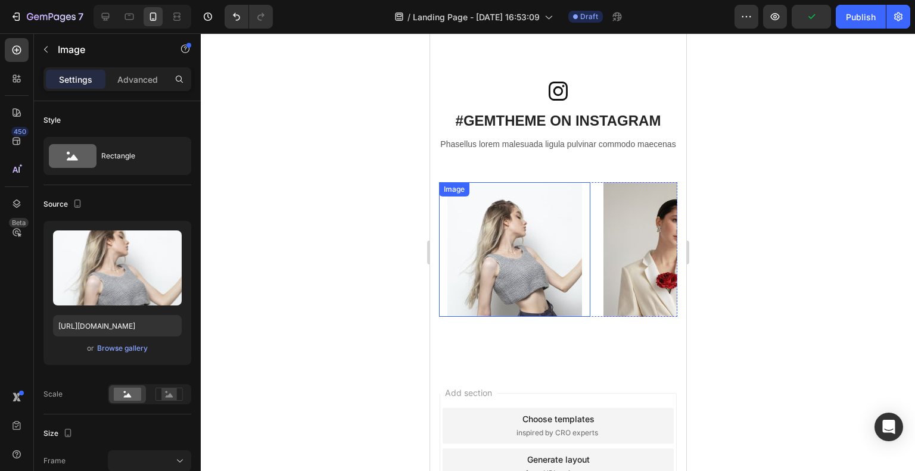
click at [528, 256] on img at bounding box center [514, 249] width 135 height 135
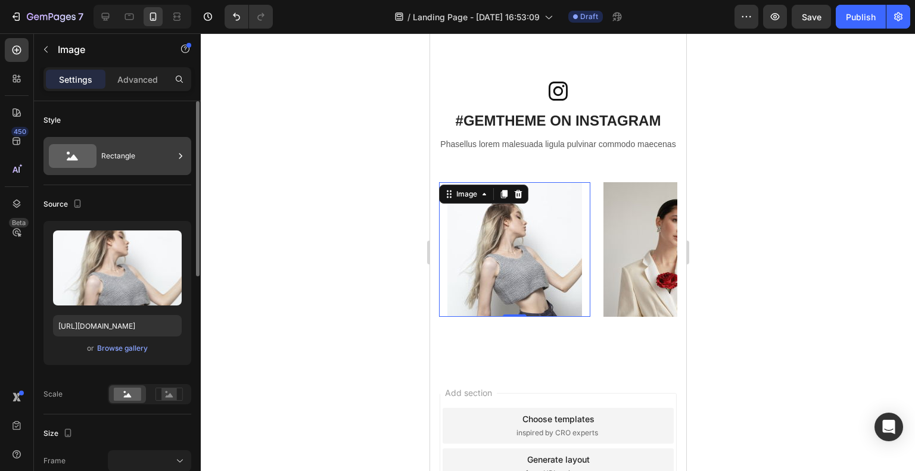
click at [114, 164] on div "Rectangle" at bounding box center [137, 155] width 73 height 27
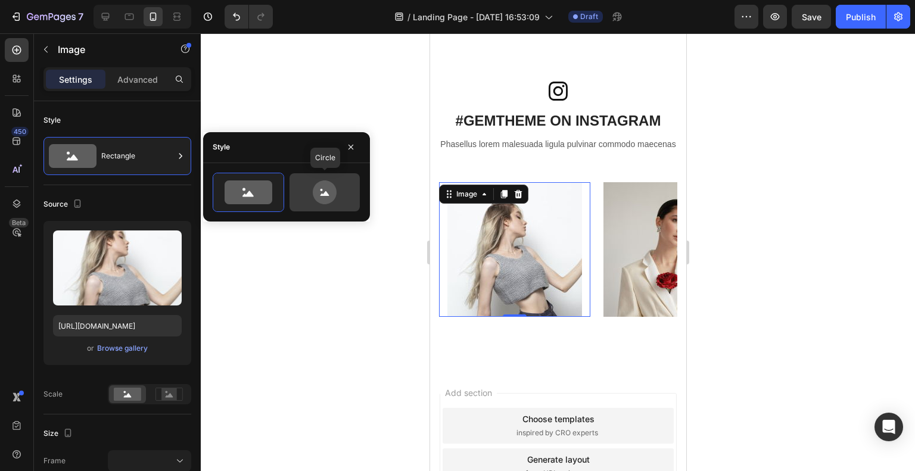
click at [346, 192] on icon at bounding box center [325, 192] width 56 height 24
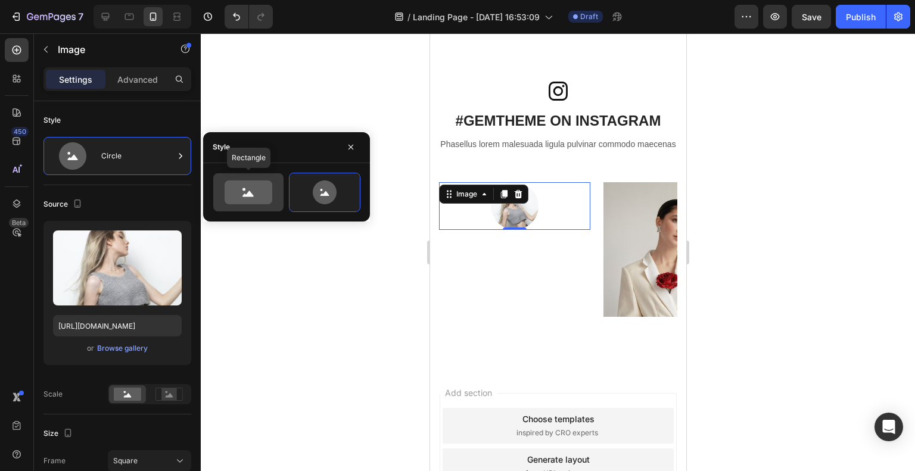
click at [255, 198] on icon at bounding box center [248, 192] width 48 height 24
type input "100"
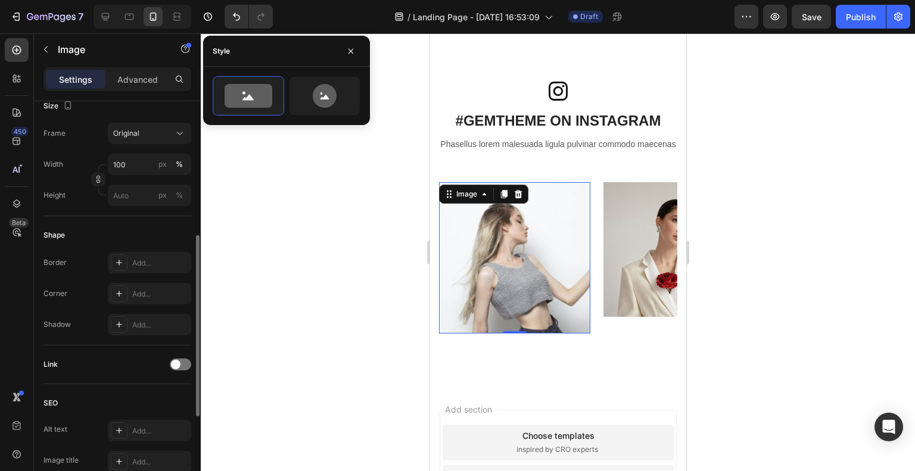
scroll to position [494, 0]
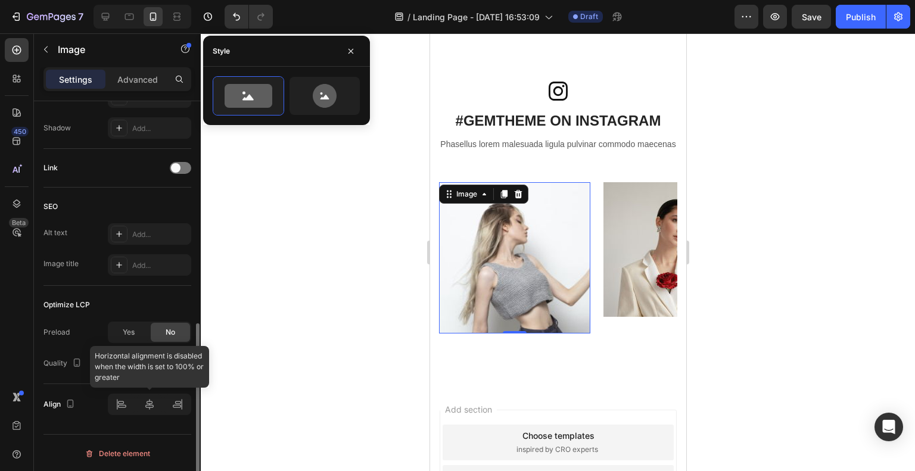
click at [152, 408] on div at bounding box center [149, 404] width 83 height 21
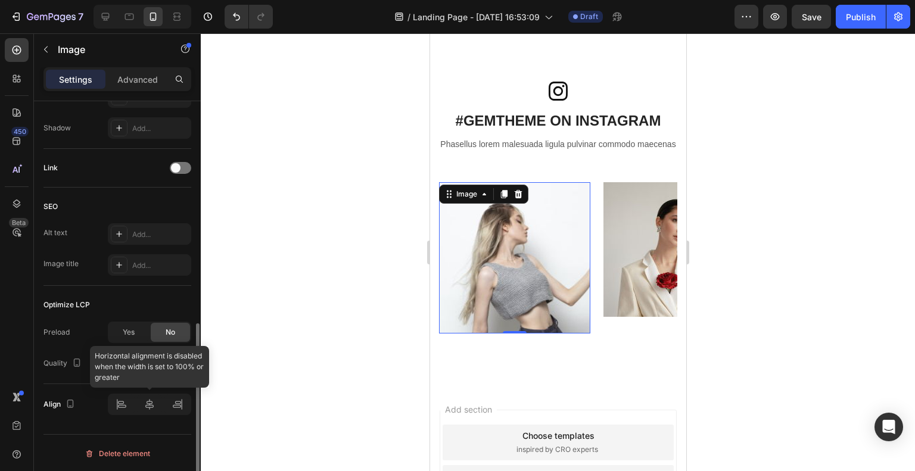
click at [126, 408] on div at bounding box center [149, 404] width 83 height 21
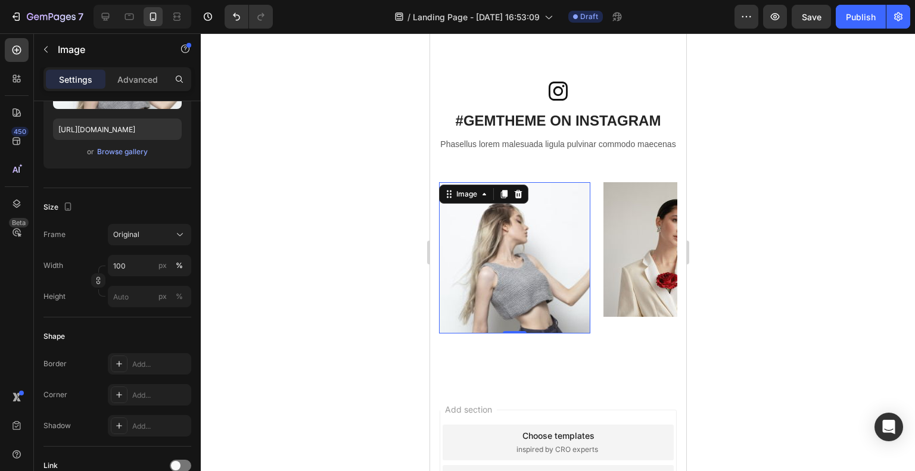
scroll to position [0, 0]
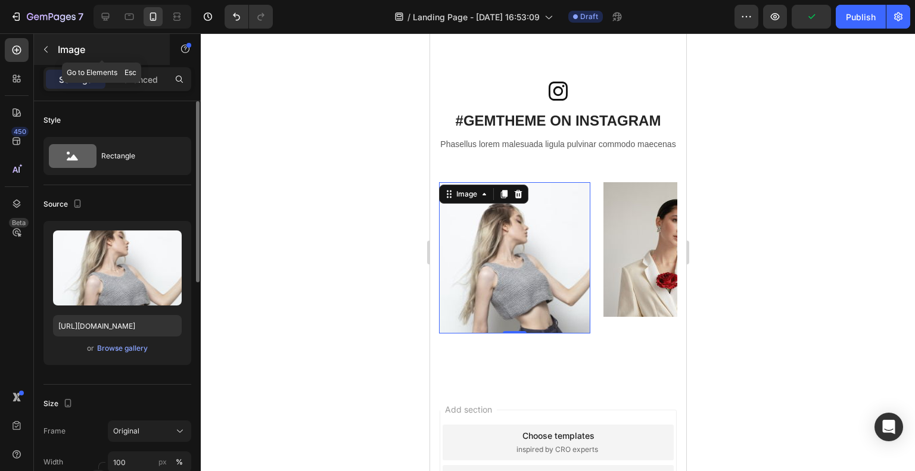
click at [45, 48] on icon "button" at bounding box center [46, 50] width 10 height 10
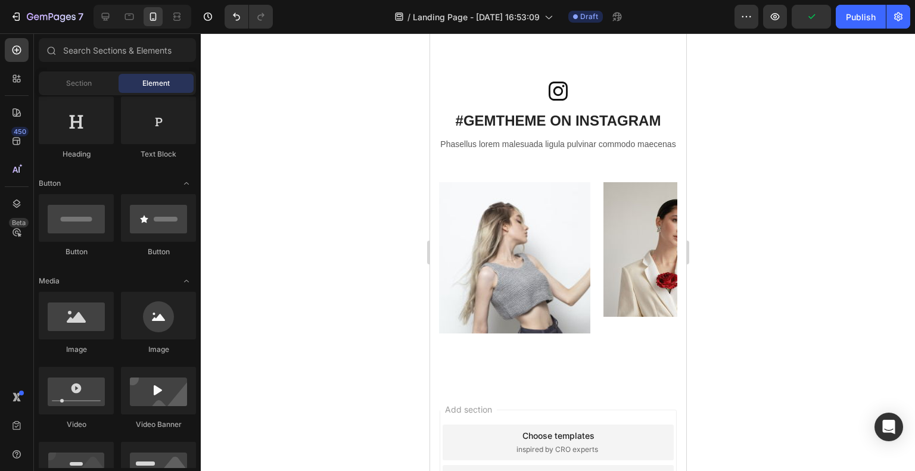
scroll to position [138, 0]
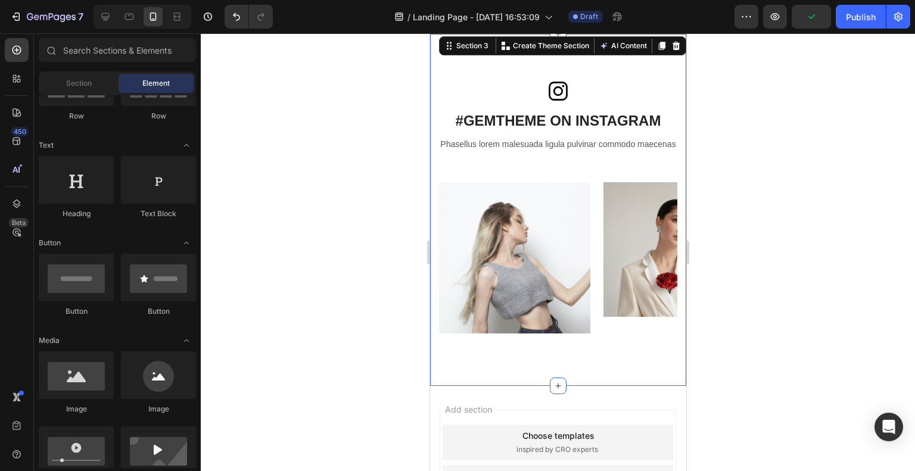
click at [508, 188] on div "Icon #GEMTHEME ON INSTAGRAM Heading Row Phasellus lorem malesuada ligula pulvin…" at bounding box center [557, 210] width 238 height 257
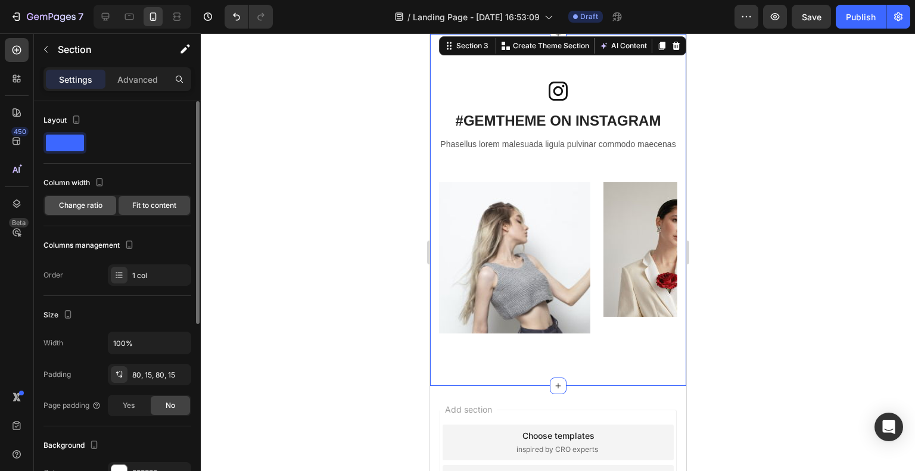
click at [96, 208] on span "Change ratio" at bounding box center [80, 205] width 43 height 11
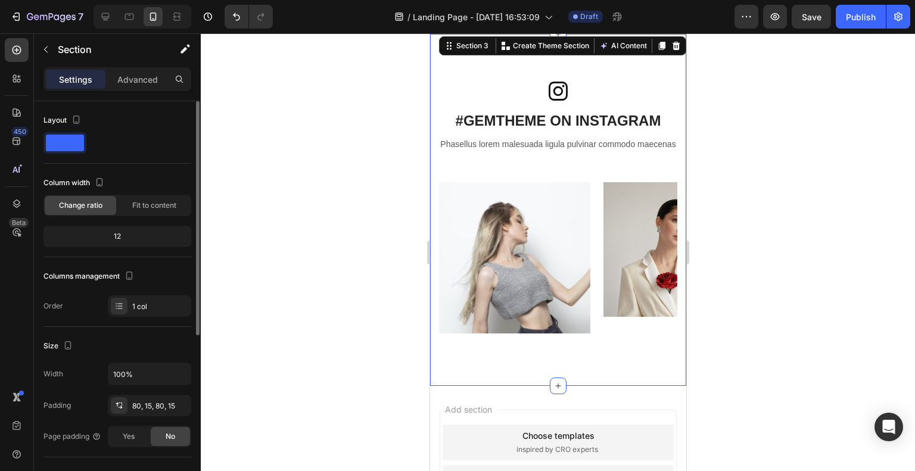
click at [126, 228] on div "12" at bounding box center [117, 236] width 143 height 17
click at [117, 242] on div "12" at bounding box center [117, 236] width 143 height 17
click at [118, 236] on div "12" at bounding box center [117, 236] width 143 height 17
click at [114, 229] on div "12" at bounding box center [117, 236] width 143 height 17
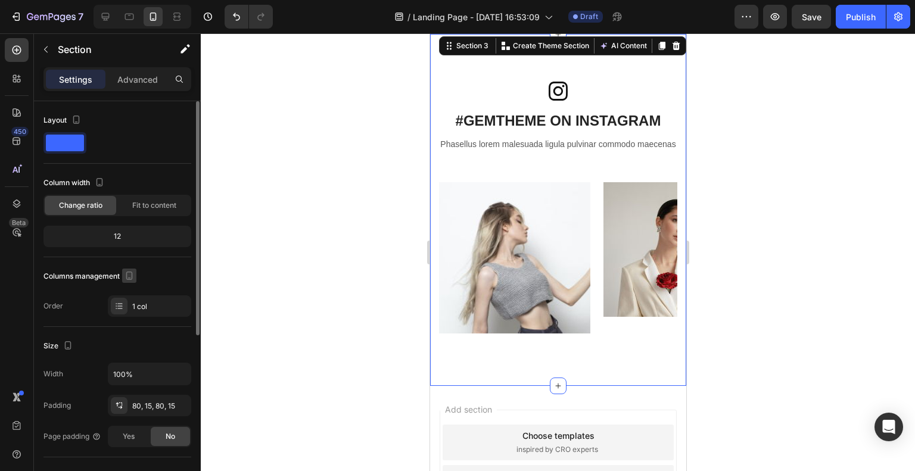
click at [130, 277] on icon "button" at bounding box center [129, 277] width 3 height 1
click at [132, 307] on div "1 col" at bounding box center [160, 306] width 56 height 11
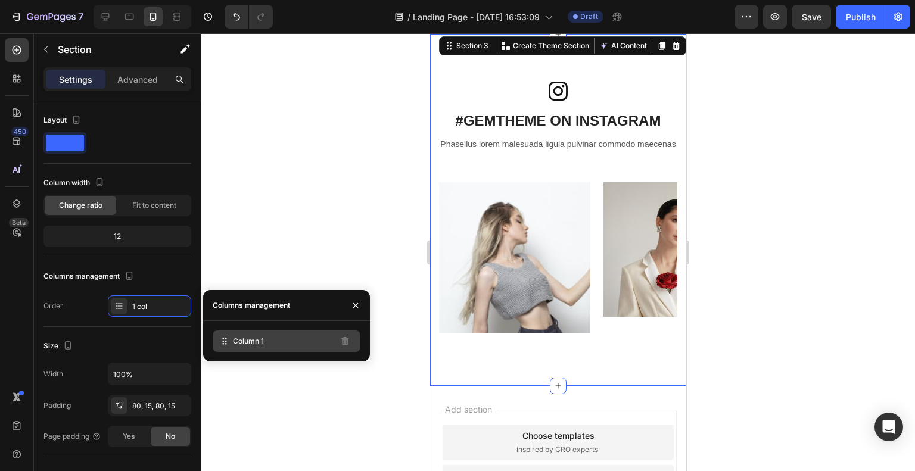
click at [232, 345] on div "Column 1" at bounding box center [287, 340] width 148 height 21
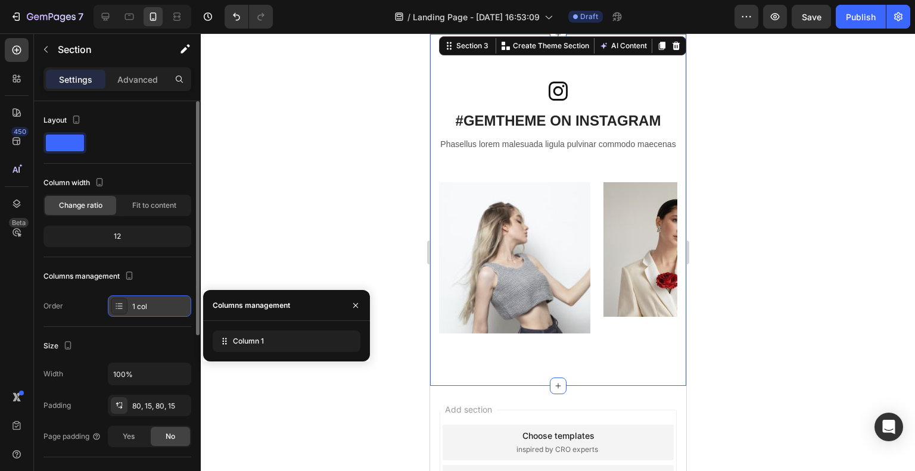
click at [149, 298] on div "1 col" at bounding box center [149, 305] width 83 height 21
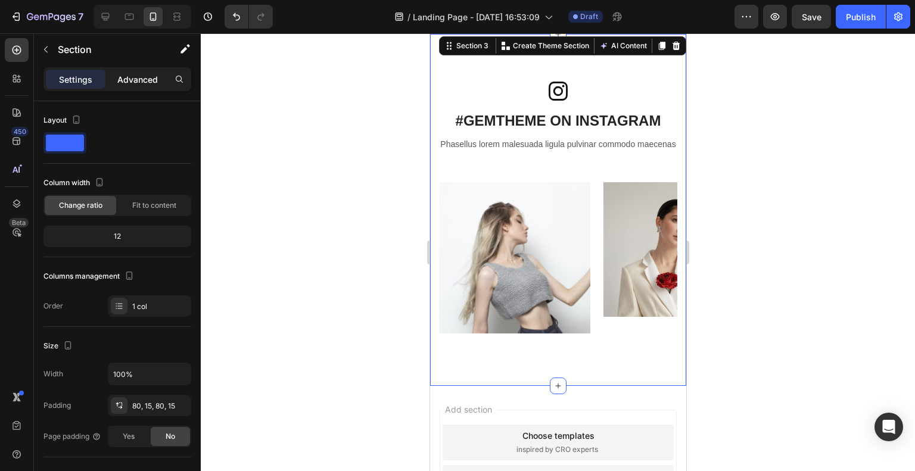
click at [141, 85] on div "Advanced" at bounding box center [138, 79] width 60 height 19
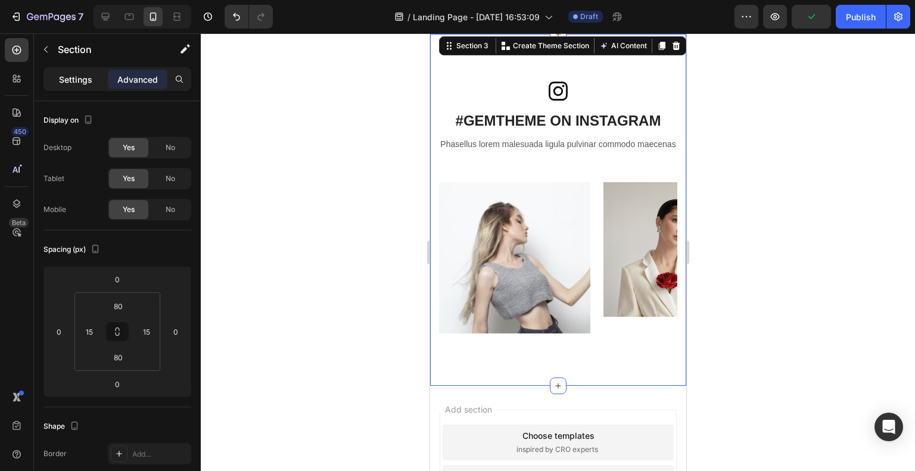
click at [88, 80] on p "Settings" at bounding box center [75, 79] width 33 height 13
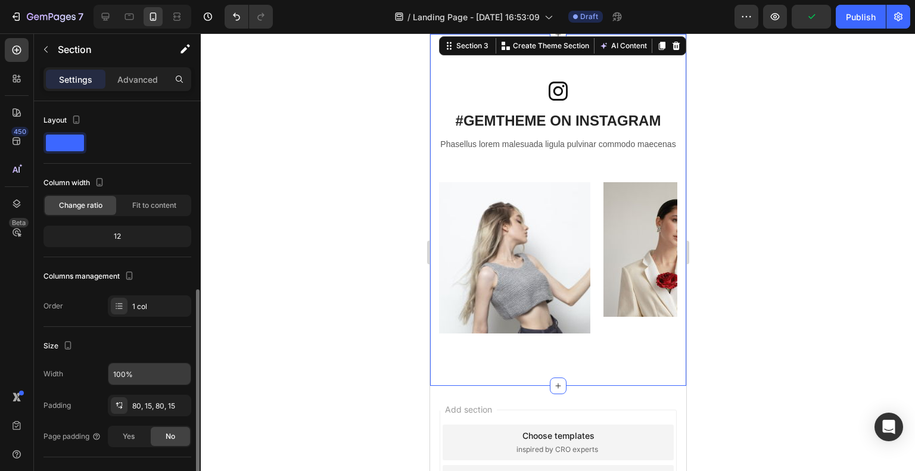
scroll to position [119, 0]
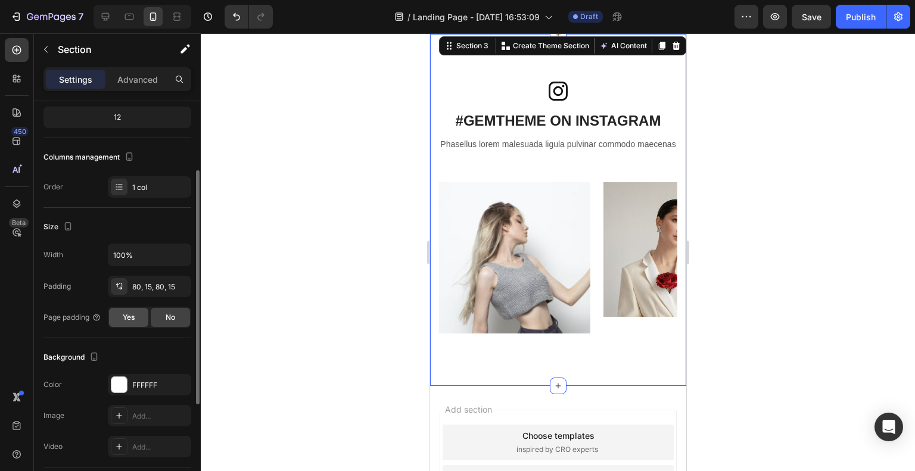
click at [126, 322] on div "Yes" at bounding box center [128, 317] width 39 height 19
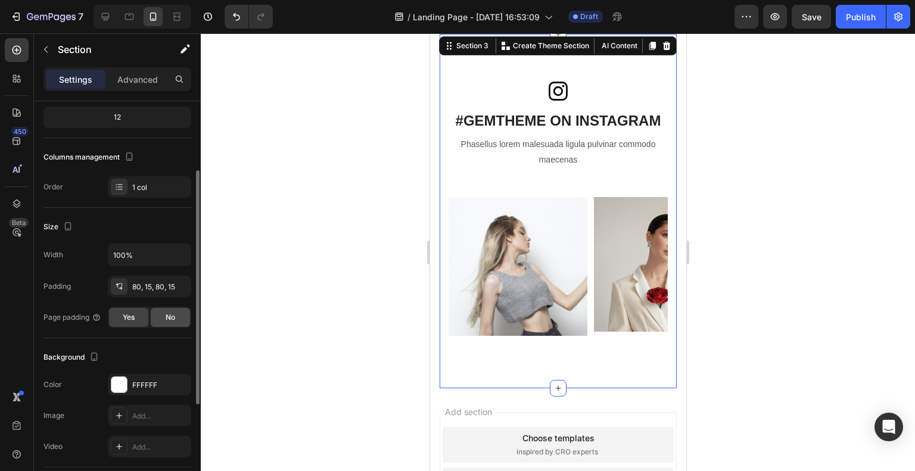
click at [185, 317] on div "No" at bounding box center [170, 317] width 39 height 19
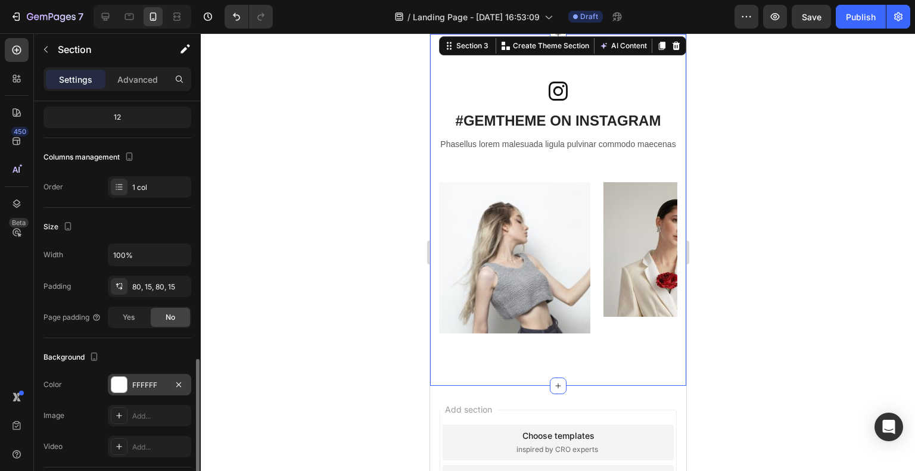
scroll to position [291, 0]
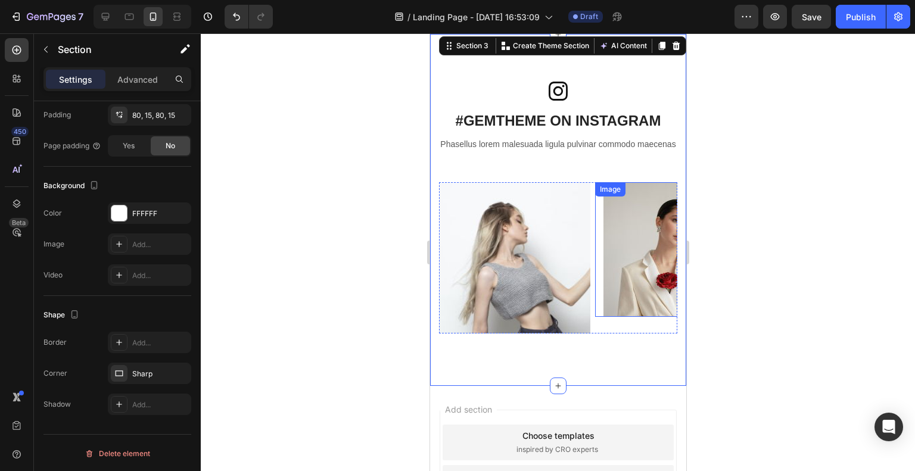
click at [628, 295] on img at bounding box center [670, 249] width 135 height 135
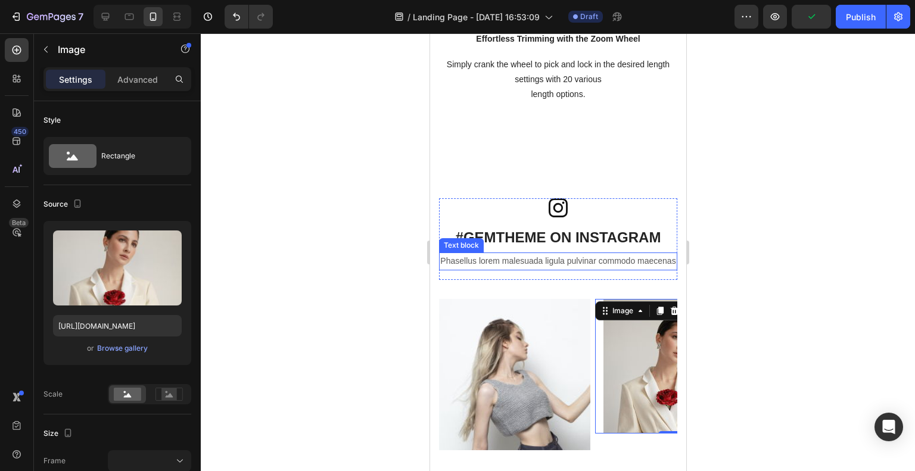
scroll to position [1227, 0]
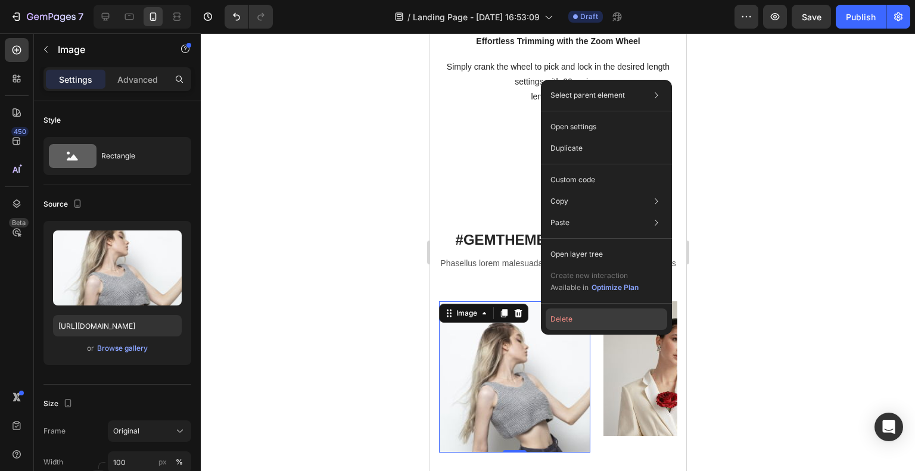
click at [578, 314] on button "Delete" at bounding box center [605, 318] width 121 height 21
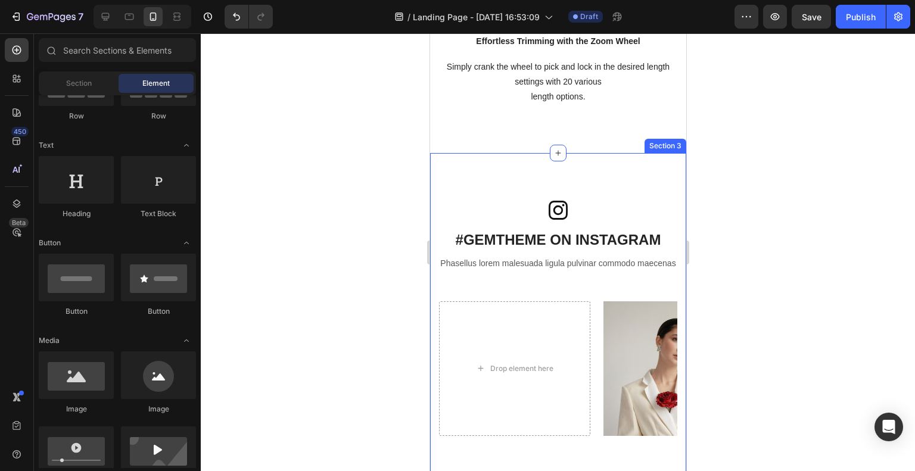
click at [463, 184] on div "Icon #GEMTHEME ON INSTAGRAM Heading Row Phasellus lorem malesuada ligula pulvin…" at bounding box center [557, 320] width 256 height 335
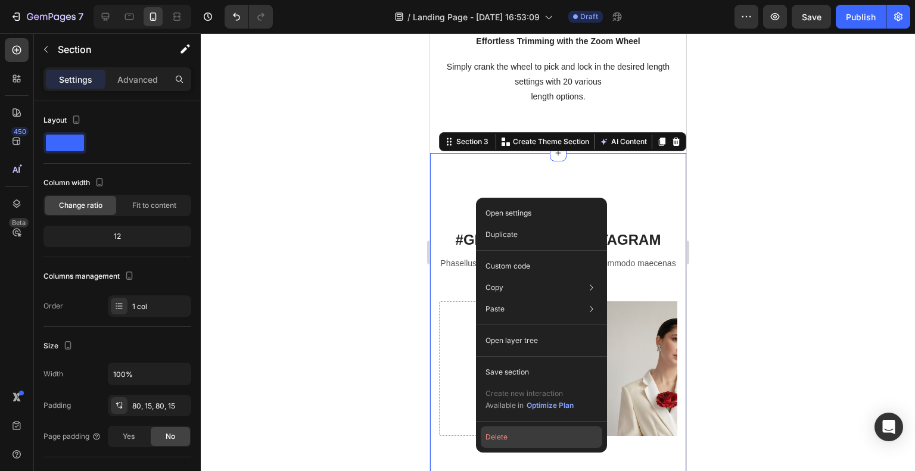
click at [516, 436] on button "Delete" at bounding box center [541, 436] width 121 height 21
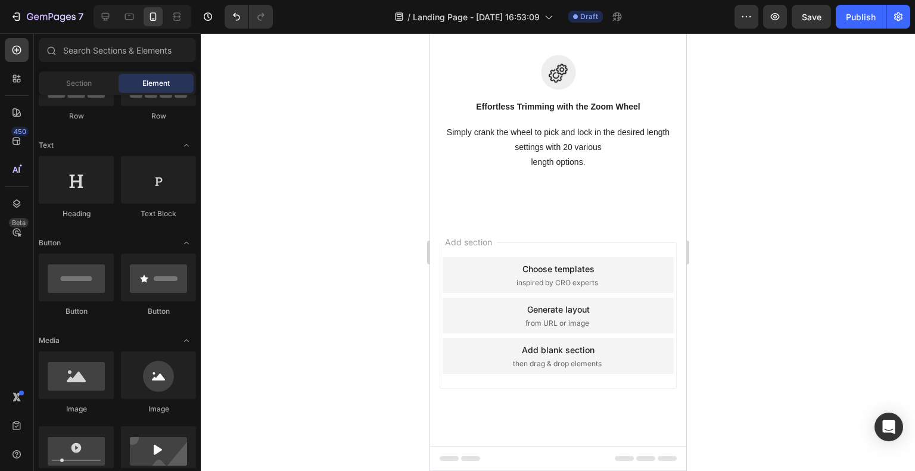
scroll to position [1160, 0]
click at [557, 273] on div "Choose templates" at bounding box center [558, 270] width 72 height 13
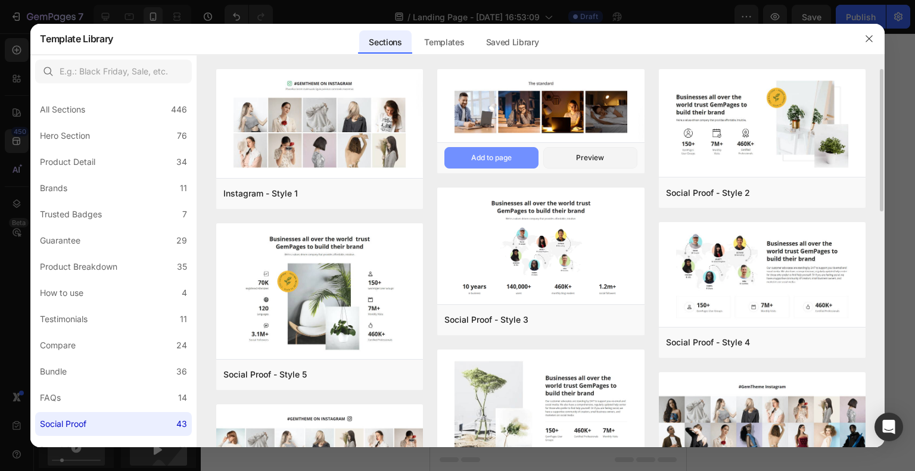
click at [497, 159] on div "Add to page" at bounding box center [491, 157] width 40 height 11
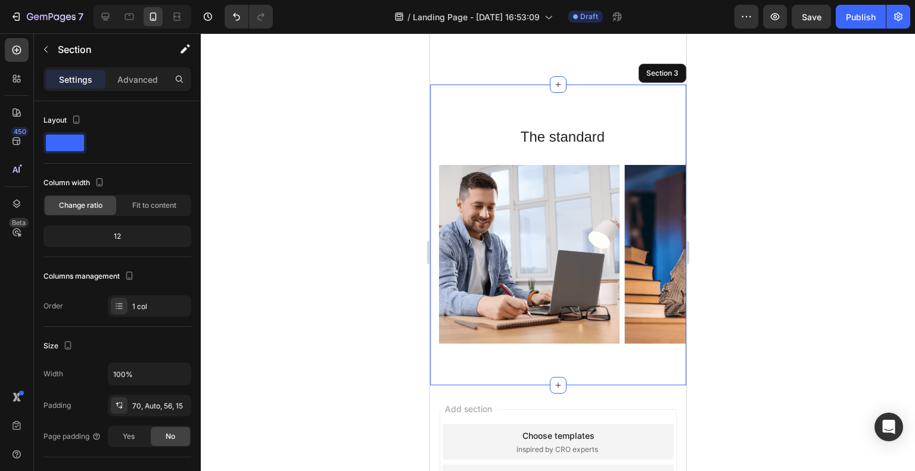
scroll to position [1227, 0]
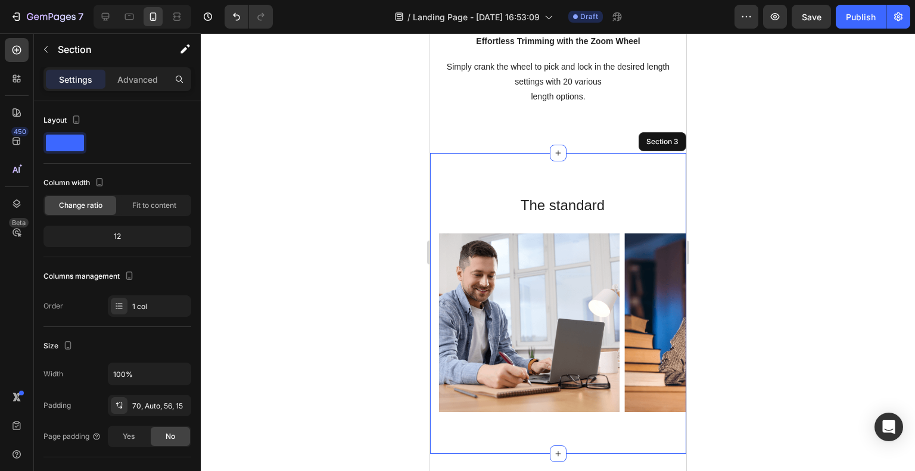
click at [630, 182] on div "The standard Heading Row Image Image Image Image Carousel Section 3" at bounding box center [557, 303] width 256 height 301
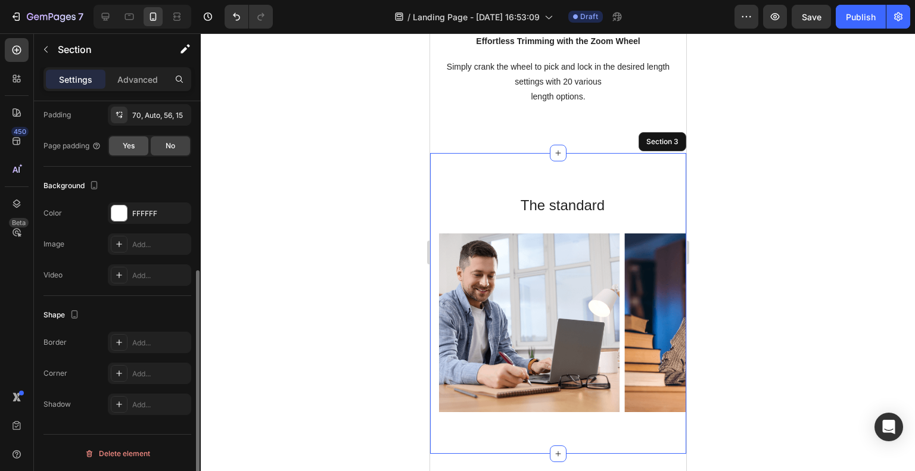
scroll to position [0, 0]
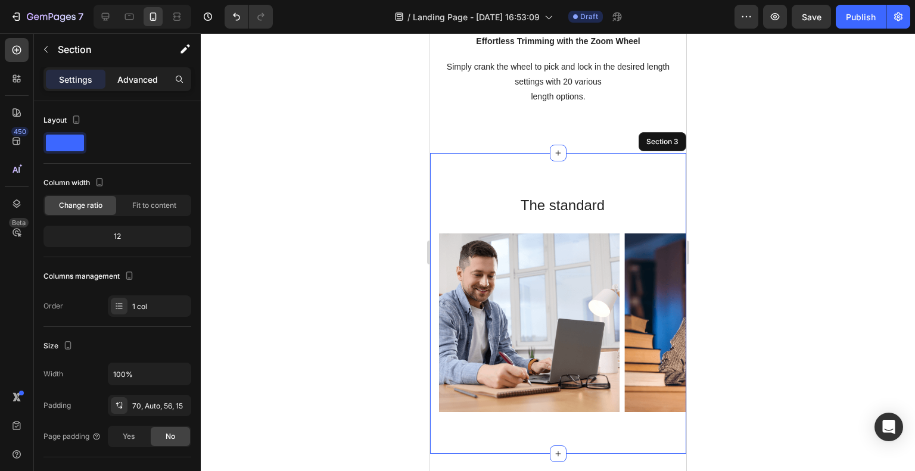
click at [125, 74] on p "Advanced" at bounding box center [137, 79] width 40 height 13
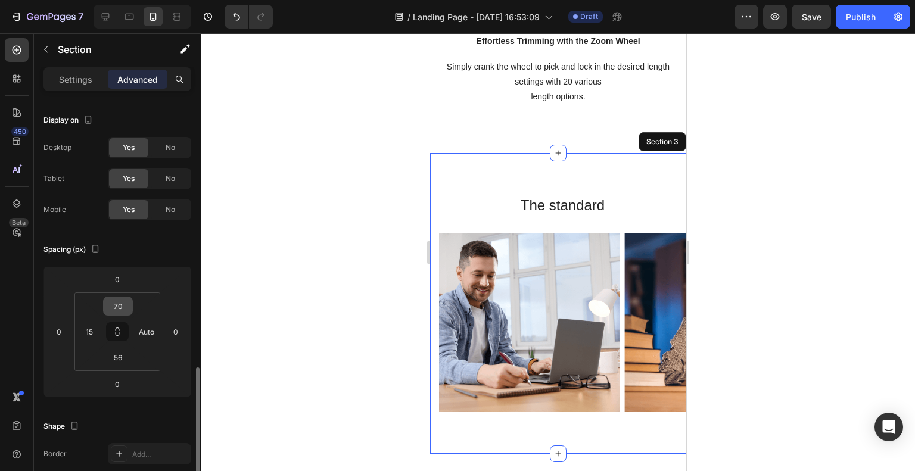
scroll to position [238, 0]
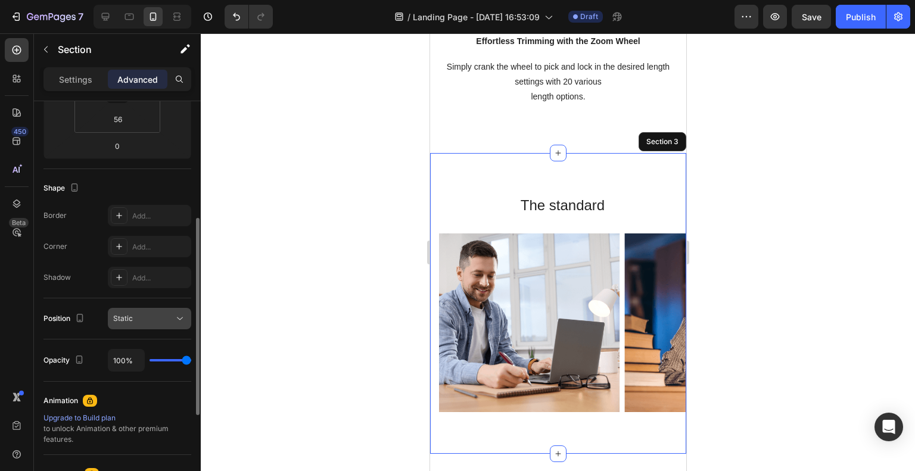
click at [138, 326] on button "Static" at bounding box center [149, 318] width 83 height 21
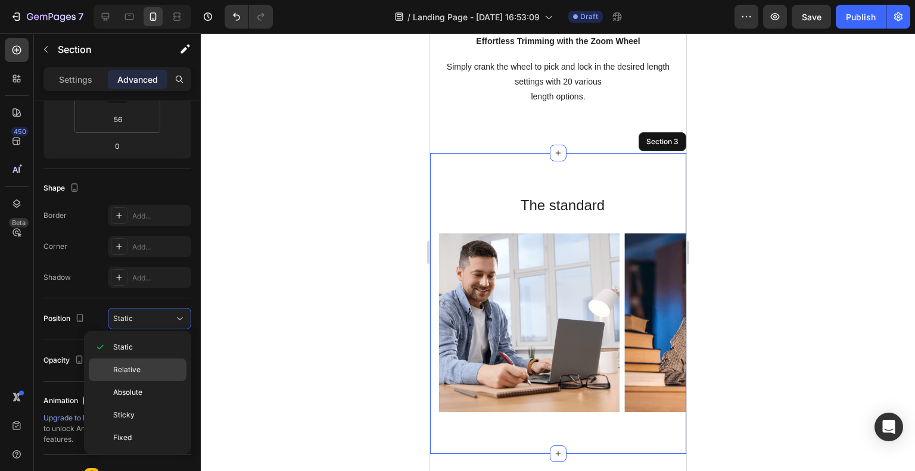
click at [148, 364] on p "Relative" at bounding box center [147, 369] width 68 height 11
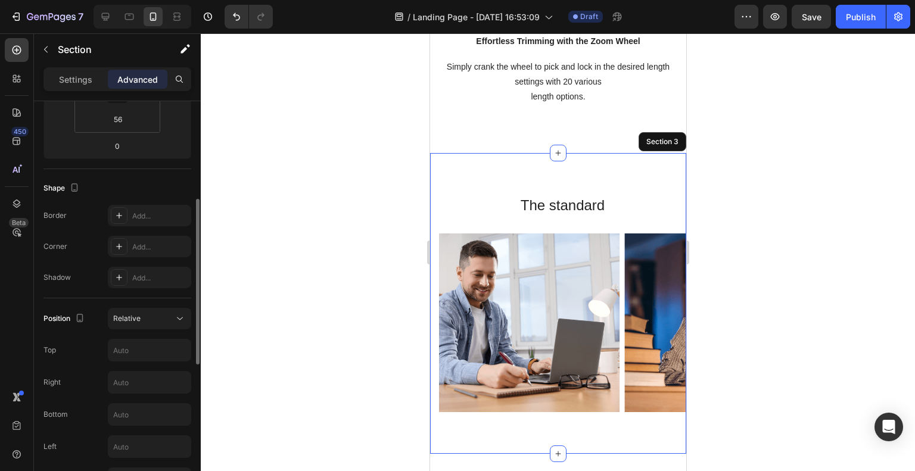
scroll to position [357, 0]
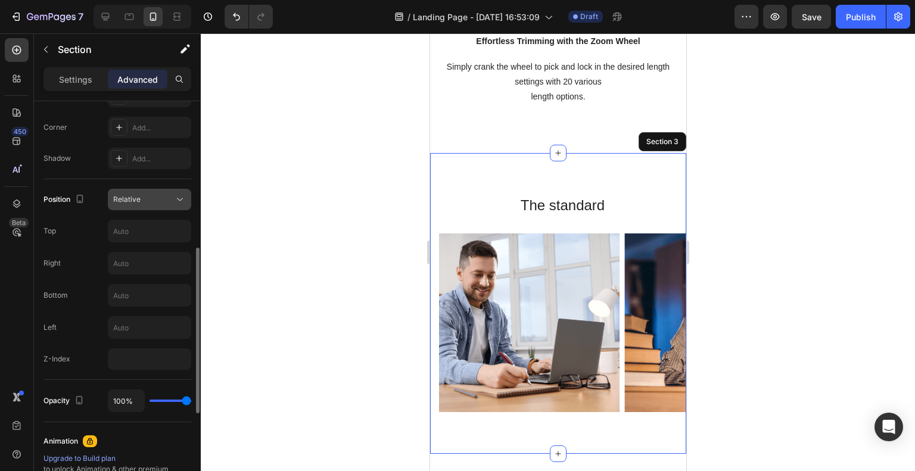
click at [155, 204] on div "Relative" at bounding box center [143, 199] width 61 height 11
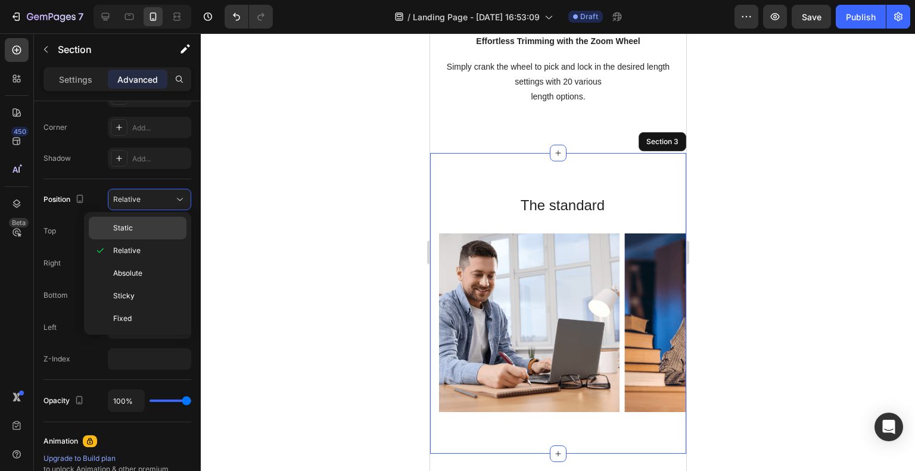
click at [150, 231] on p "Static" at bounding box center [147, 228] width 68 height 11
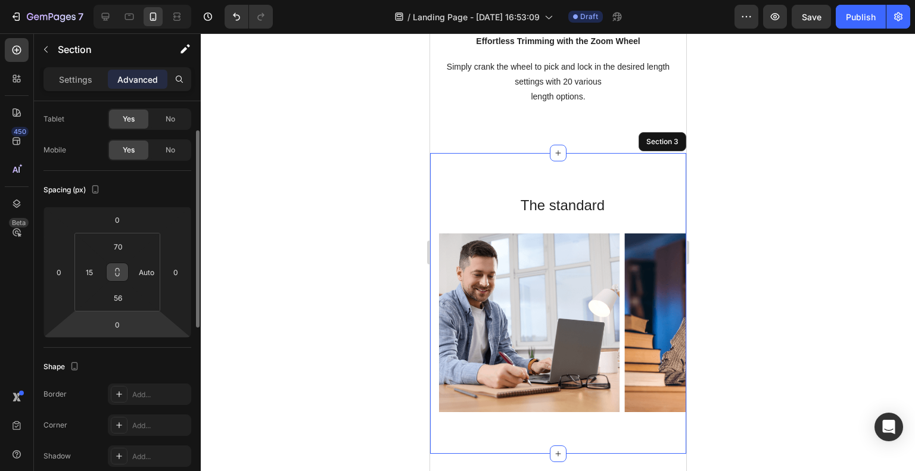
scroll to position [0, 0]
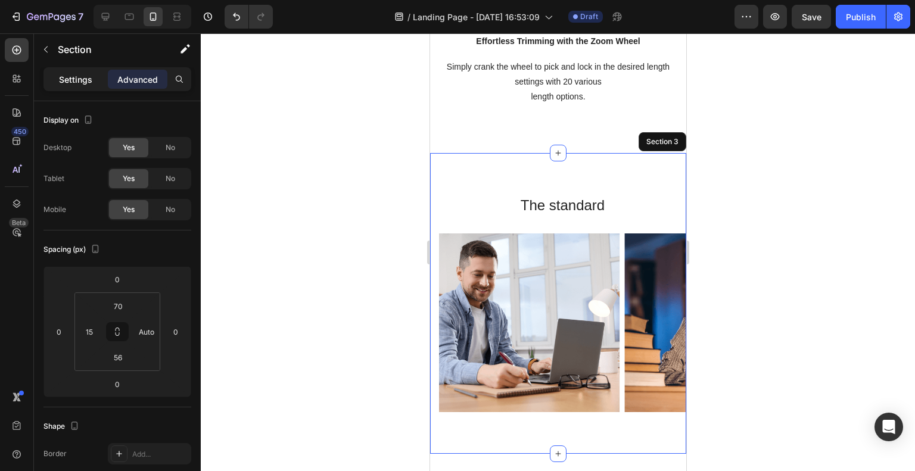
click at [80, 77] on p "Settings" at bounding box center [75, 79] width 33 height 13
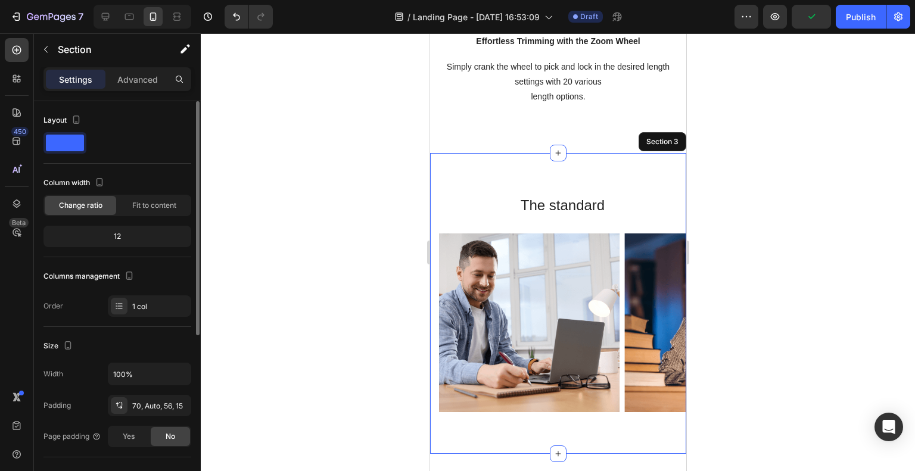
click at [121, 244] on div "12" at bounding box center [117, 236] width 143 height 17
click at [138, 207] on span "Fit to content" at bounding box center [154, 205] width 44 height 11
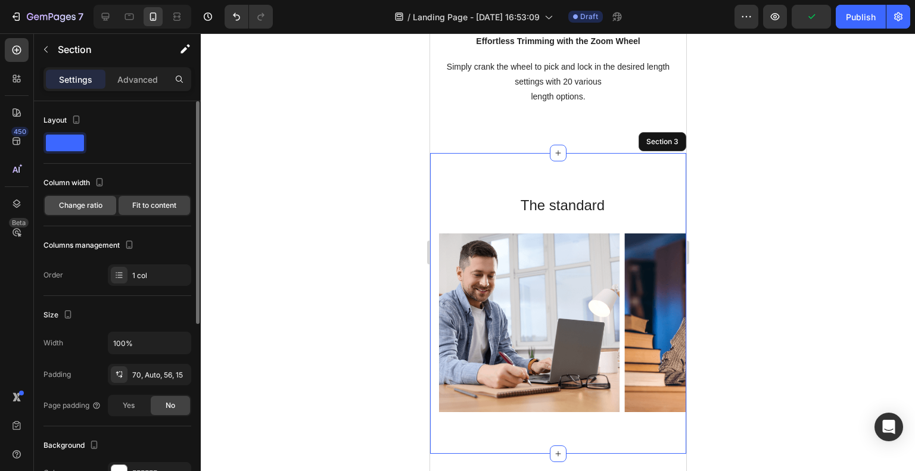
click at [98, 208] on span "Change ratio" at bounding box center [80, 205] width 43 height 11
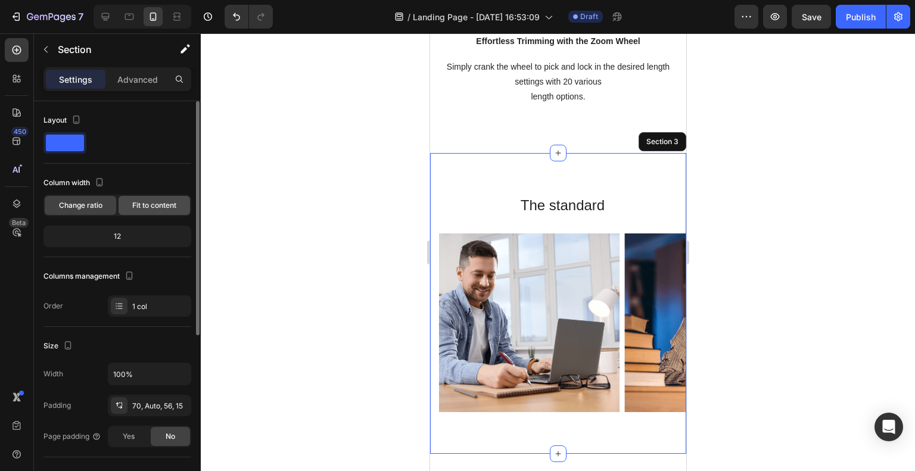
click at [121, 204] on div "Fit to content" at bounding box center [153, 205] width 71 height 19
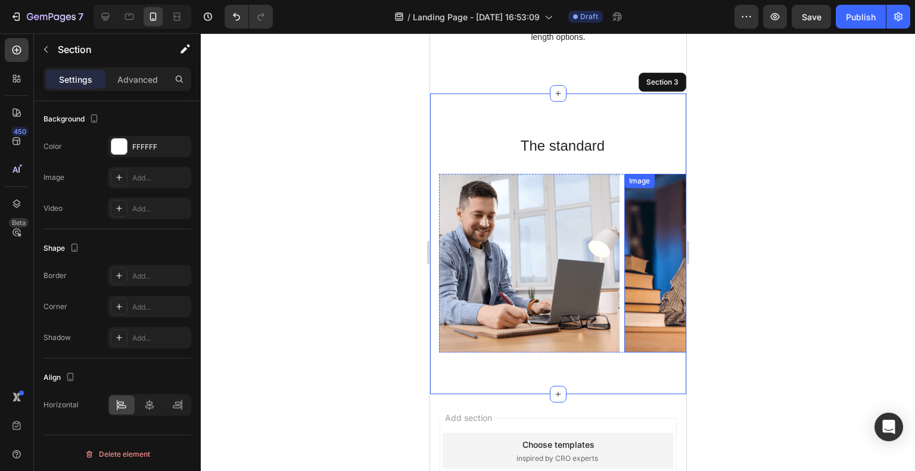
scroll to position [1405, 0]
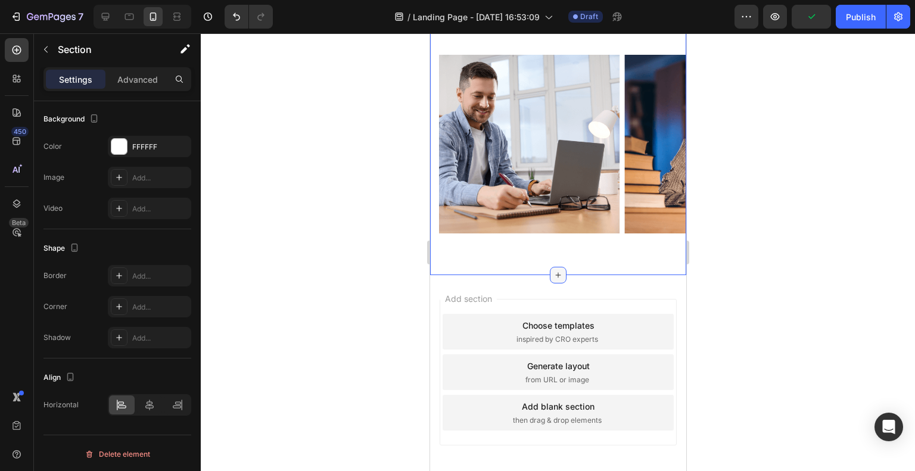
click at [553, 275] on icon at bounding box center [558, 275] width 10 height 10
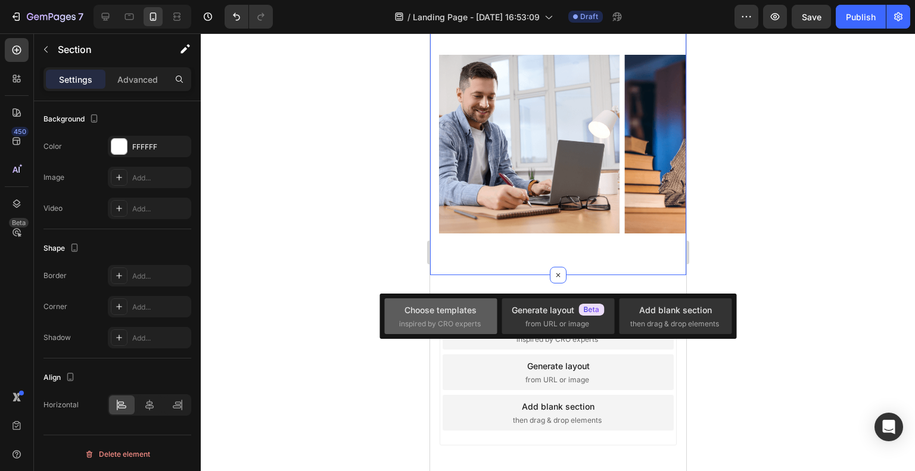
click at [418, 325] on span "inspired by CRO experts" at bounding box center [440, 324] width 82 height 11
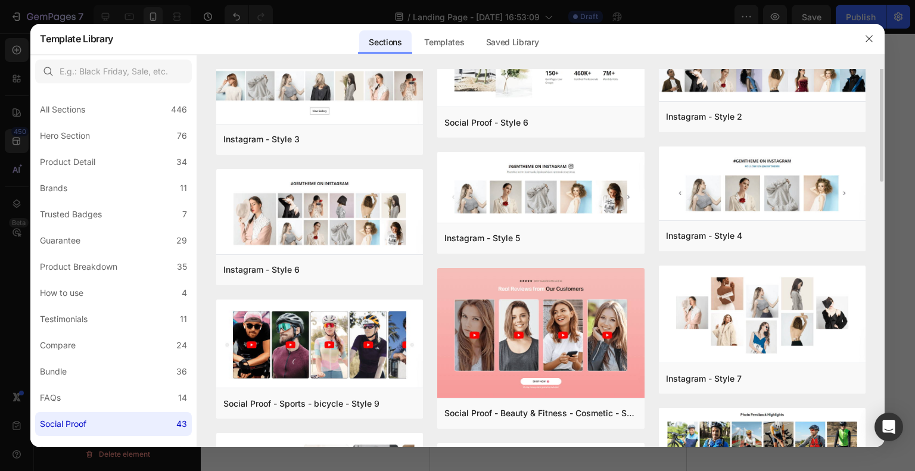
scroll to position [238, 0]
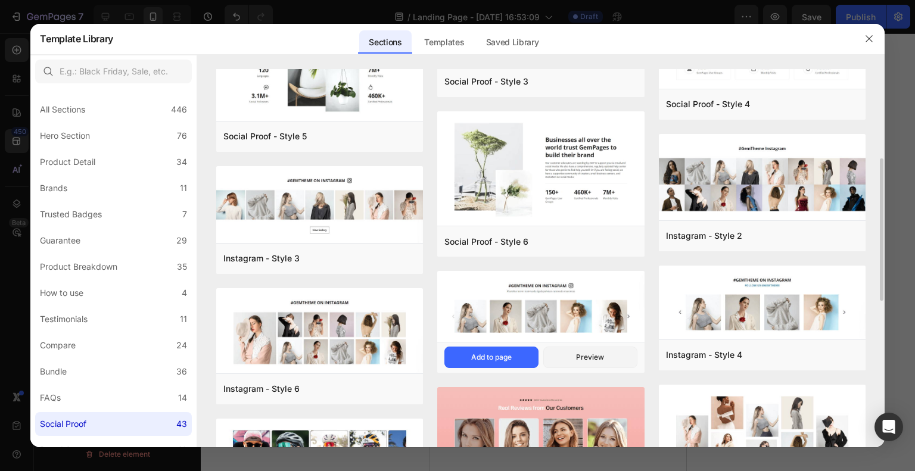
click at [546, 307] on img at bounding box center [540, 308] width 207 height 73
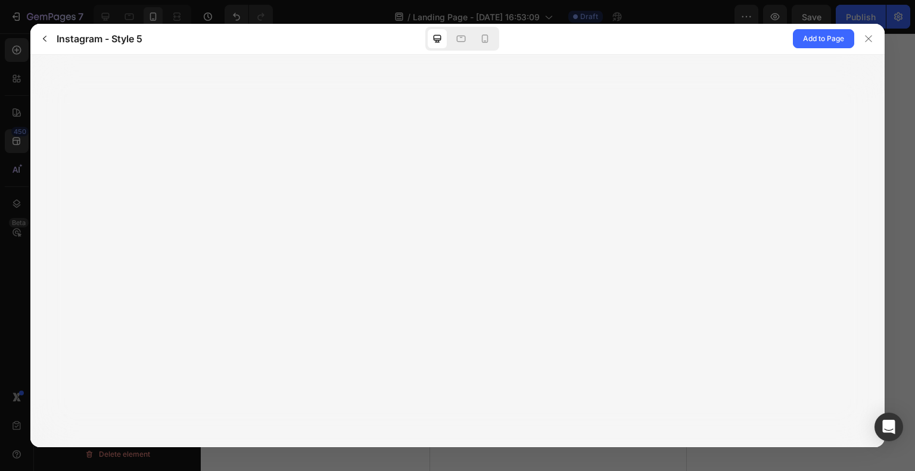
click at [807, 38] on span "Add to Page" at bounding box center [823, 39] width 41 height 14
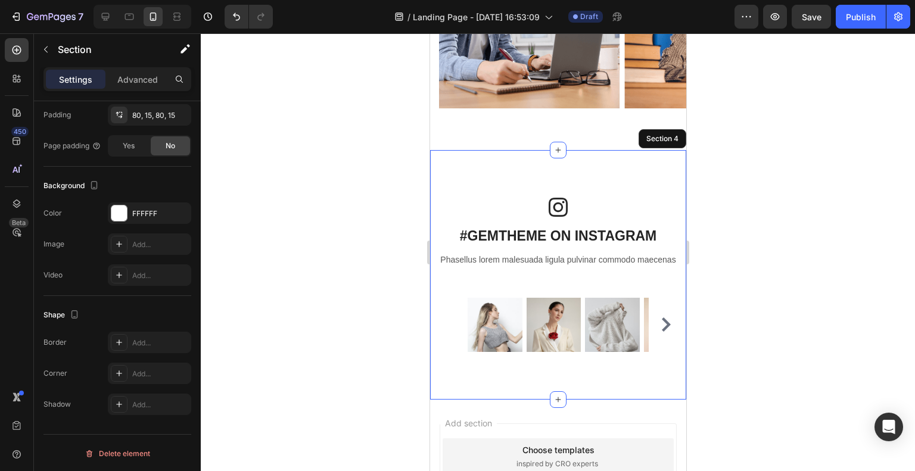
scroll to position [1528, 0]
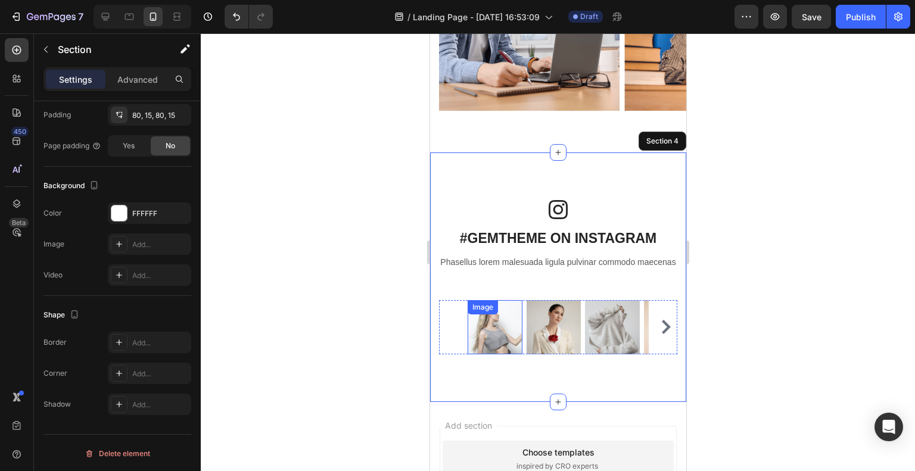
click at [477, 354] on img at bounding box center [494, 327] width 55 height 55
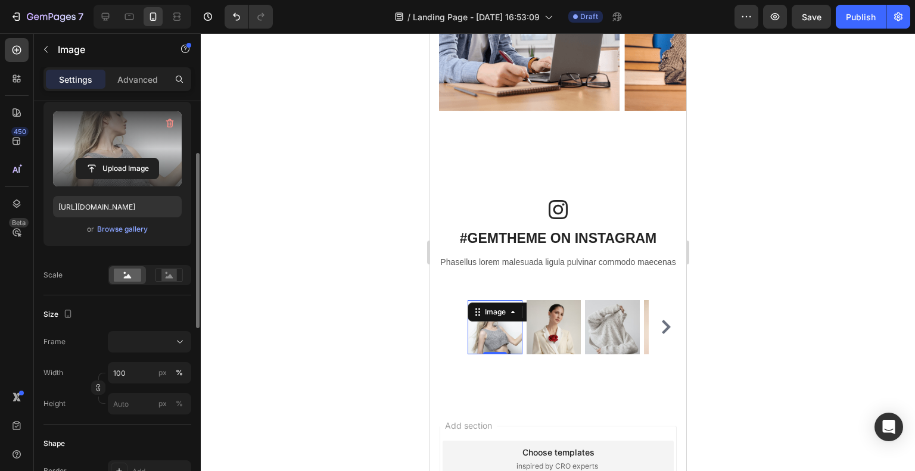
scroll to position [179, 0]
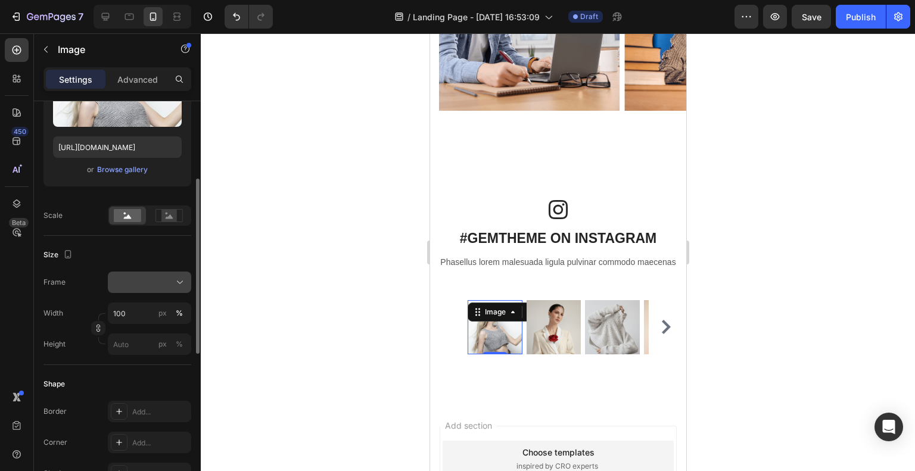
click at [159, 278] on div at bounding box center [149, 282] width 73 height 12
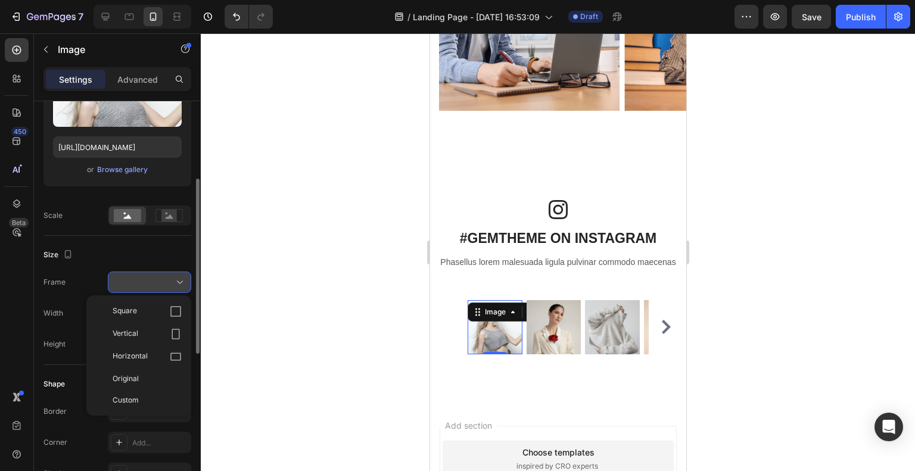
click at [159, 278] on div at bounding box center [149, 282] width 73 height 12
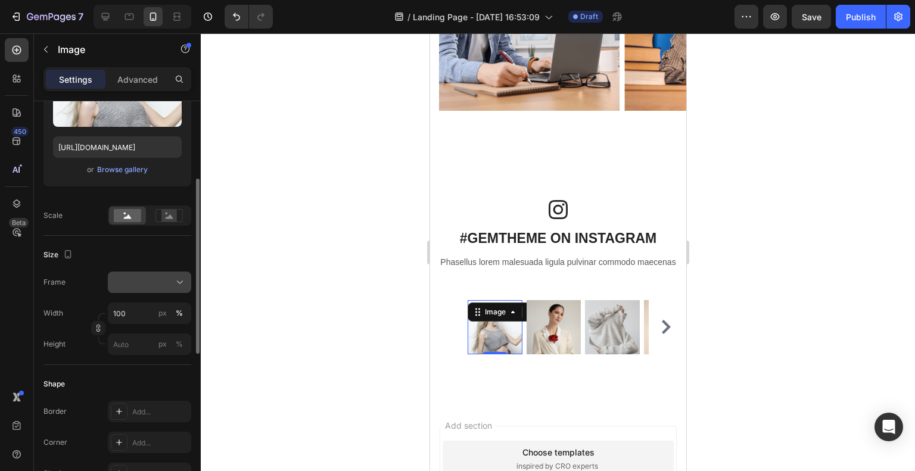
click at [159, 278] on div at bounding box center [149, 282] width 73 height 12
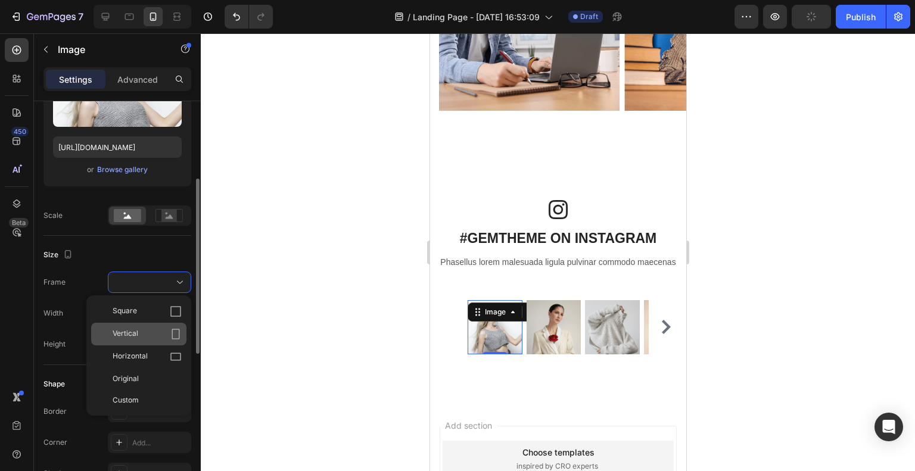
click at [160, 341] on div "Vertical" at bounding box center [138, 334] width 95 height 23
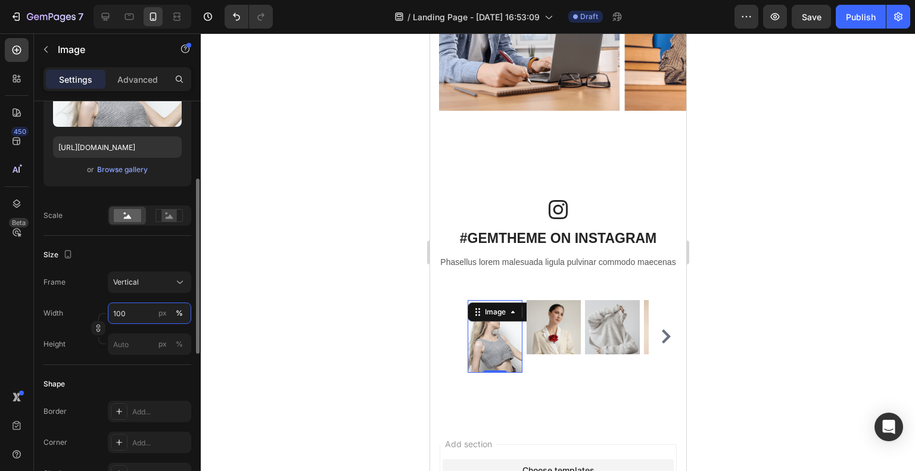
click at [148, 312] on input "100" at bounding box center [149, 312] width 83 height 21
type input "200"
click at [71, 288] on div "Frame Vertical" at bounding box center [117, 282] width 148 height 21
click at [121, 342] on input "px %" at bounding box center [149, 343] width 83 height 21
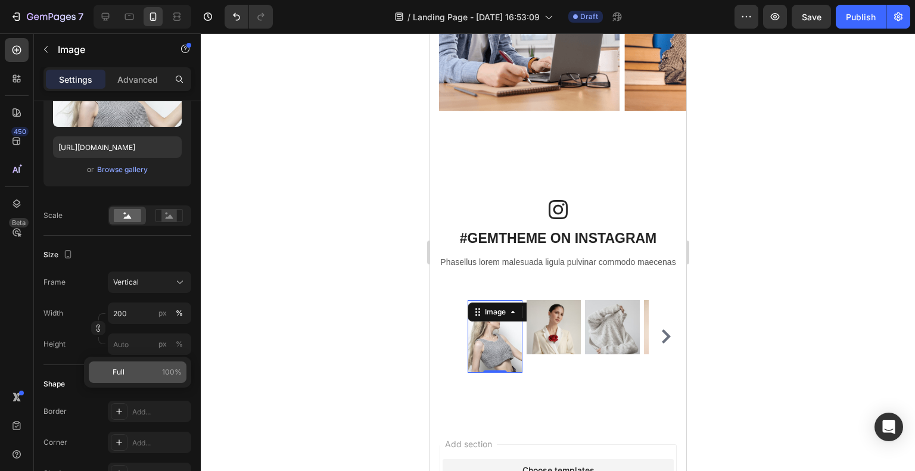
click at [118, 368] on span "Full" at bounding box center [119, 372] width 12 height 11
type input "100"
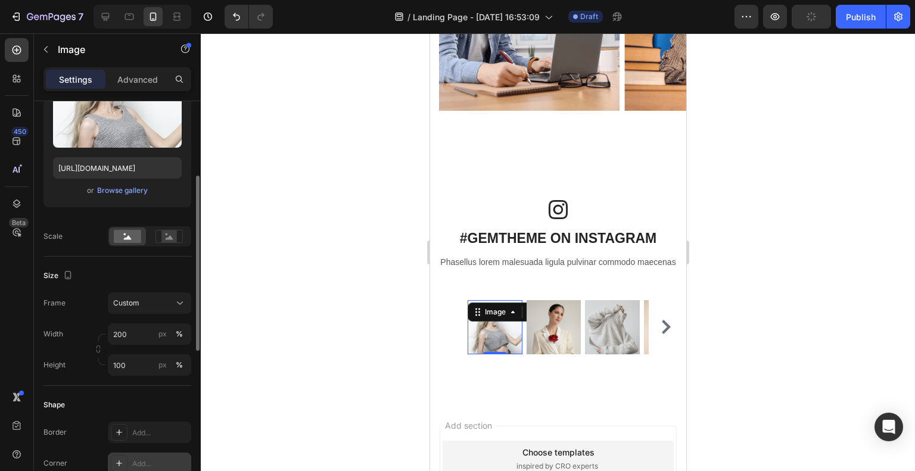
scroll to position [157, 0]
click at [167, 236] on rect at bounding box center [168, 237] width 15 height 12
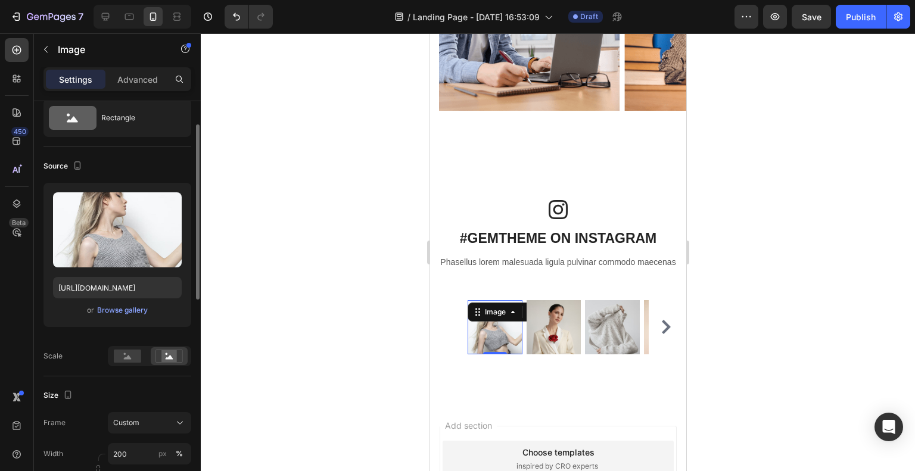
scroll to position [33, 0]
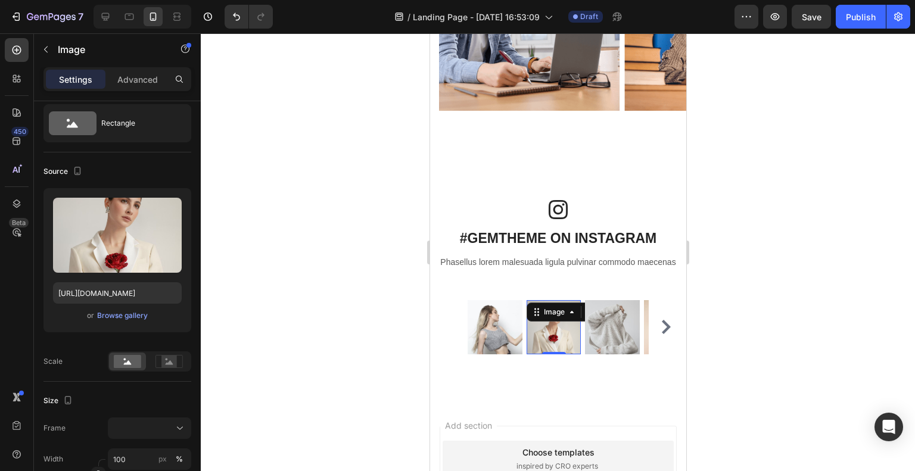
click at [548, 333] on div "Image 0" at bounding box center [553, 327] width 55 height 55
click at [159, 361] on icon at bounding box center [168, 361] width 27 height 13
click at [619, 341] on img at bounding box center [611, 327] width 55 height 55
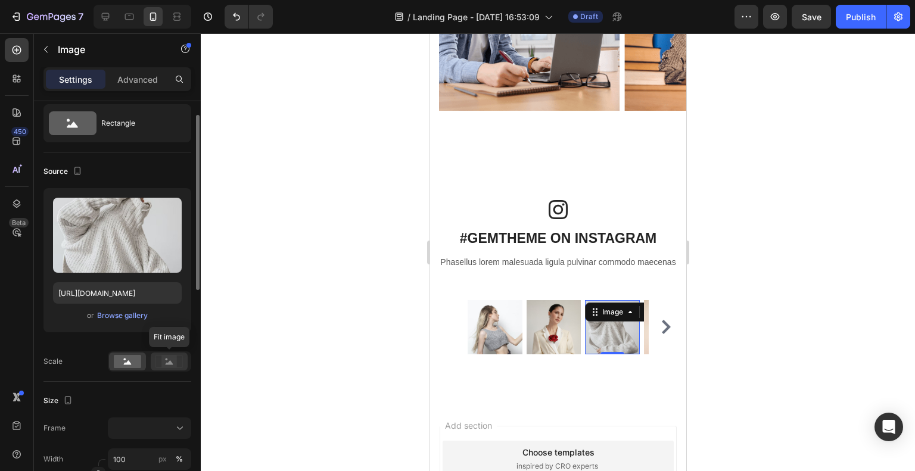
click at [155, 361] on rect at bounding box center [168, 361] width 27 height 13
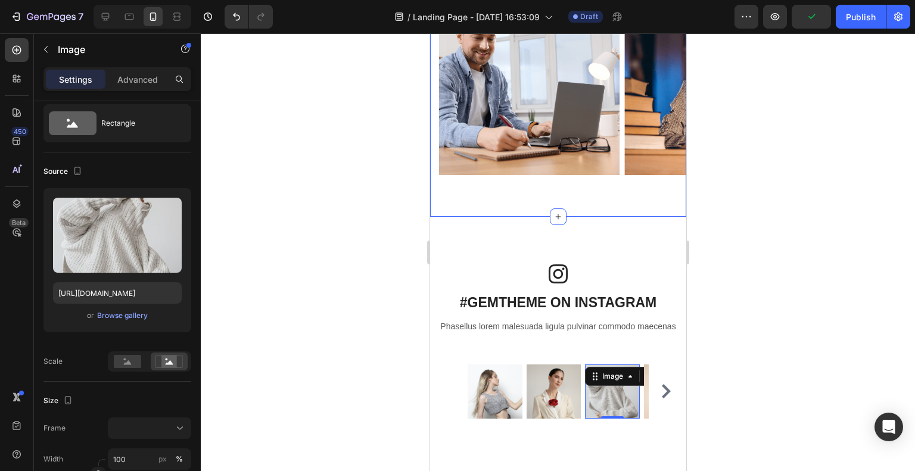
scroll to position [1090, 0]
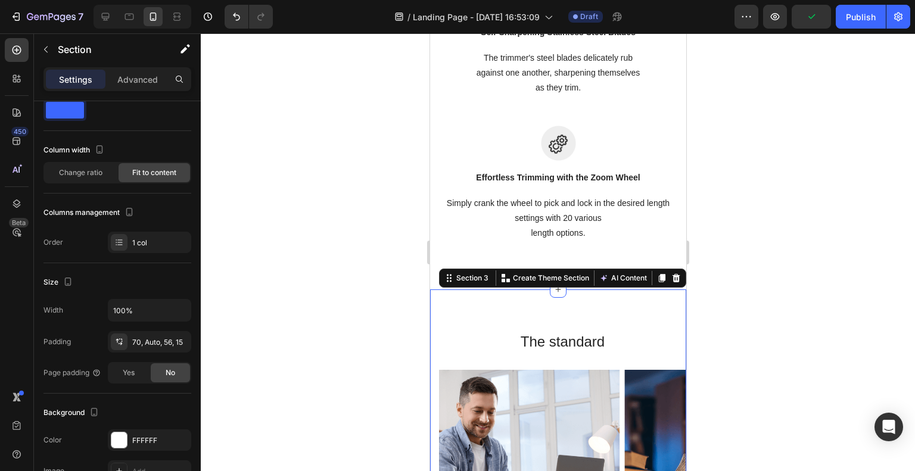
click at [483, 309] on div "The standard Heading Row Image Image Image Image Carousel Section 3 You can cre…" at bounding box center [557, 439] width 256 height 301
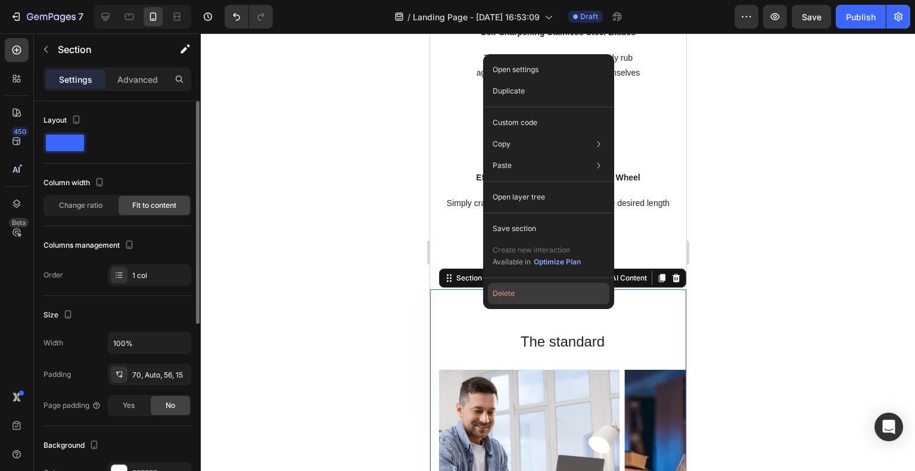
click at [507, 286] on button "Delete" at bounding box center [548, 293] width 121 height 21
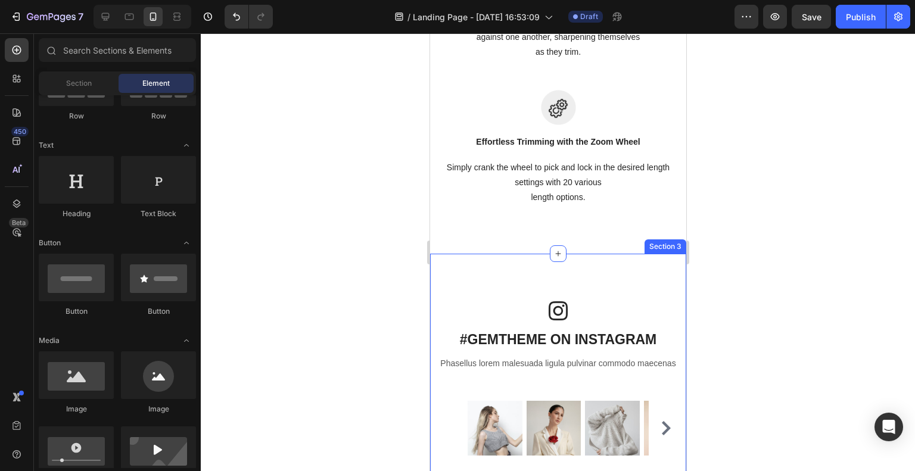
scroll to position [1249, 0]
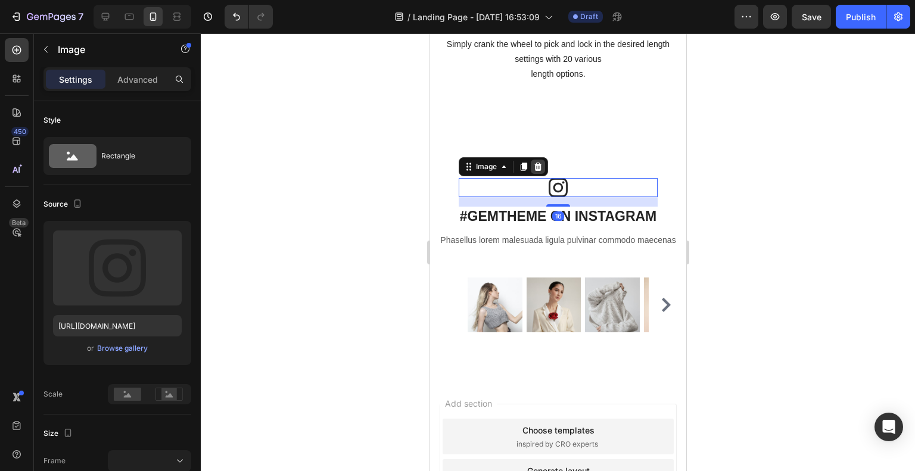
click at [534, 166] on icon at bounding box center [537, 167] width 8 height 8
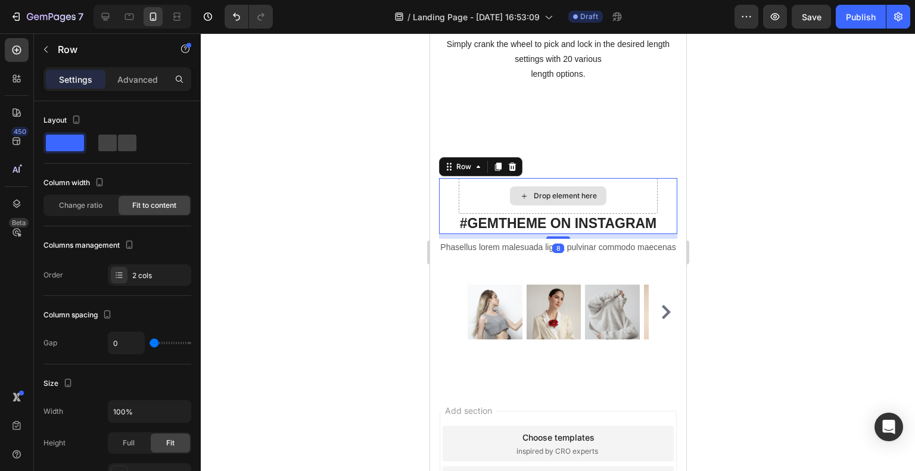
click at [495, 192] on div "Drop element here" at bounding box center [557, 196] width 199 height 36
click at [513, 166] on icon at bounding box center [512, 167] width 8 height 8
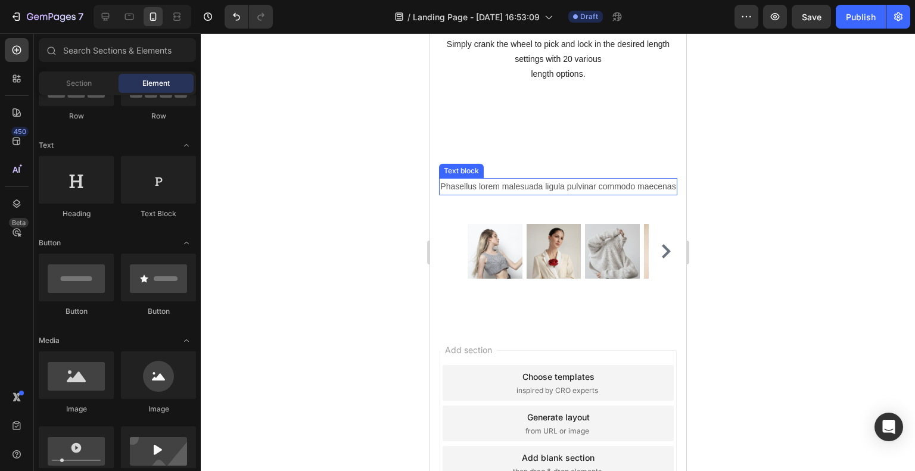
click at [509, 190] on p "Phasellus lorem malesuada ligula pulvinar commodo maecenas" at bounding box center [557, 186] width 236 height 15
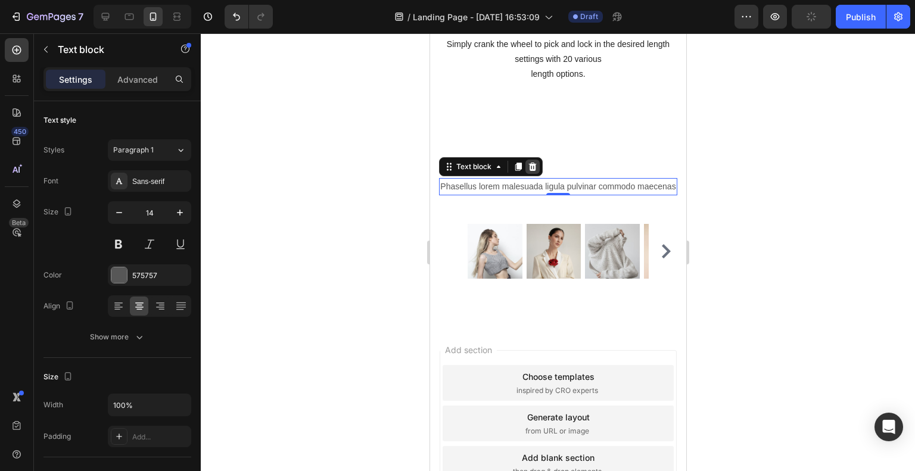
click at [534, 164] on icon at bounding box center [532, 167] width 8 height 8
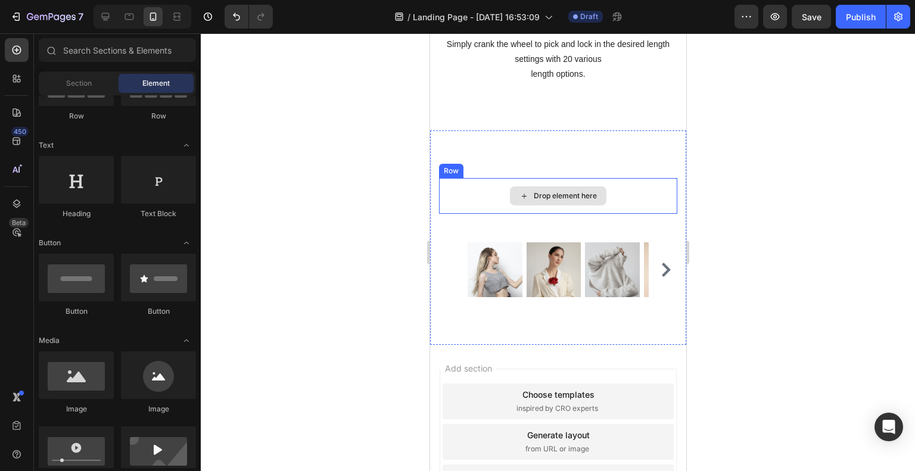
click at [556, 202] on div "Drop element here" at bounding box center [557, 195] width 96 height 19
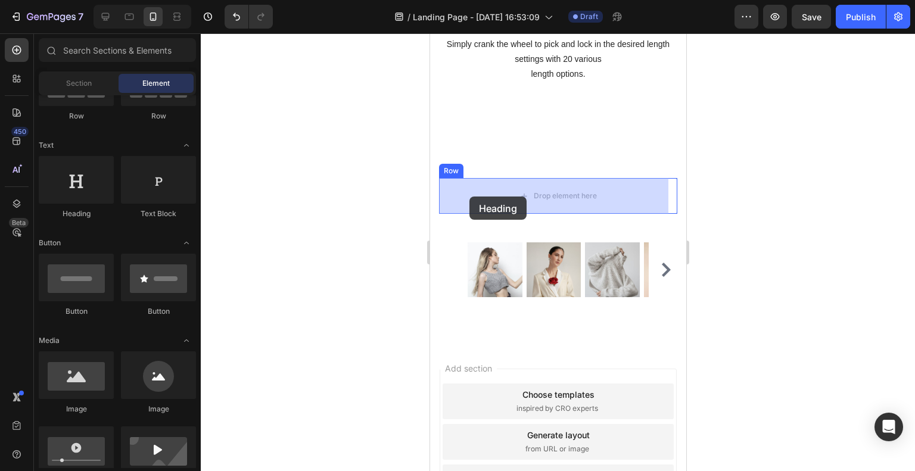
drag, startPoint x: 517, startPoint y: 219, endPoint x: 468, endPoint y: 196, distance: 53.6
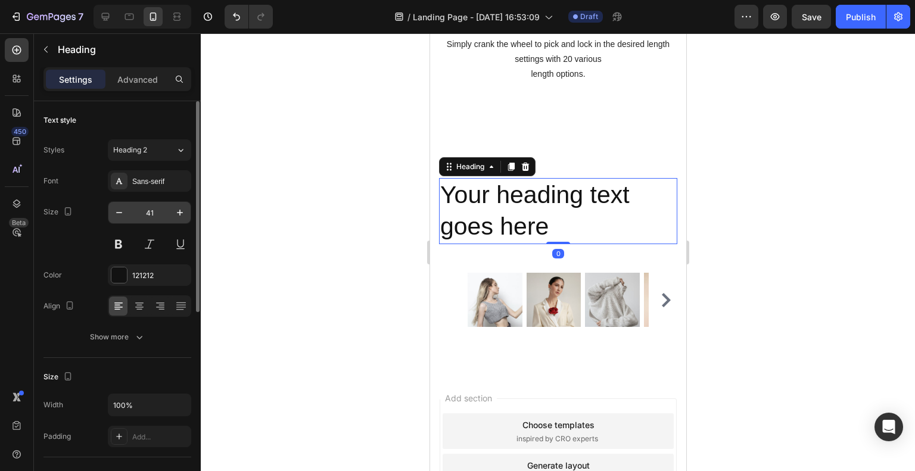
click at [151, 209] on input "41" at bounding box center [149, 212] width 39 height 21
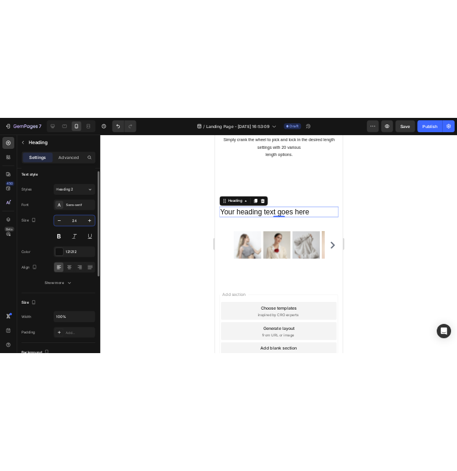
scroll to position [10, 0]
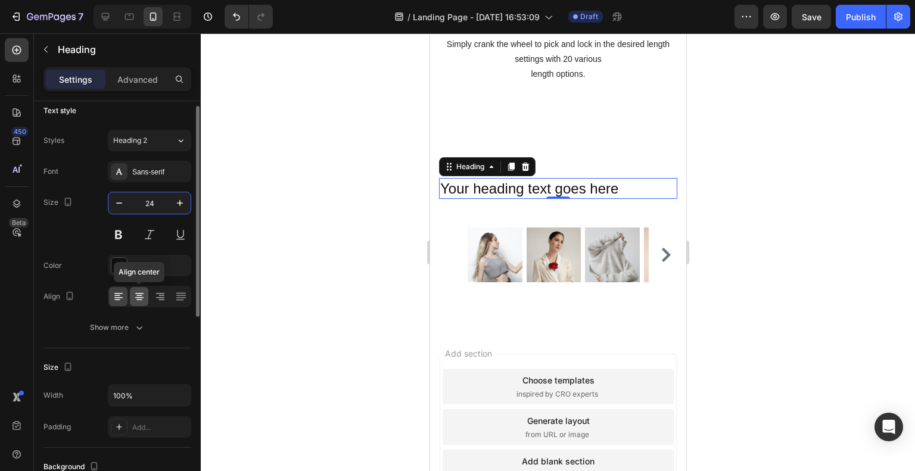
type input "24"
click at [133, 297] on icon at bounding box center [139, 297] width 12 height 12
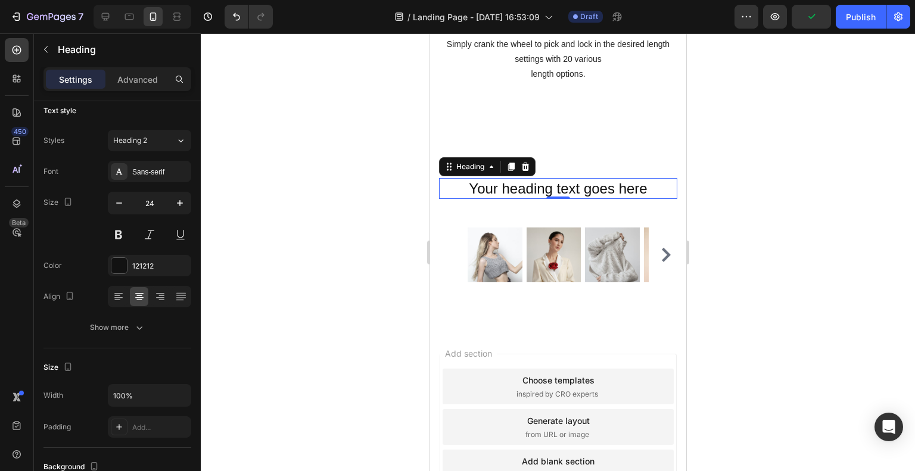
click at [551, 210] on div "0" at bounding box center [557, 209] width 12 height 10
click at [38, 49] on button "button" at bounding box center [45, 49] width 19 height 19
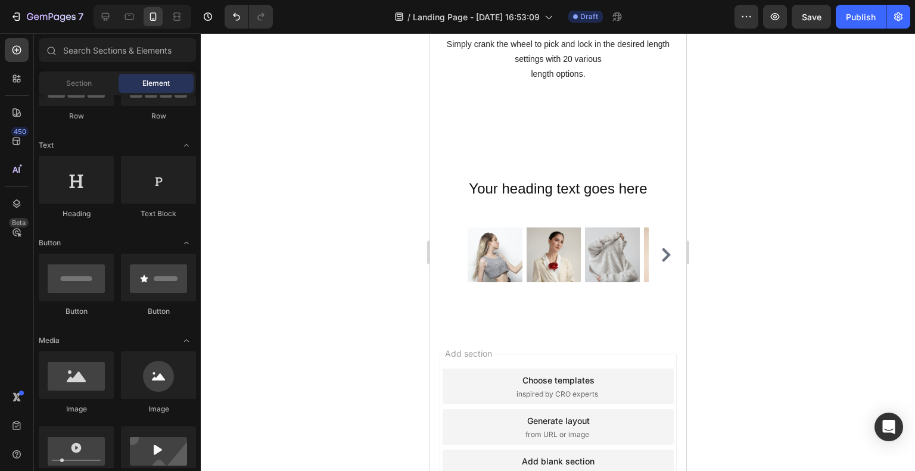
click at [354, 123] on div at bounding box center [558, 252] width 714 height 438
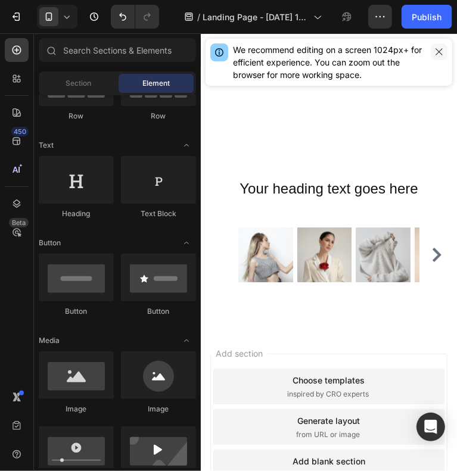
click at [438, 52] on icon "button" at bounding box center [439, 52] width 10 height 10
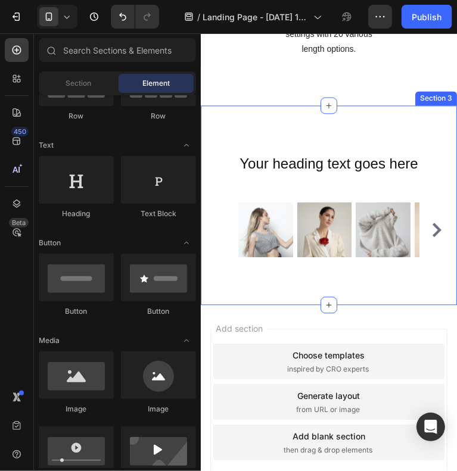
scroll to position [1281, 0]
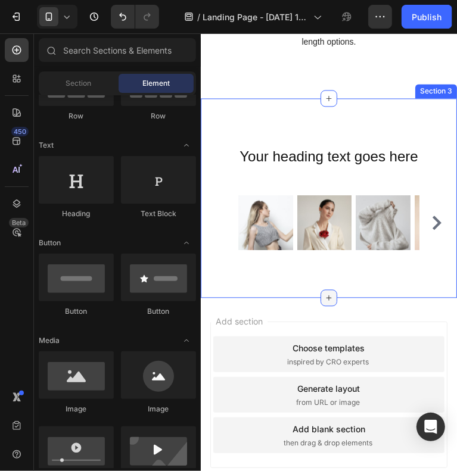
click at [323, 292] on icon at bounding box center [328, 297] width 10 height 10
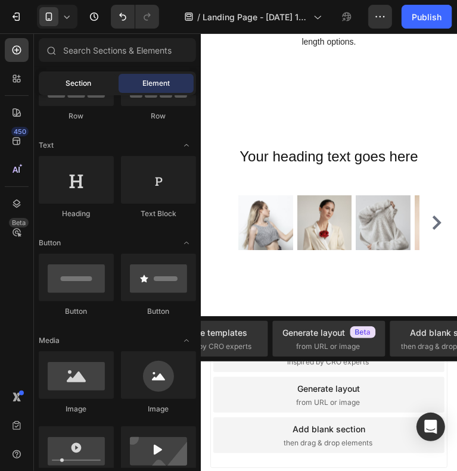
click at [93, 81] on div "Section" at bounding box center [78, 83] width 75 height 19
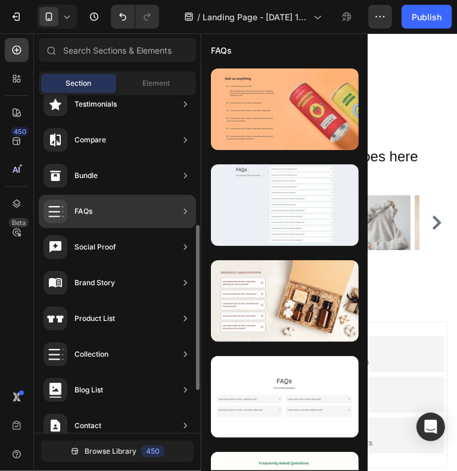
scroll to position [267, 0]
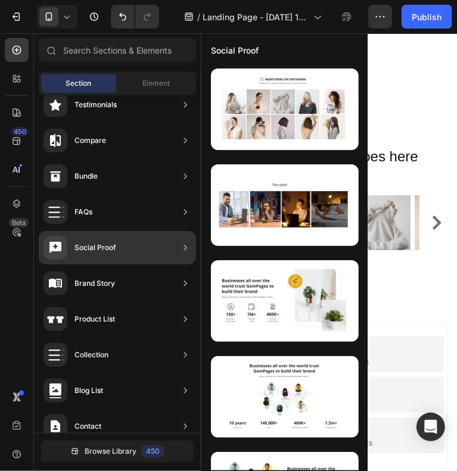
click at [248, 49] on div "Social Proof" at bounding box center [284, 49] width 166 height 31
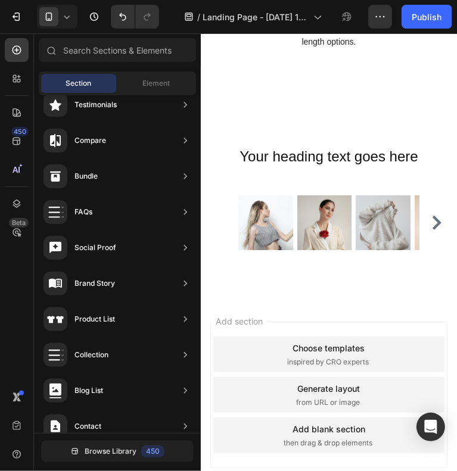
click at [316, 344] on div "Choose templates" at bounding box center [328, 347] width 72 height 13
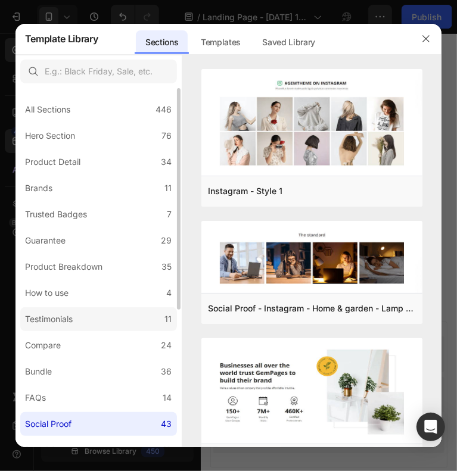
click at [88, 319] on label "Testimonials 11" at bounding box center [98, 319] width 157 height 24
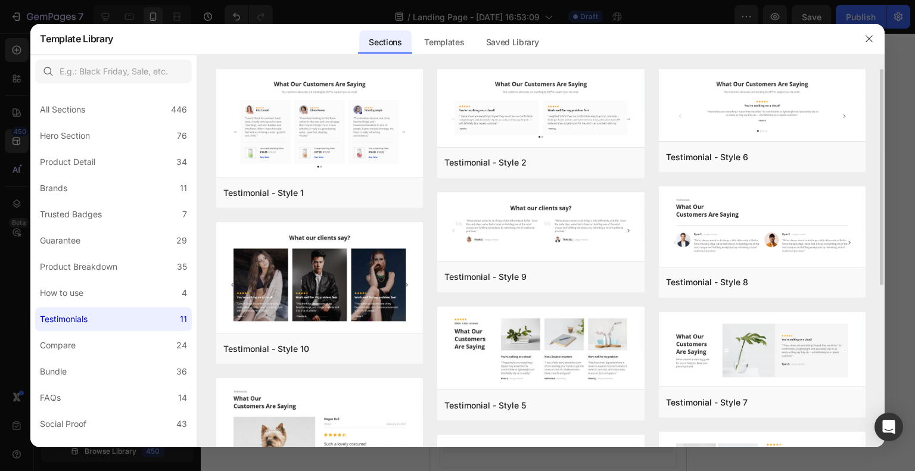
scroll to position [0, 0]
click at [503, 168] on div "Add to page" at bounding box center [491, 163] width 40 height 11
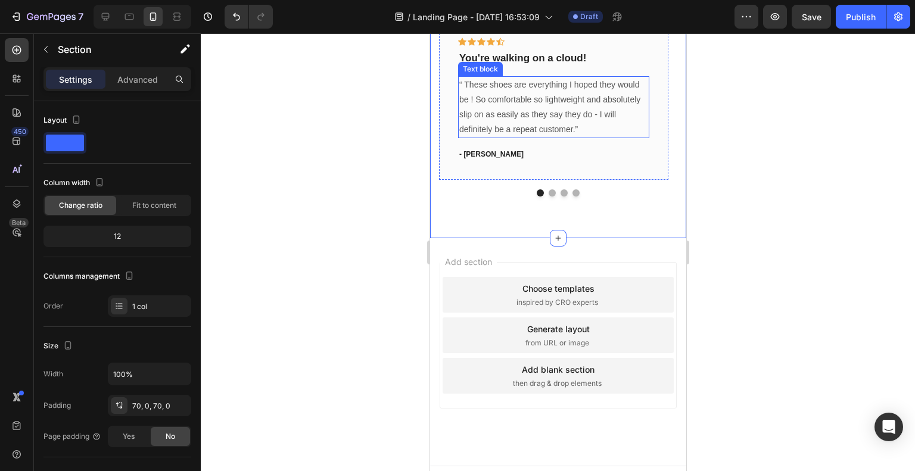
scroll to position [1732, 0]
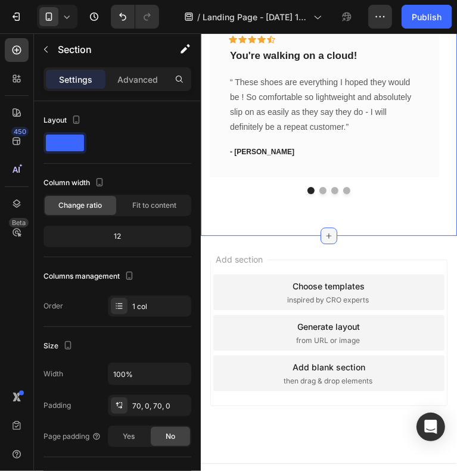
click at [323, 235] on icon at bounding box center [328, 235] width 10 height 10
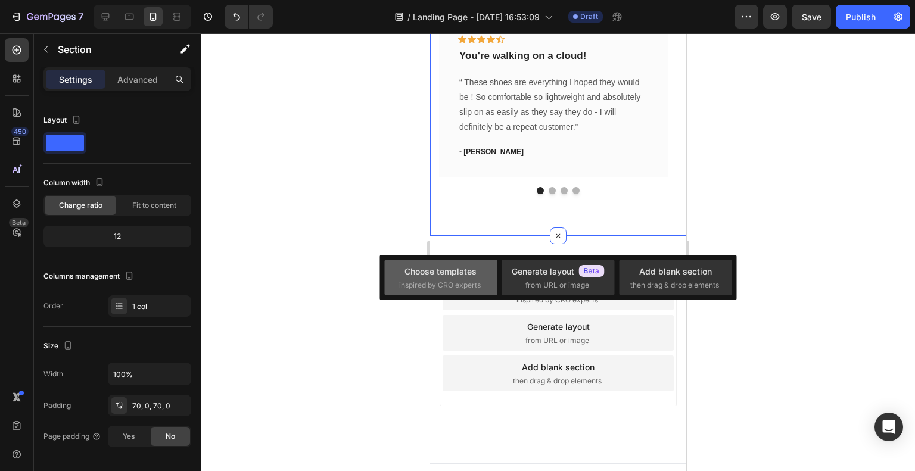
click at [455, 282] on span "inspired by CRO experts" at bounding box center [440, 285] width 82 height 11
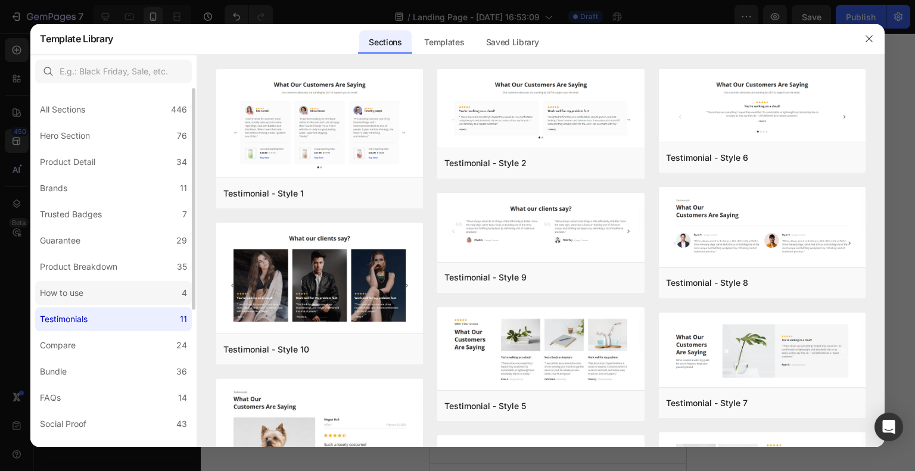
click at [69, 293] on div "How to use" at bounding box center [61, 293] width 43 height 14
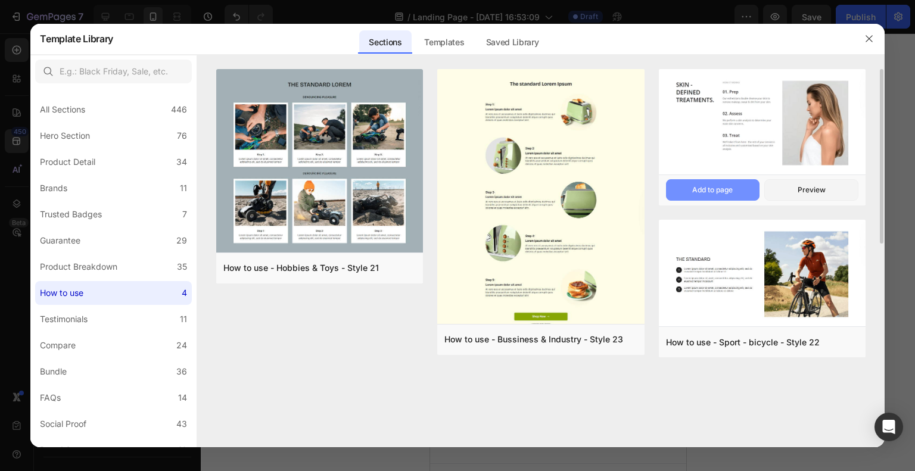
click at [734, 194] on button "Add to page" at bounding box center [713, 189] width 94 height 21
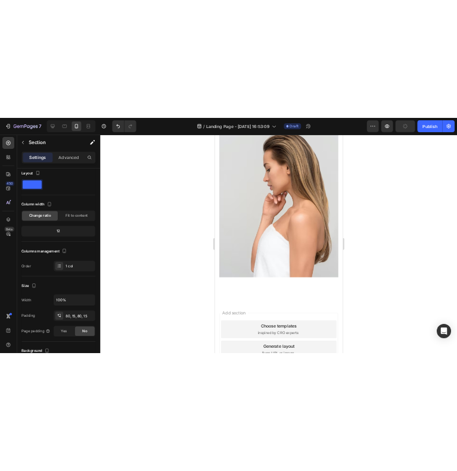
scroll to position [2536, 0]
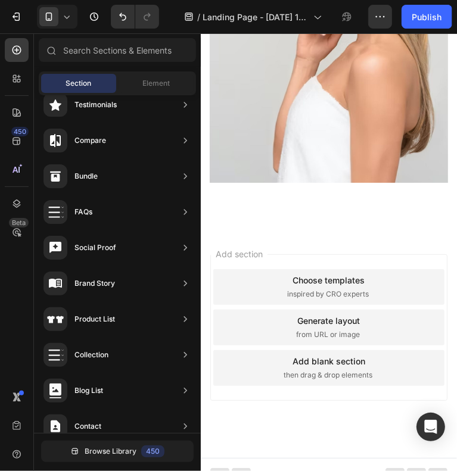
click at [320, 273] on div "Choose templates" at bounding box center [328, 279] width 72 height 13
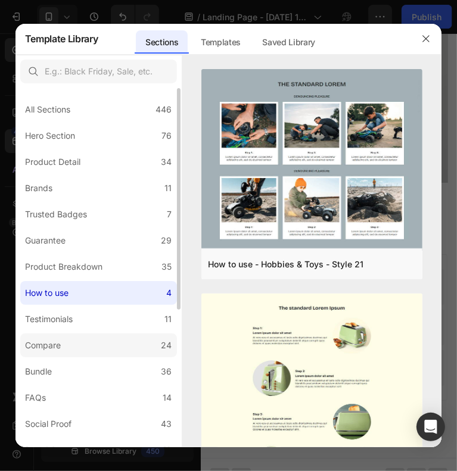
click at [82, 350] on label "Compare 24" at bounding box center [98, 345] width 157 height 24
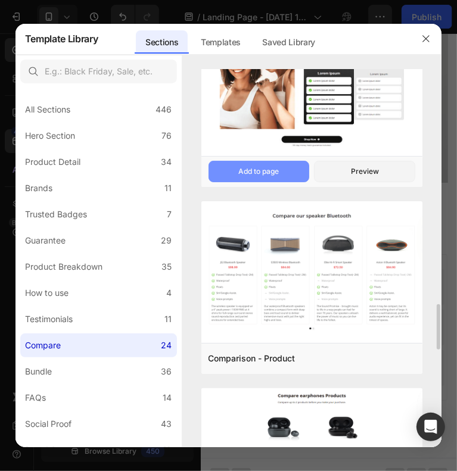
scroll to position [1881, 0]
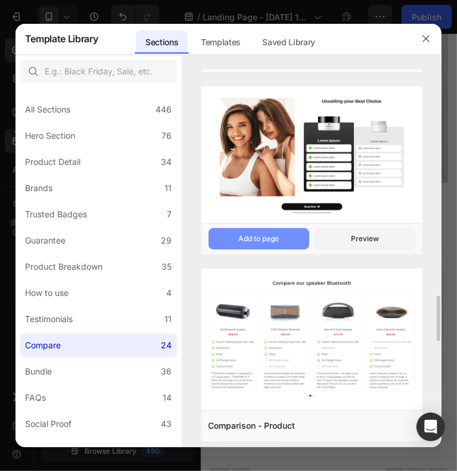
click at [272, 236] on div "Add to page" at bounding box center [259, 238] width 40 height 11
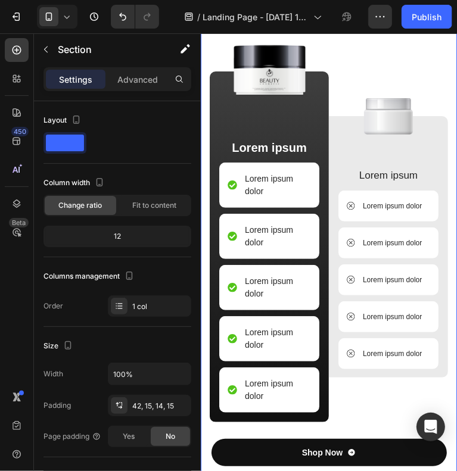
scroll to position [2499, 0]
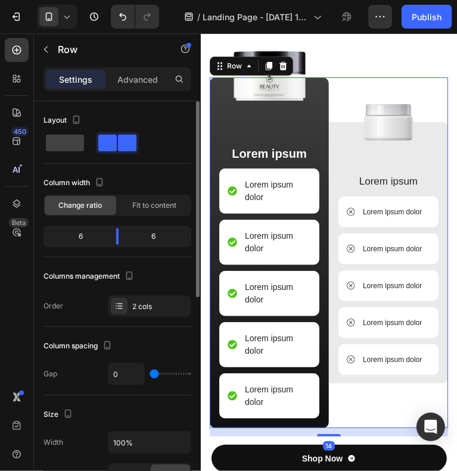
click at [160, 144] on div at bounding box center [117, 142] width 148 height 21
click at [66, 151] on span at bounding box center [65, 143] width 38 height 17
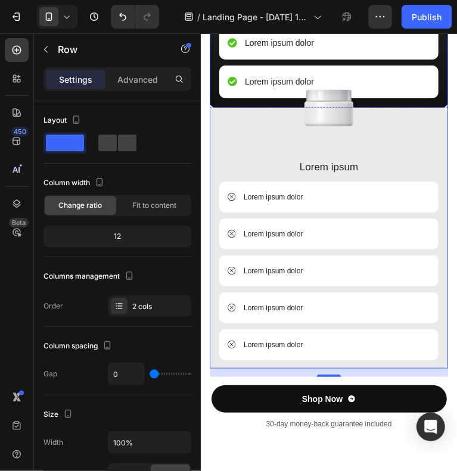
scroll to position [2790, 0]
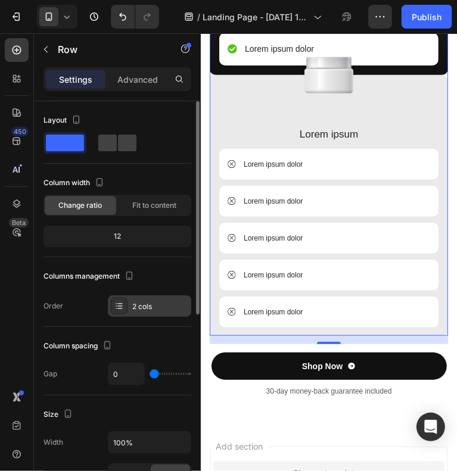
click at [124, 311] on div at bounding box center [119, 306] width 17 height 17
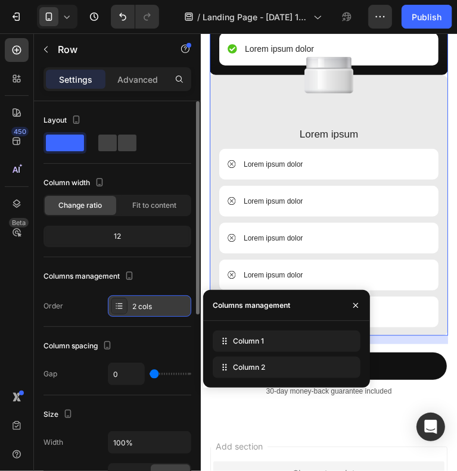
click at [124, 311] on div at bounding box center [119, 306] width 17 height 17
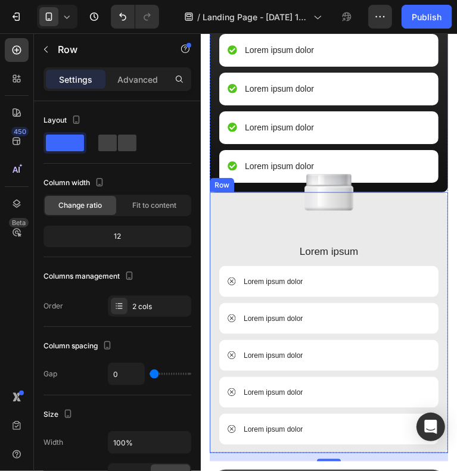
scroll to position [3217, 0]
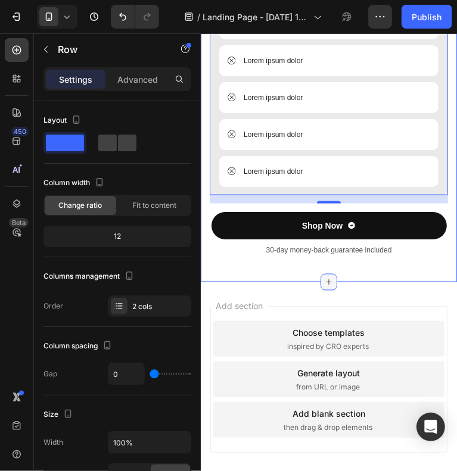
click at [323, 277] on icon at bounding box center [328, 282] width 10 height 10
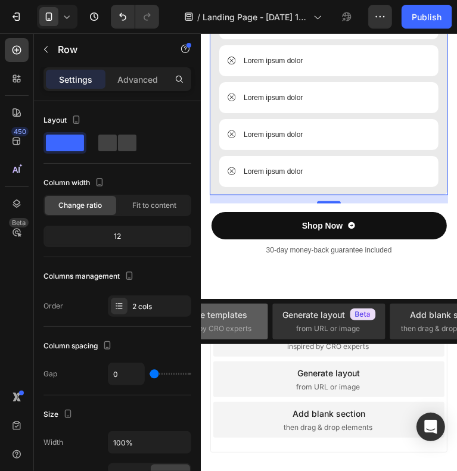
click at [231, 325] on span "inspired by CRO experts" at bounding box center [211, 328] width 82 height 11
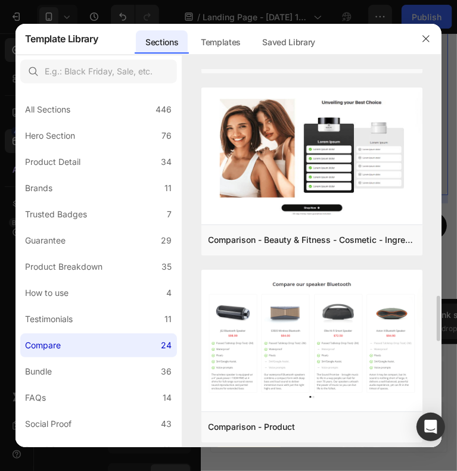
scroll to position [1880, 0]
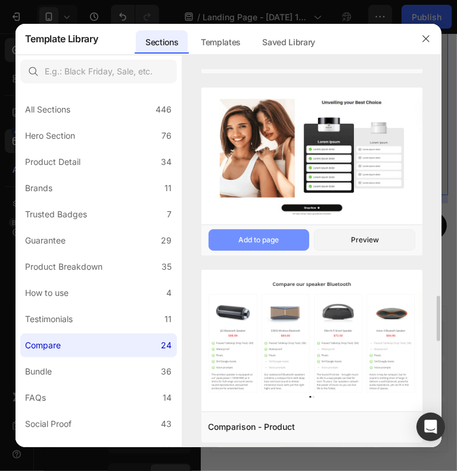
click at [269, 241] on div "Add to page" at bounding box center [259, 240] width 40 height 11
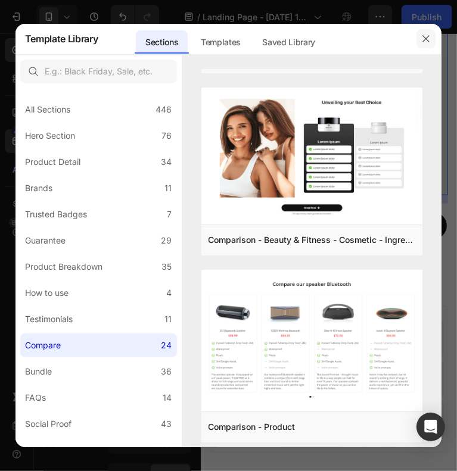
click at [428, 42] on icon "button" at bounding box center [426, 39] width 10 height 10
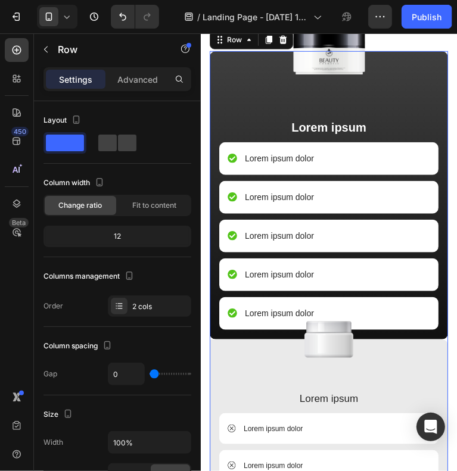
scroll to position [2930, 0]
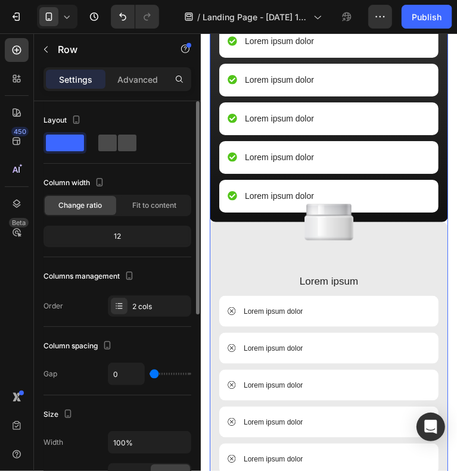
click at [125, 139] on span at bounding box center [127, 143] width 18 height 17
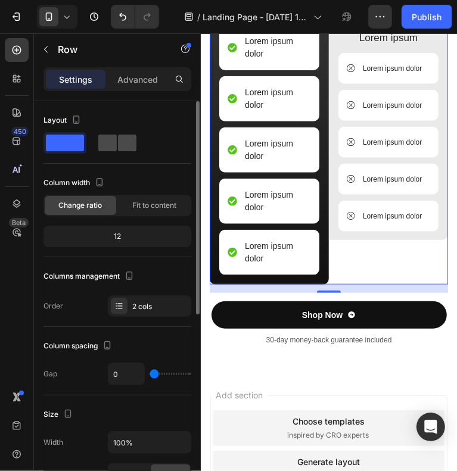
scroll to position [2936, 0]
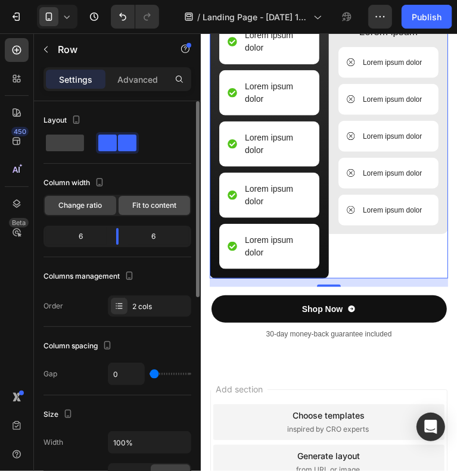
click at [164, 200] on span "Fit to content" at bounding box center [154, 205] width 44 height 11
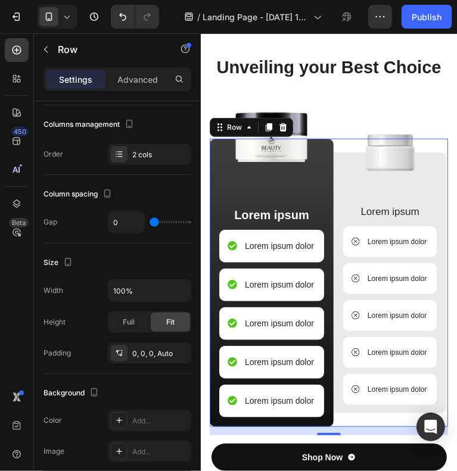
scroll to position [2725, 0]
click at [424, 149] on div "Image Lorem ipsum Text Block Lorem ipsum dolor Item List Lorem ipsum dolor Item…" at bounding box center [389, 282] width 113 height 288
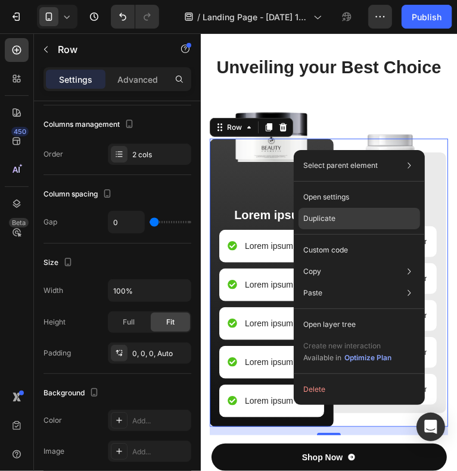
click at [322, 220] on p "Duplicate" at bounding box center [319, 218] width 32 height 11
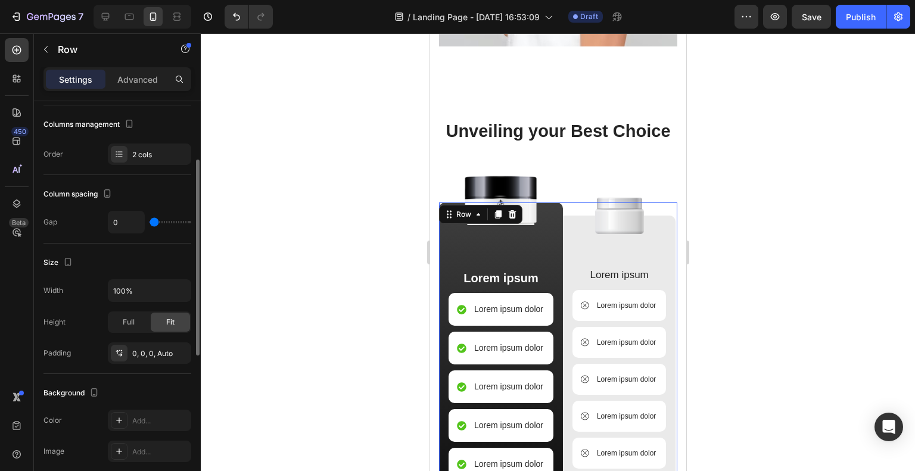
scroll to position [0, 0]
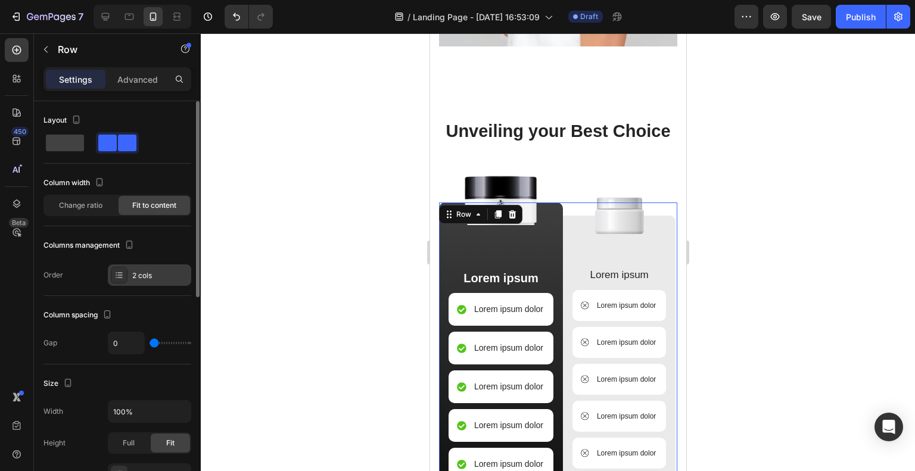
click at [136, 276] on div "2 cols" at bounding box center [160, 275] width 56 height 11
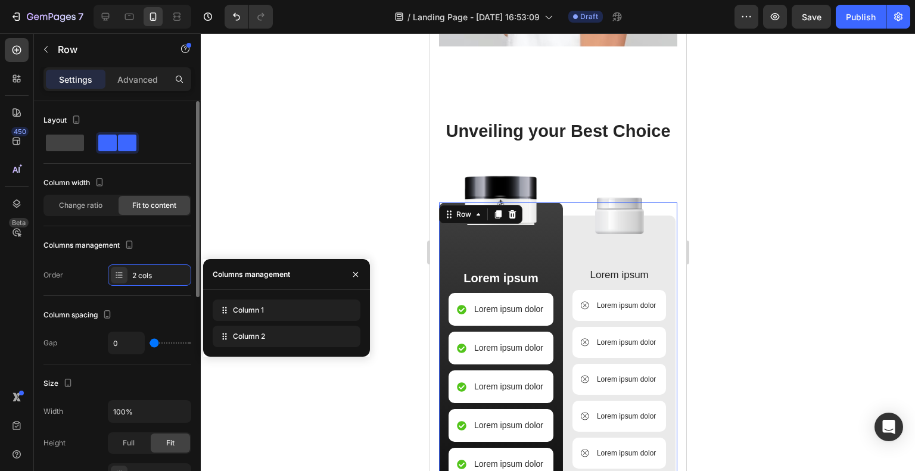
click at [119, 145] on span at bounding box center [127, 143] width 18 height 17
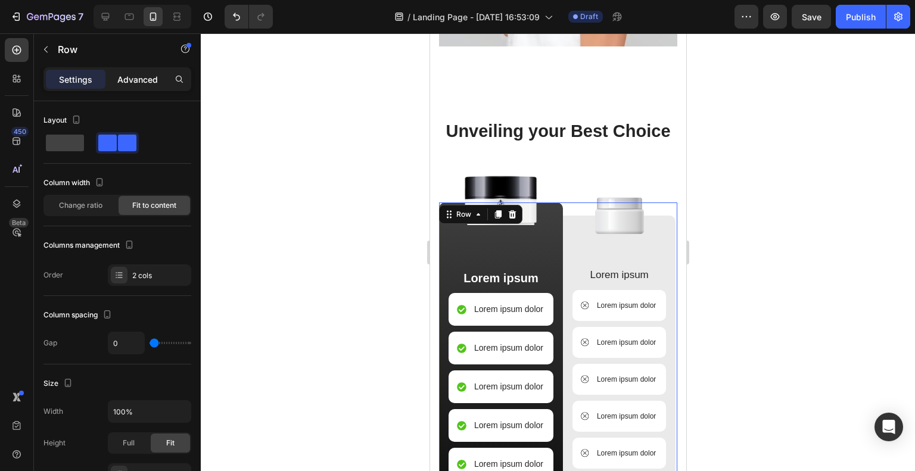
click at [126, 70] on div "Advanced" at bounding box center [138, 79] width 60 height 19
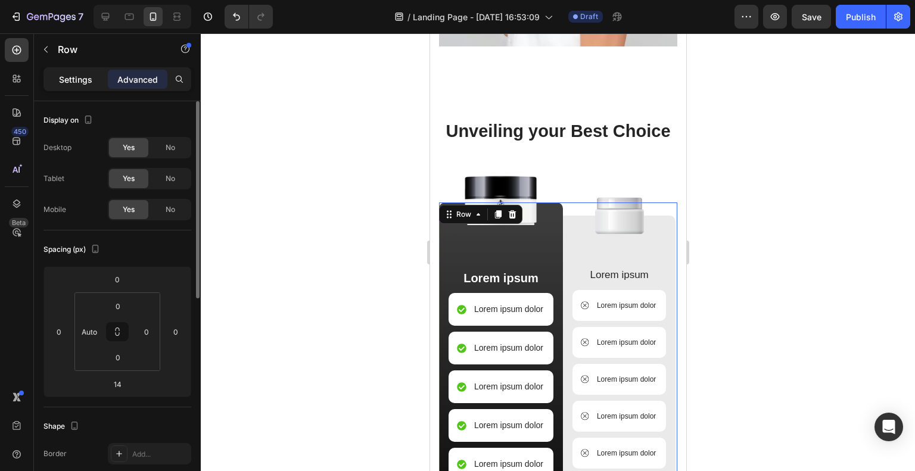
click at [88, 83] on p "Settings" at bounding box center [75, 79] width 33 height 13
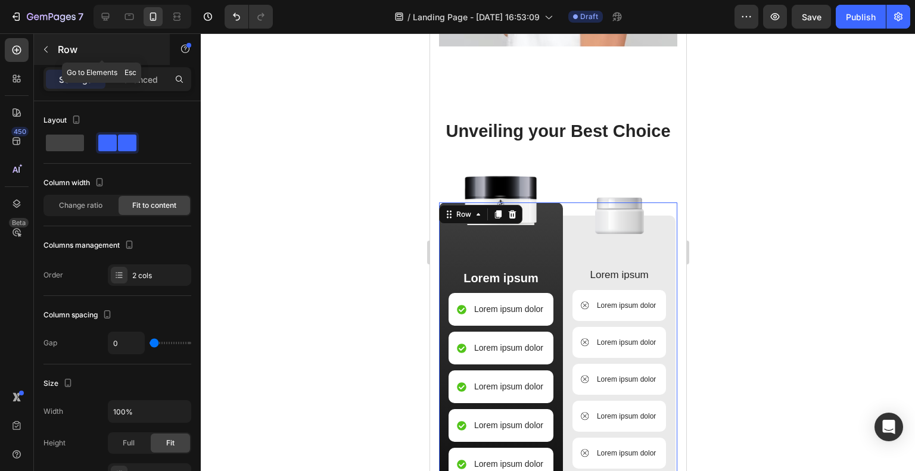
click at [48, 48] on icon "button" at bounding box center [46, 50] width 10 height 10
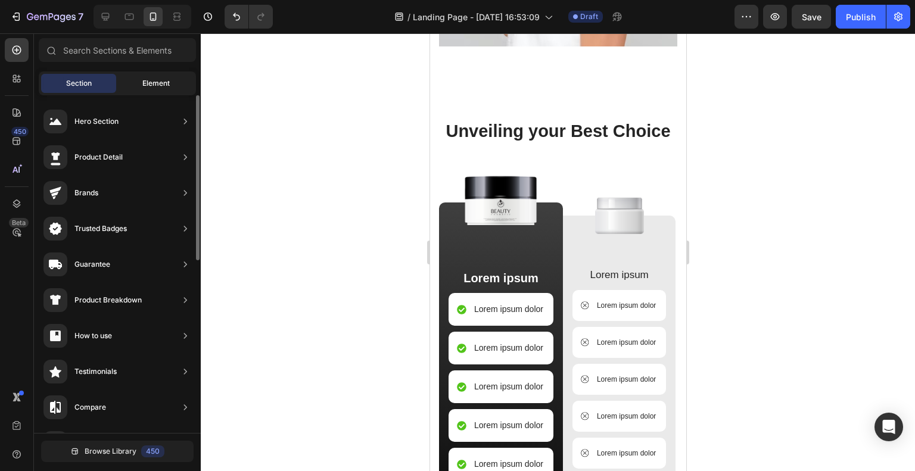
click at [156, 83] on span "Element" at bounding box center [155, 83] width 27 height 11
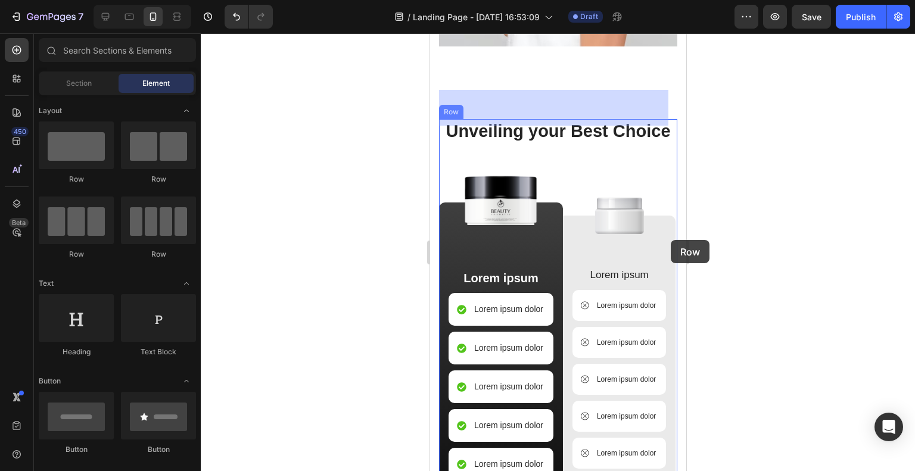
drag, startPoint x: 502, startPoint y: 195, endPoint x: 670, endPoint y: 240, distance: 173.9
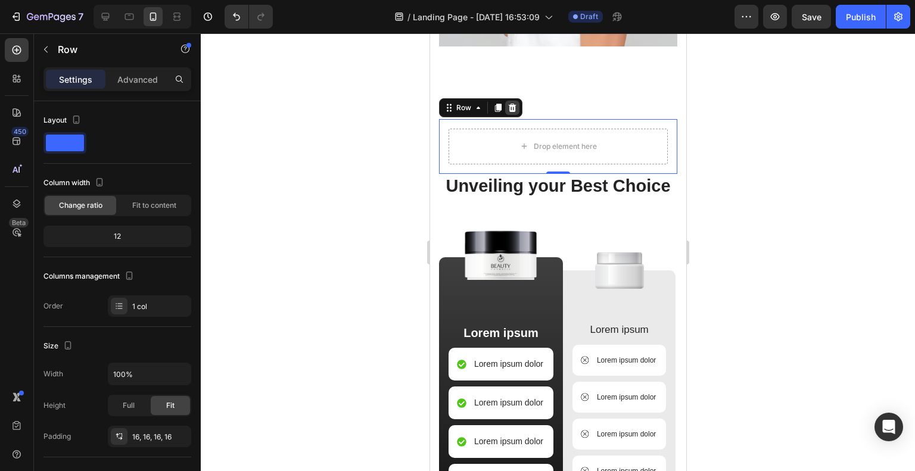
click at [516, 101] on div at bounding box center [511, 108] width 14 height 14
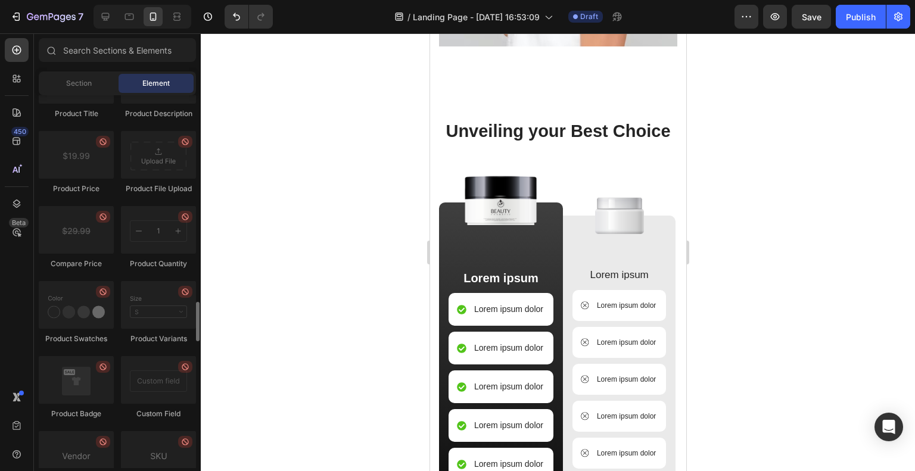
scroll to position [1957, 0]
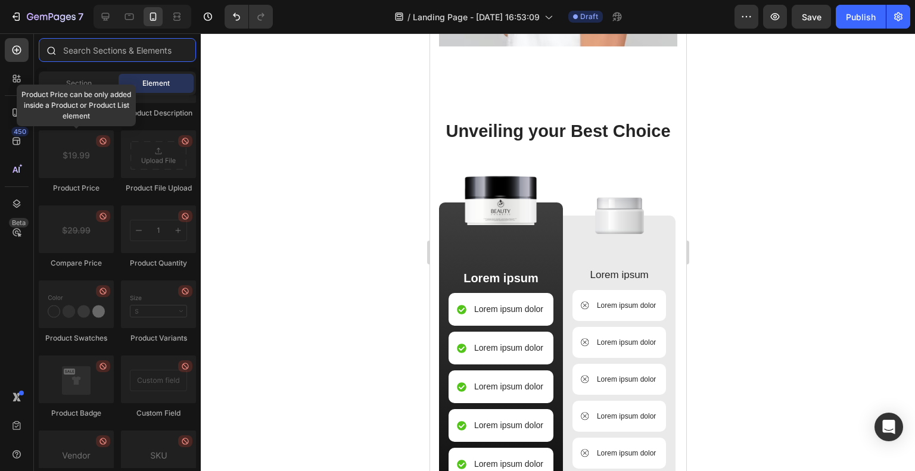
click at [145, 42] on input "text" at bounding box center [117, 50] width 157 height 24
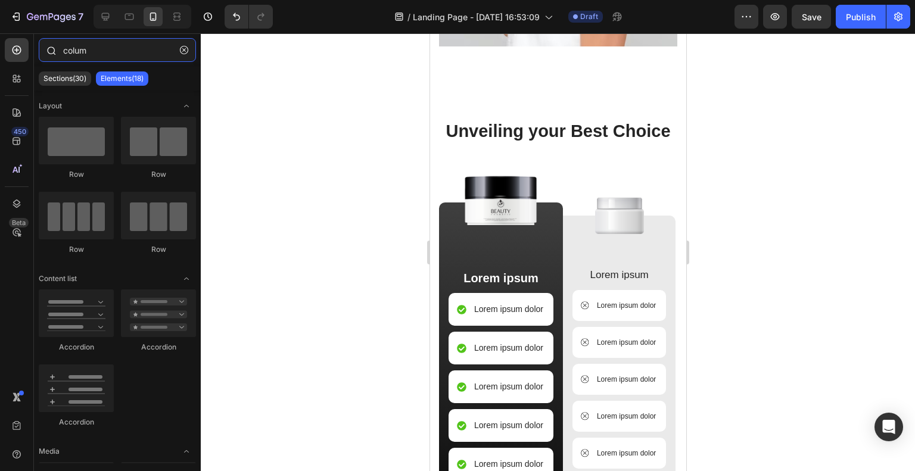
type input "column"
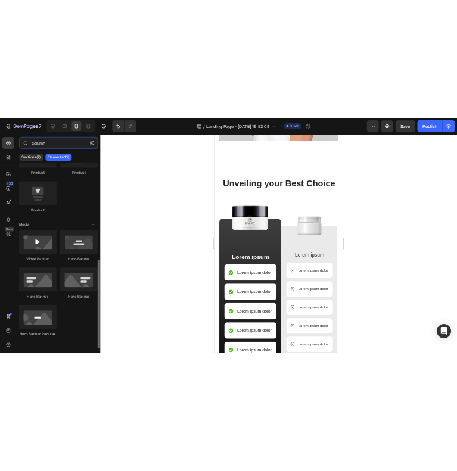
scroll to position [409, 0]
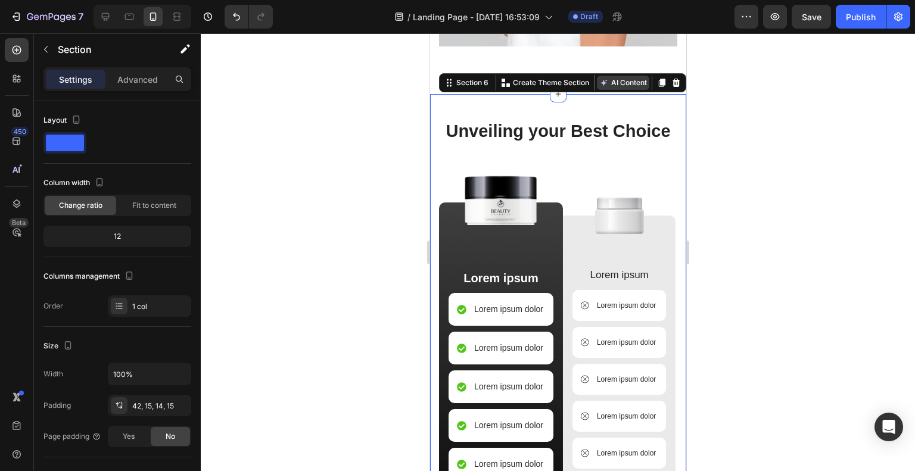
click at [609, 76] on button "AI Content" at bounding box center [622, 83] width 52 height 14
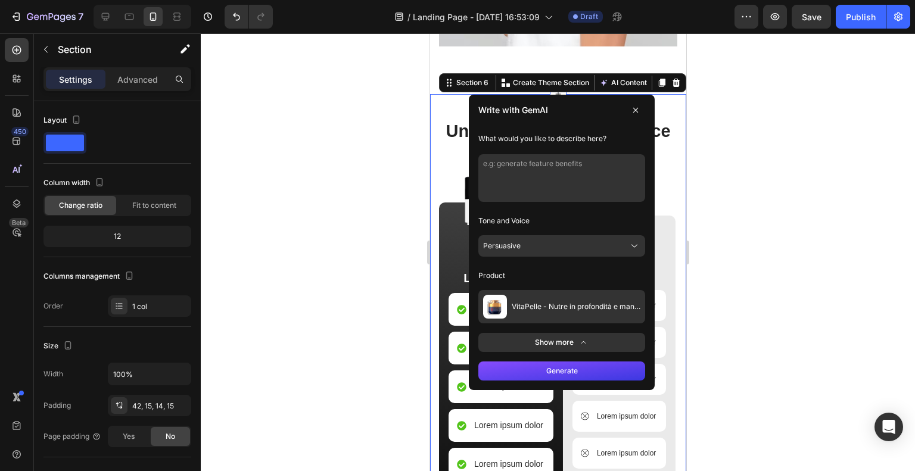
click at [558, 182] on textarea at bounding box center [561, 178] width 167 height 48
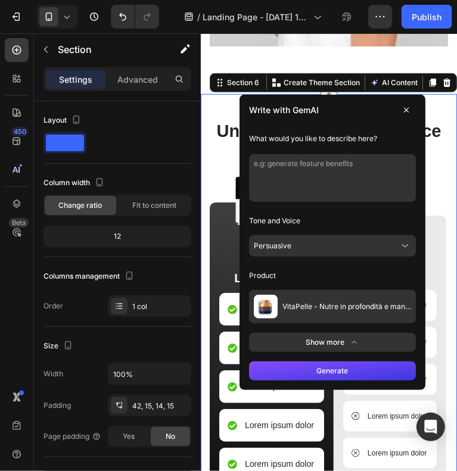
click at [317, 163] on textarea at bounding box center [331, 178] width 167 height 48
paste textarea "Comparison [MEDICAL_DATA] → invasivo e costoso Creme di lusso → €100+ [GEOGRAPH…"
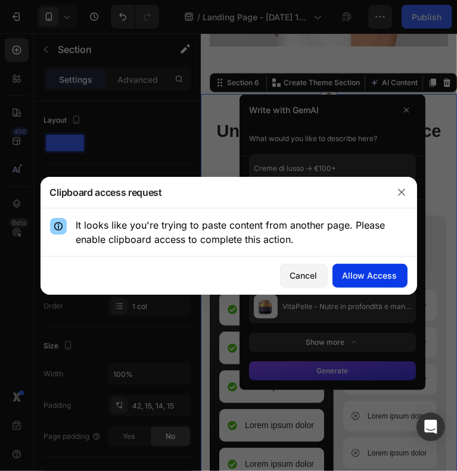
type textarea "Comparison [MEDICAL_DATA] → invasivo e costoso Creme di lusso → €100+ [GEOGRAPH…"
click at [360, 283] on button "Allow Access" at bounding box center [369, 276] width 75 height 24
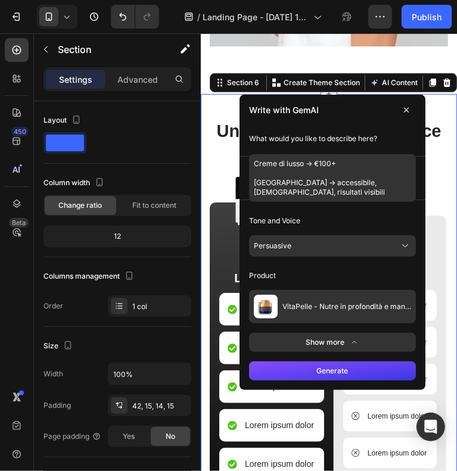
scroll to position [38, 0]
click at [314, 361] on button "Generate" at bounding box center [331, 370] width 167 height 19
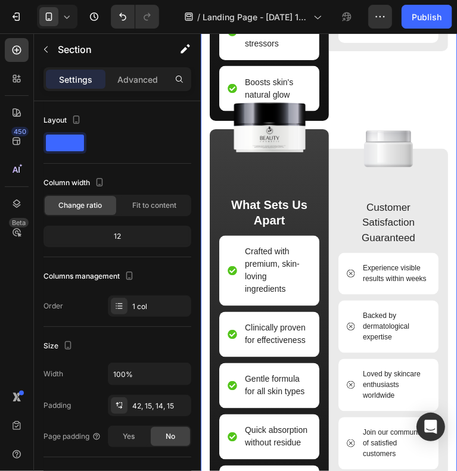
scroll to position [3218, 0]
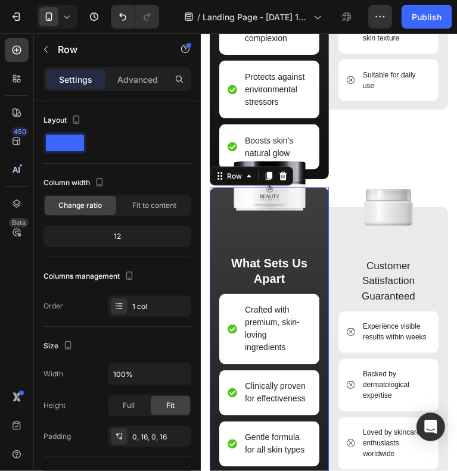
click at [294, 232] on div "Image What Sets Us Apart Text Block Crafted with premium, skin-loving ingredien…" at bounding box center [269, 395] width 100 height 416
